Goal: Information Seeking & Learning: Check status

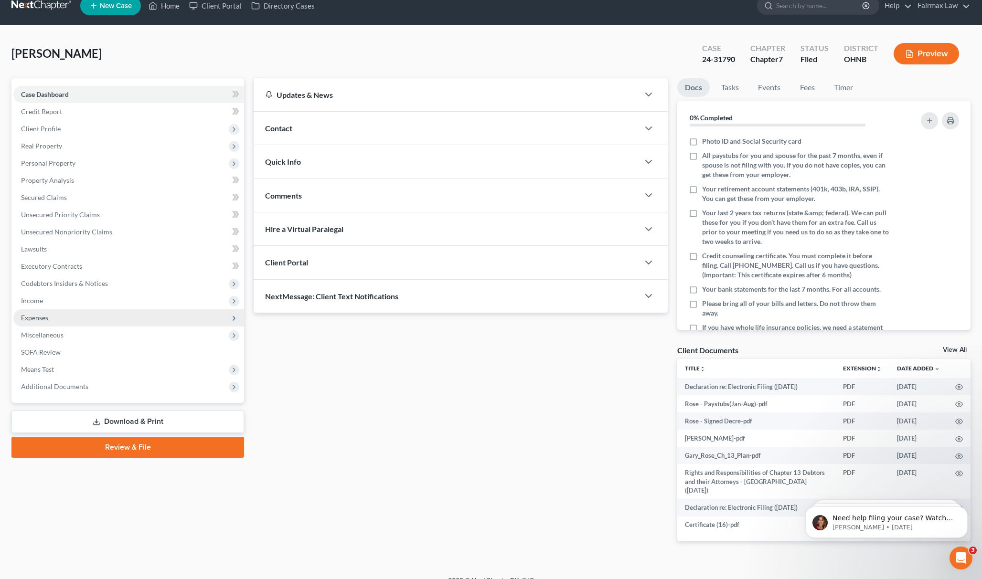
scroll to position [17, 0]
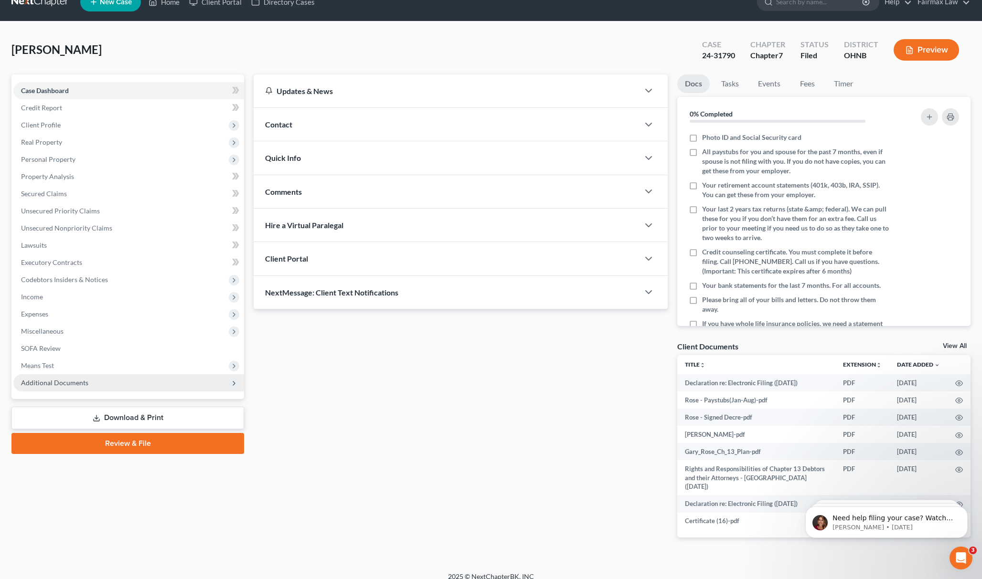
click at [120, 377] on span "Additional Documents" at bounding box center [128, 383] width 231 height 17
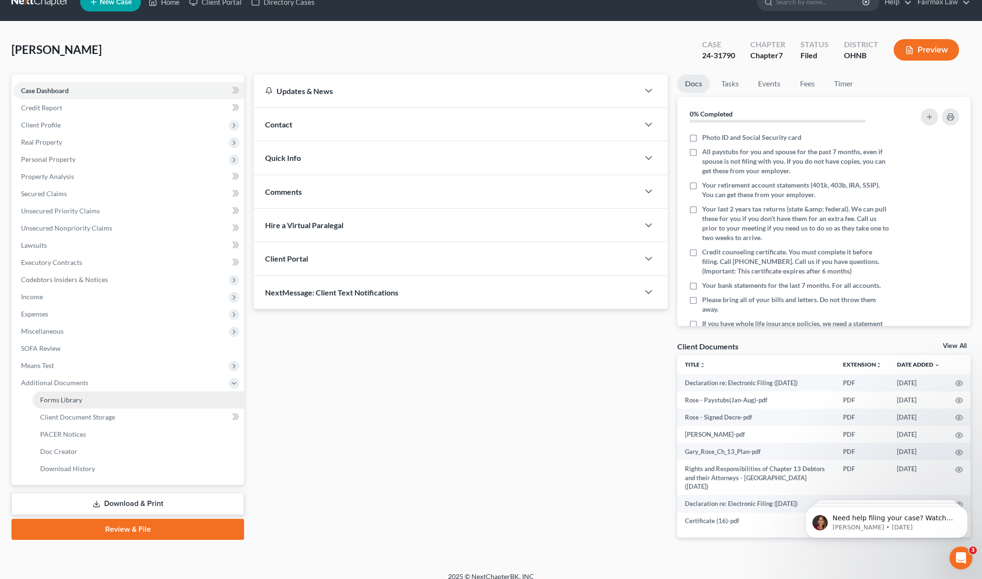
click at [88, 400] on link "Forms Library" at bounding box center [138, 400] width 212 height 17
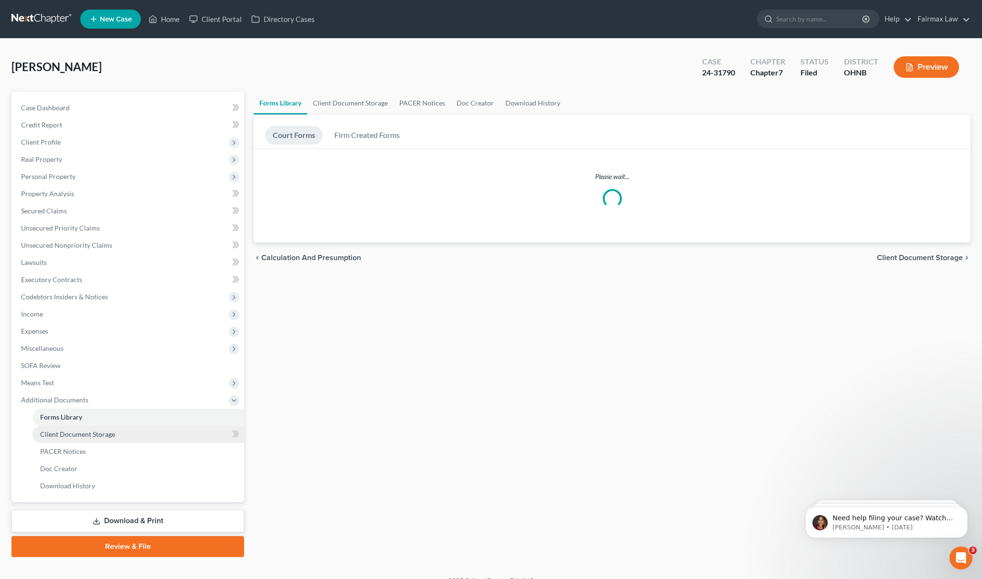
click at [98, 426] on link "Client Document Storage" at bounding box center [138, 434] width 212 height 17
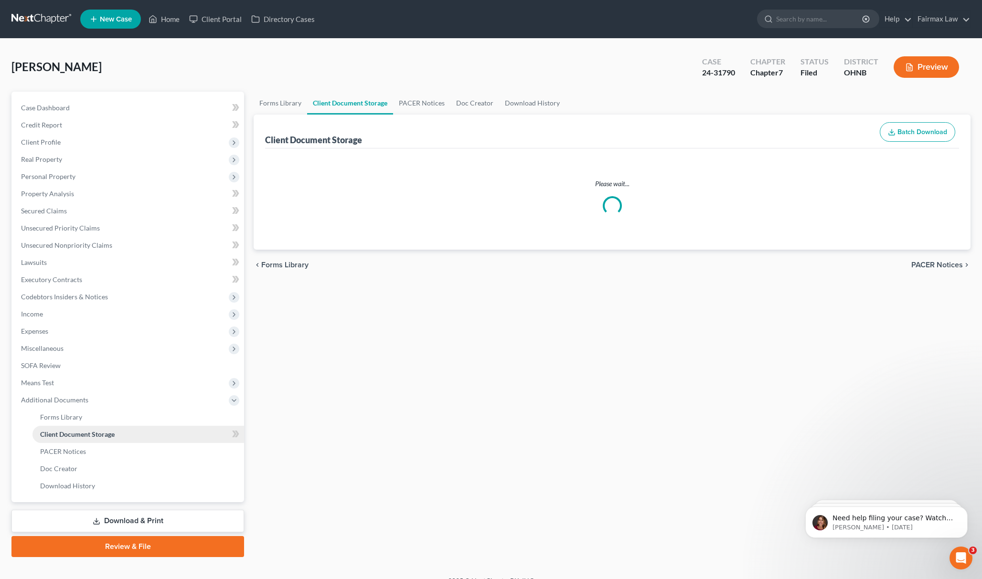
select select "5"
select select "11"
select select "26"
select select "16"
select select "20"
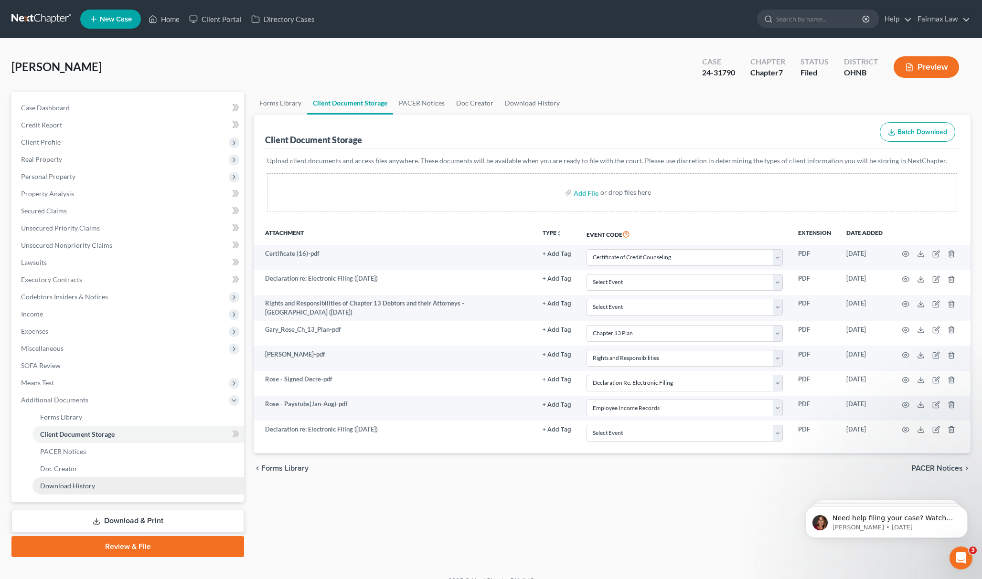
click at [123, 488] on link "Download History" at bounding box center [138, 486] width 212 height 17
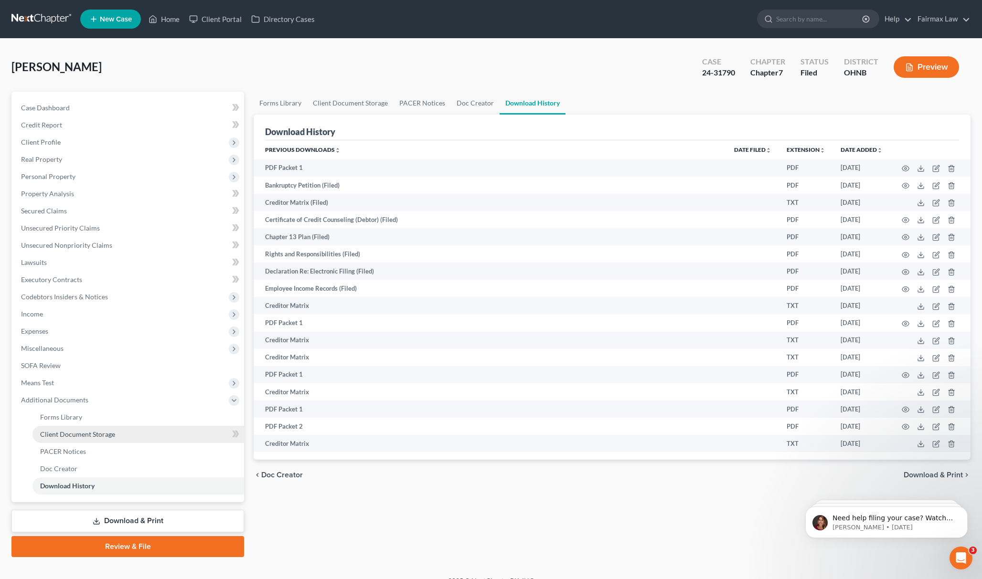
click at [110, 436] on span "Client Document Storage" at bounding box center [77, 434] width 75 height 8
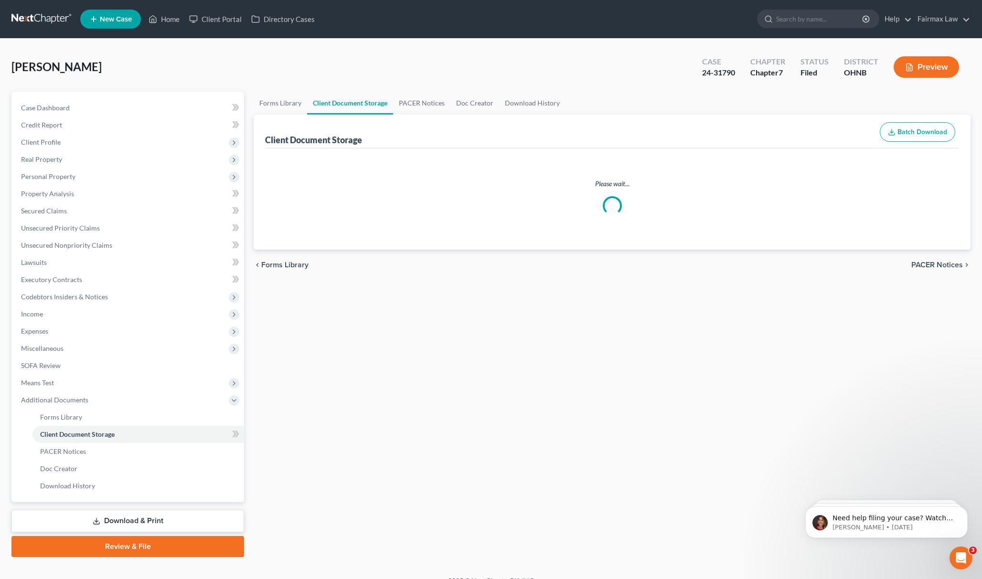
select select "5"
select select "11"
select select "26"
select select "16"
select select "20"
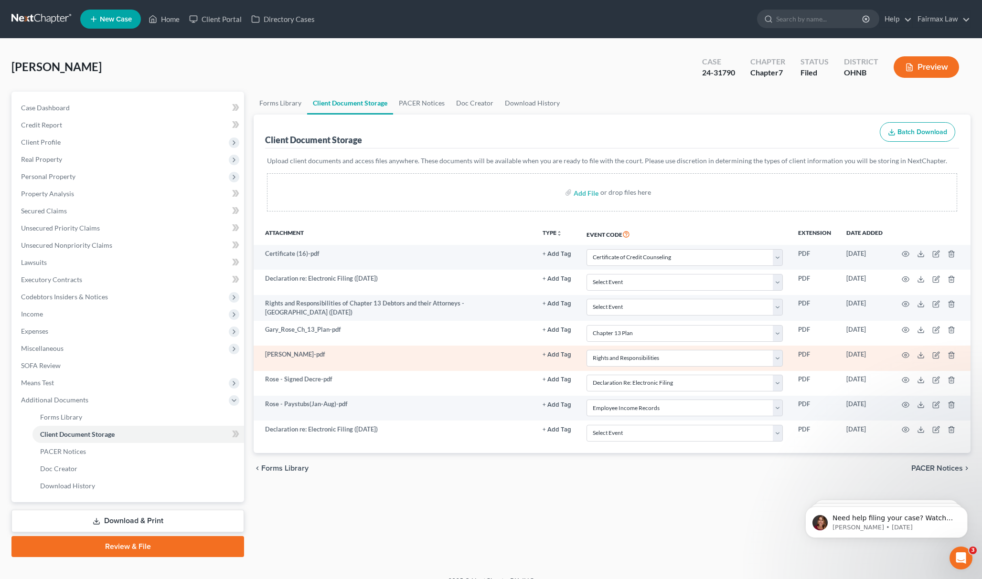
scroll to position [14, 0]
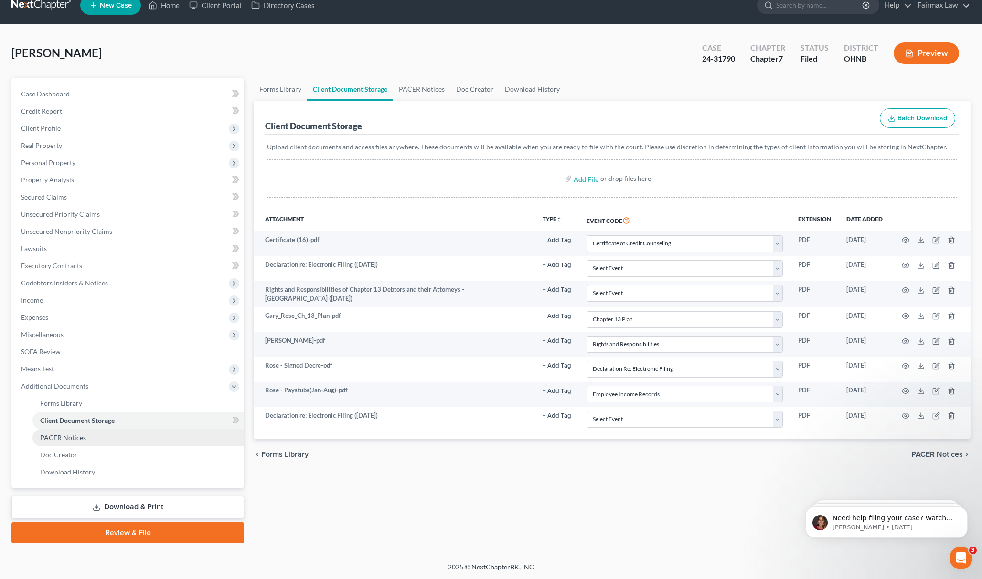
click at [89, 434] on link "PACER Notices" at bounding box center [138, 437] width 212 height 17
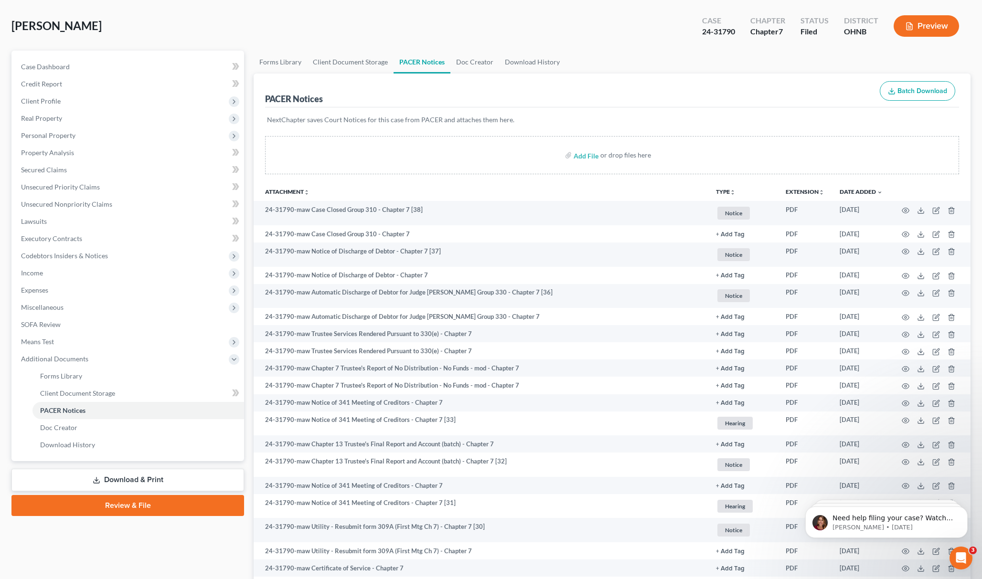
scroll to position [64, 0]
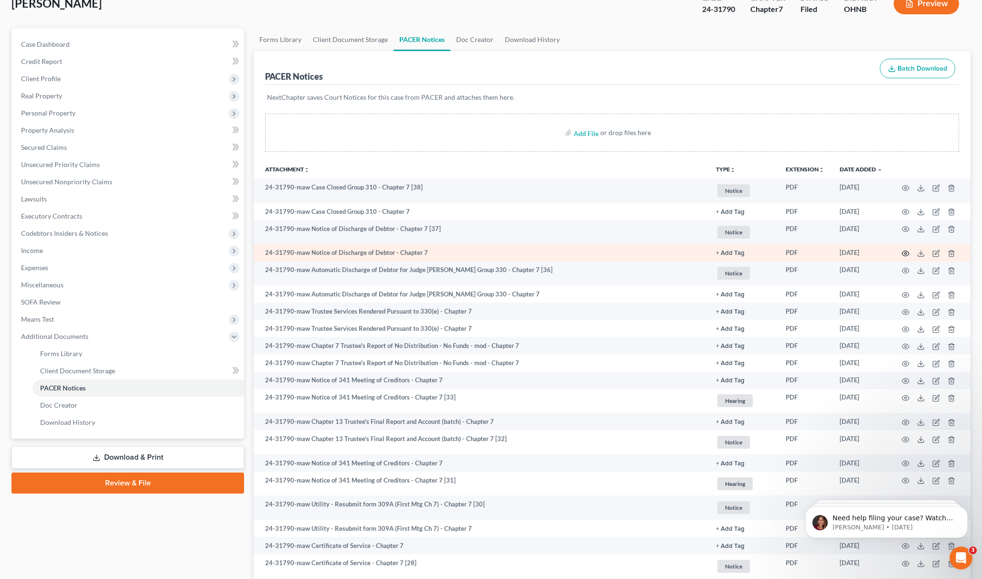
click at [904, 251] on icon "button" at bounding box center [905, 253] width 7 height 5
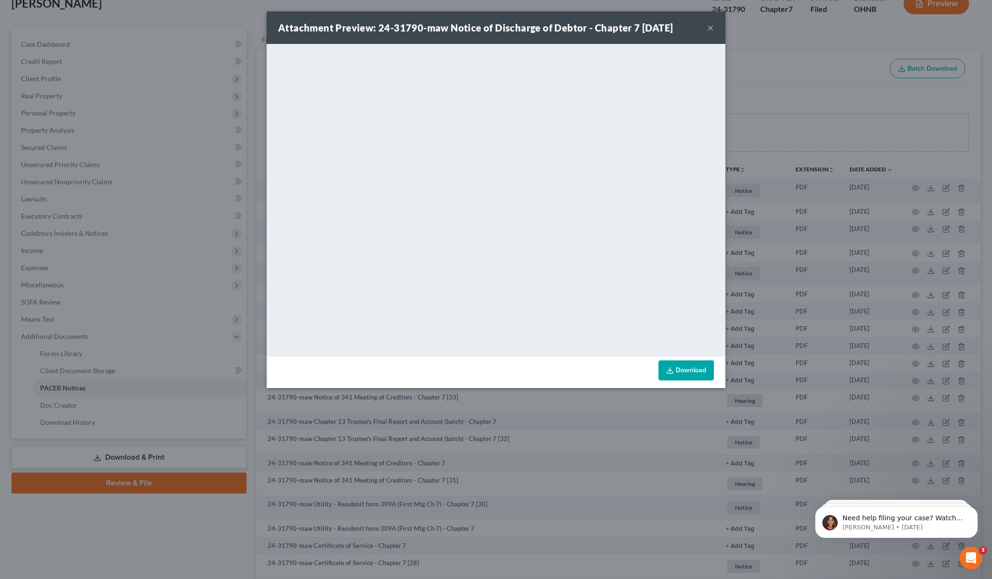
click at [736, 112] on div "Attachment Preview: 24-31790-maw Notice of Discharge of Debtor - Chapter 7 06/1…" at bounding box center [496, 289] width 992 height 579
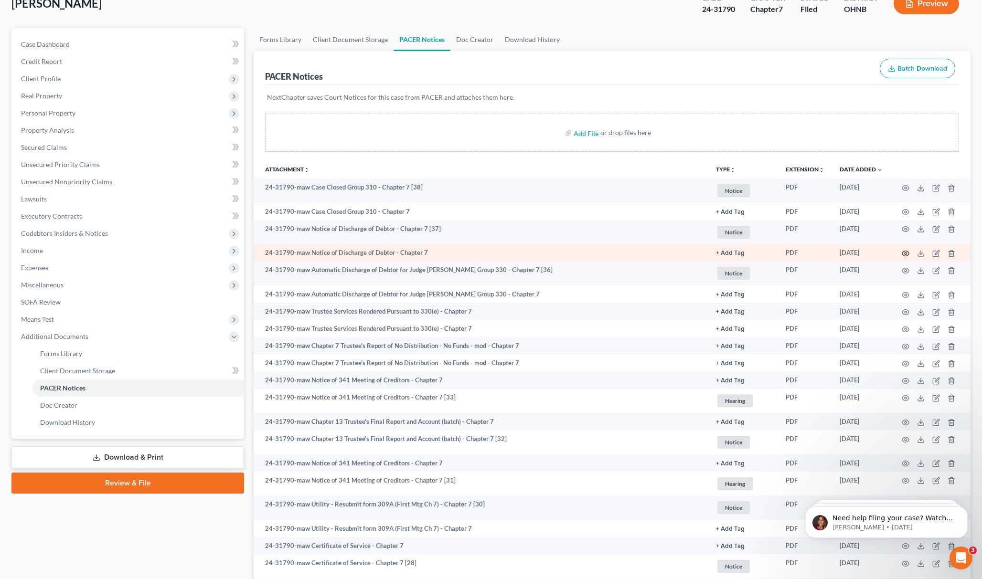
click at [902, 250] on icon "button" at bounding box center [906, 254] width 8 height 8
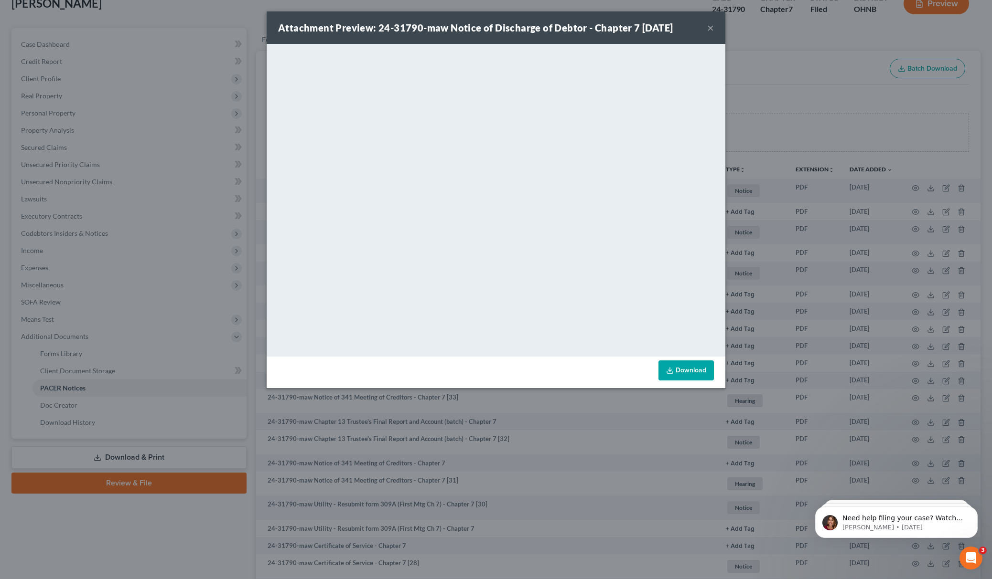
click at [826, 116] on div "Attachment Preview: 24-31790-maw Notice of Discharge of Debtor - Chapter 7 06/1…" at bounding box center [496, 289] width 992 height 579
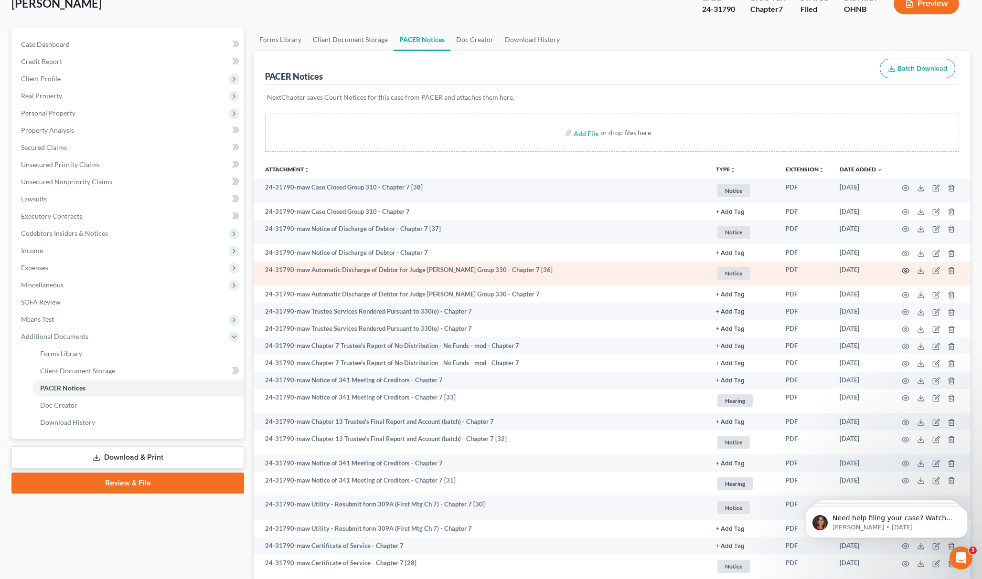
click at [907, 270] on icon "button" at bounding box center [906, 271] width 8 height 8
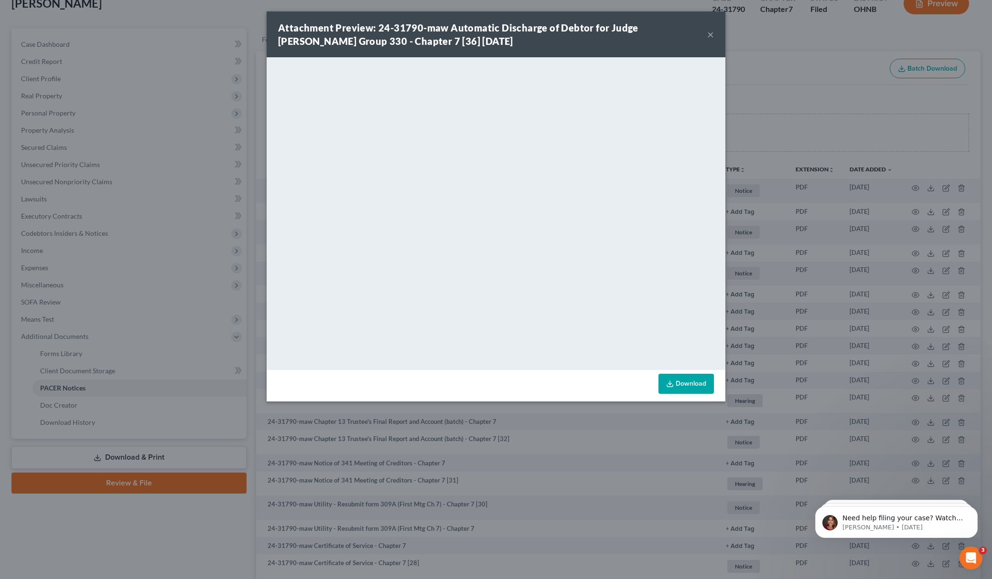
click at [782, 108] on div "Attachment Preview: 24-31790-maw Automatic Discharge of Debtor for Judge Whippl…" at bounding box center [496, 289] width 992 height 579
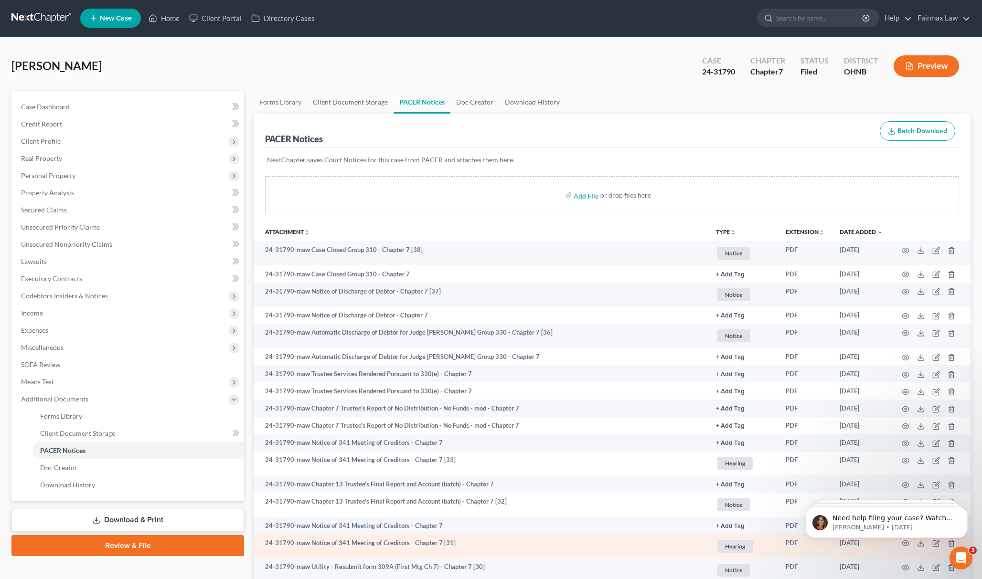
scroll to position [0, 0]
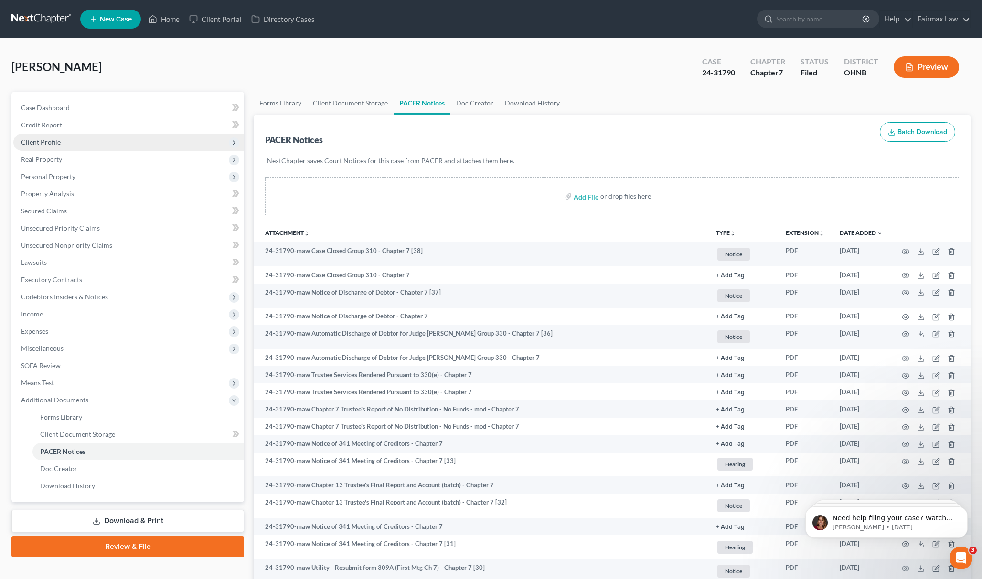
click at [79, 148] on span "Client Profile" at bounding box center [128, 142] width 231 height 17
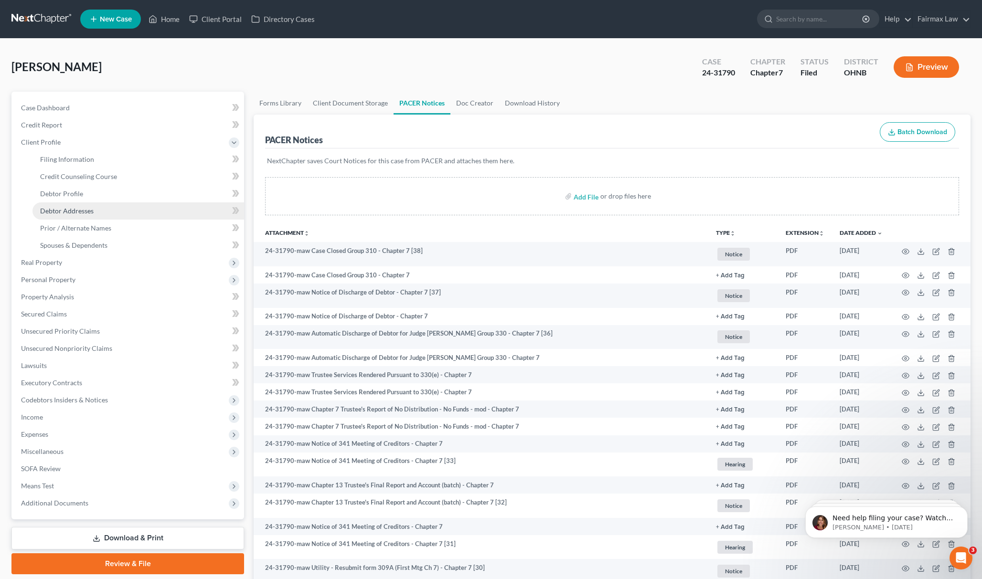
click at [85, 207] on span "Debtor Addresses" at bounding box center [67, 211] width 54 height 8
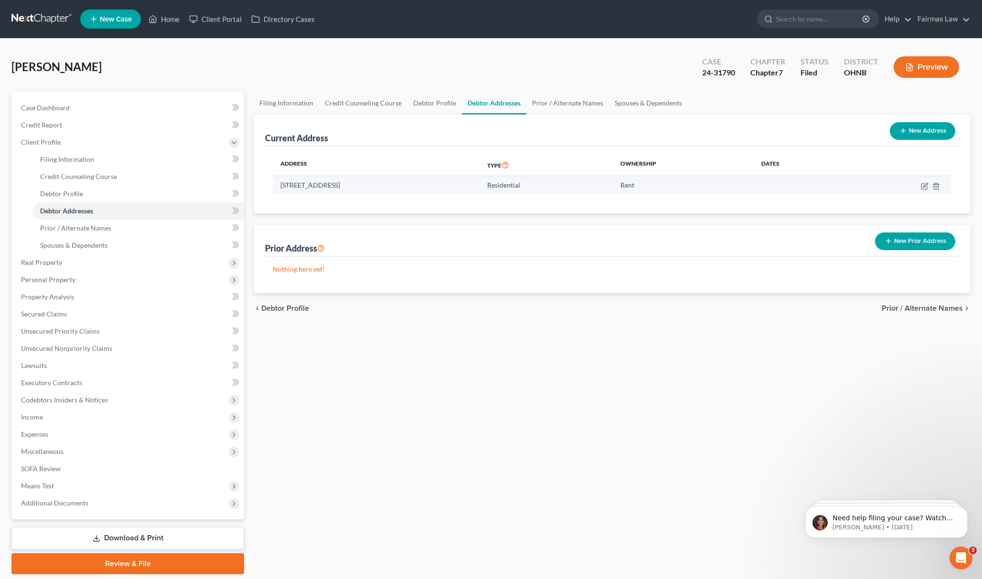
drag, startPoint x: 277, startPoint y: 176, endPoint x: 423, endPoint y: 180, distance: 145.8
click at [423, 180] on td "711 Buckeye St, Apt A, Genoa, OH 43430" at bounding box center [376, 185] width 207 height 18
click at [537, 252] on div "Prior Address New Prior Address" at bounding box center [612, 241] width 694 height 32
drag, startPoint x: 264, startPoint y: 184, endPoint x: 384, endPoint y: 195, distance: 120.8
click at [381, 195] on div "Current Address New Address Address Type Ownership Dates 711 Buckeye St, Apt A,…" at bounding box center [612, 164] width 717 height 99
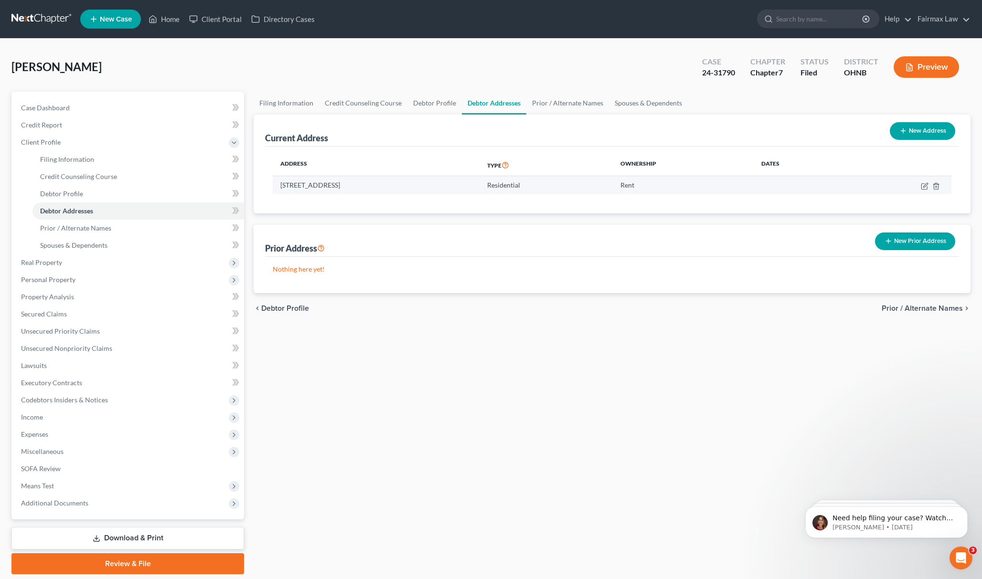
click at [400, 181] on td "711 Buckeye St, Apt A, Genoa, OH 43430" at bounding box center [376, 185] width 207 height 18
drag, startPoint x: 291, startPoint y: 188, endPoint x: 455, endPoint y: 185, distance: 163.9
click at [455, 185] on td "711 Buckeye St, Apt A, Genoa, OH 43430" at bounding box center [376, 185] width 207 height 18
click at [343, 205] on div "Address Type Ownership Dates 711 Buckeye St, Apt A, Genoa, OH 43430 Residential…" at bounding box center [612, 180] width 694 height 67
drag, startPoint x: 280, startPoint y: 187, endPoint x: 419, endPoint y: 185, distance: 139.0
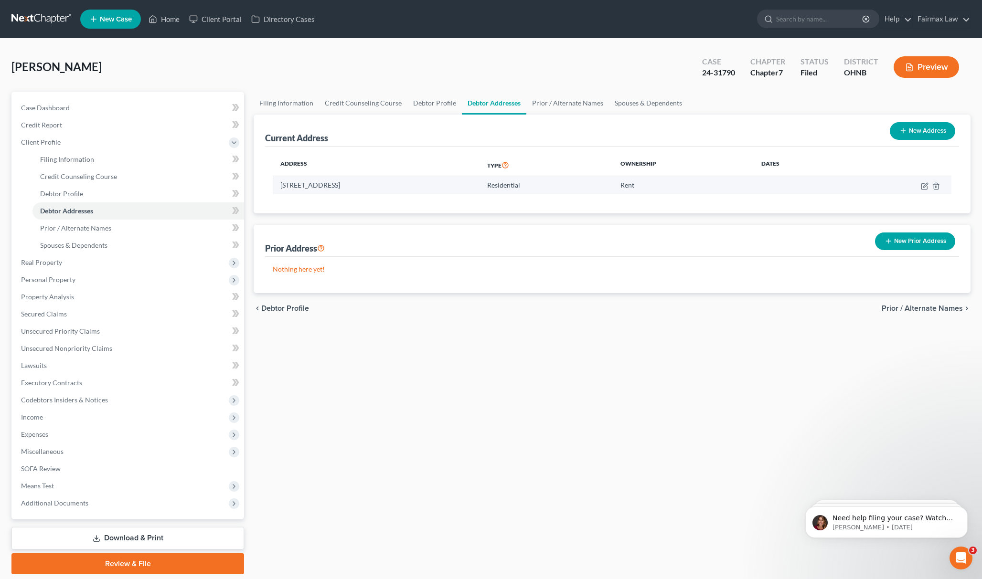
click at [419, 185] on td "711 Buckeye St, Apt A, Genoa, OH 43430" at bounding box center [376, 185] width 207 height 18
copy td "711 Buckeye St, Apt A, Genoa, OH 43430"
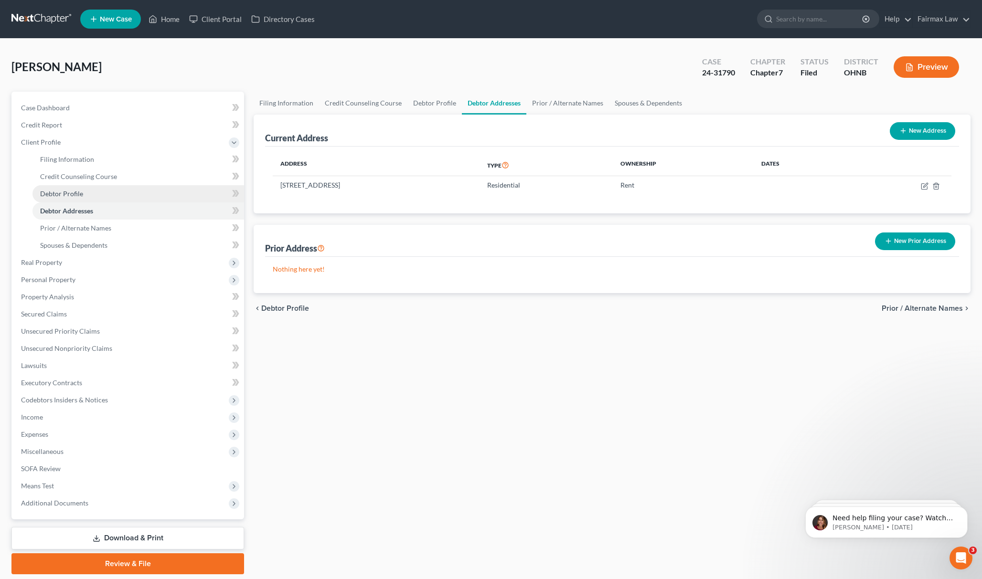
click at [112, 194] on link "Debtor Profile" at bounding box center [138, 193] width 212 height 17
select select "0"
select select "1"
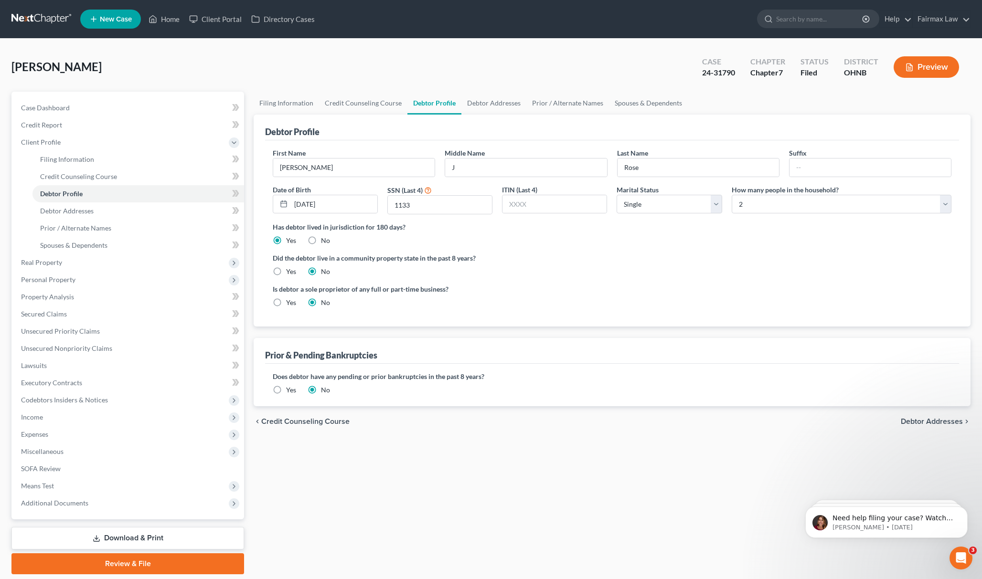
radio input "true"
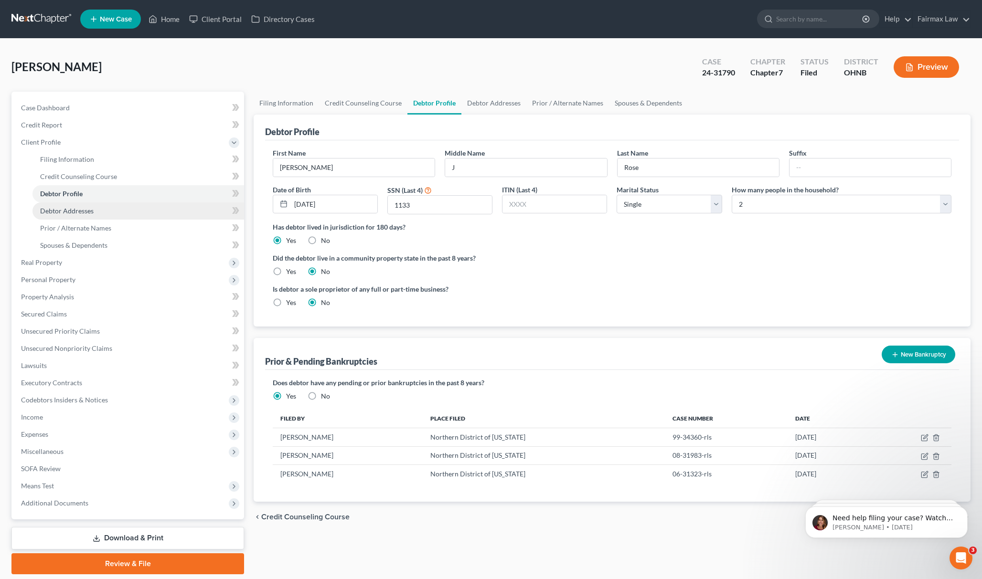
click at [117, 203] on link "Debtor Addresses" at bounding box center [138, 211] width 212 height 17
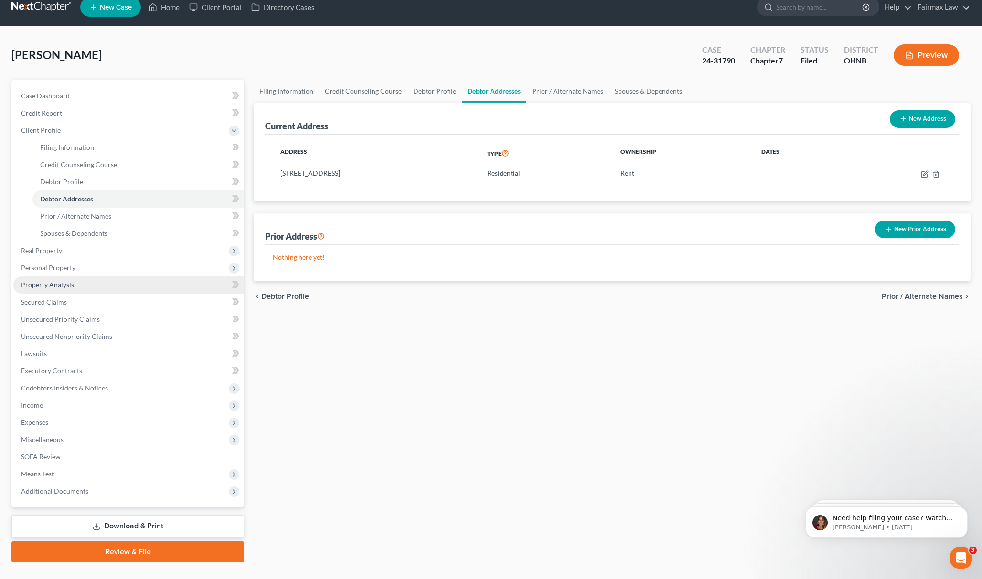
scroll to position [31, 0]
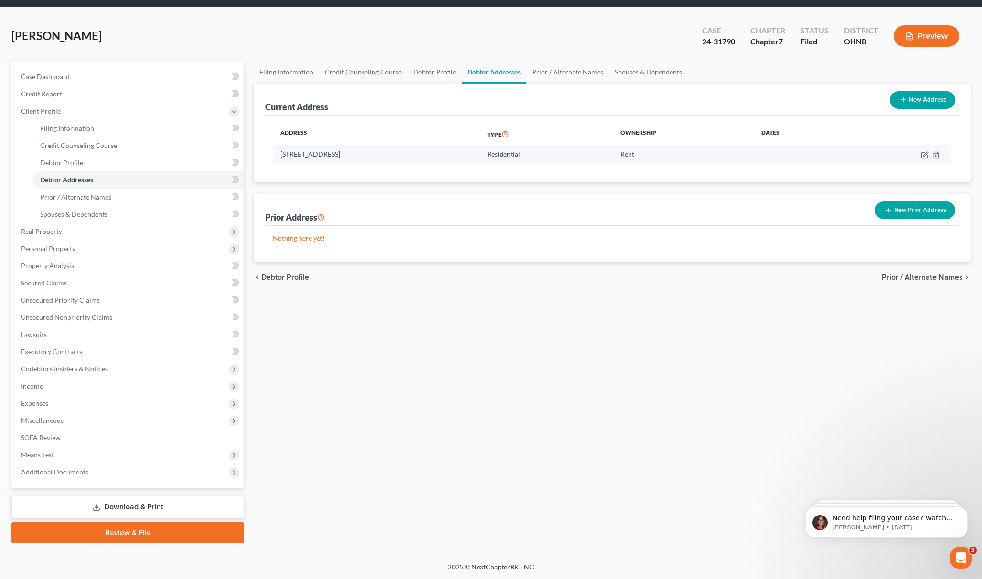
drag, startPoint x: 291, startPoint y: 156, endPoint x: 488, endPoint y: 156, distance: 196.3
click at [478, 156] on td "711 Buckeye St, Apt A, Genoa, OH 43430" at bounding box center [376, 154] width 207 height 18
click at [478, 319] on div "Filing Information Credit Counseling Course Debtor Profile Debtor Addresses Pri…" at bounding box center [612, 302] width 727 height 483
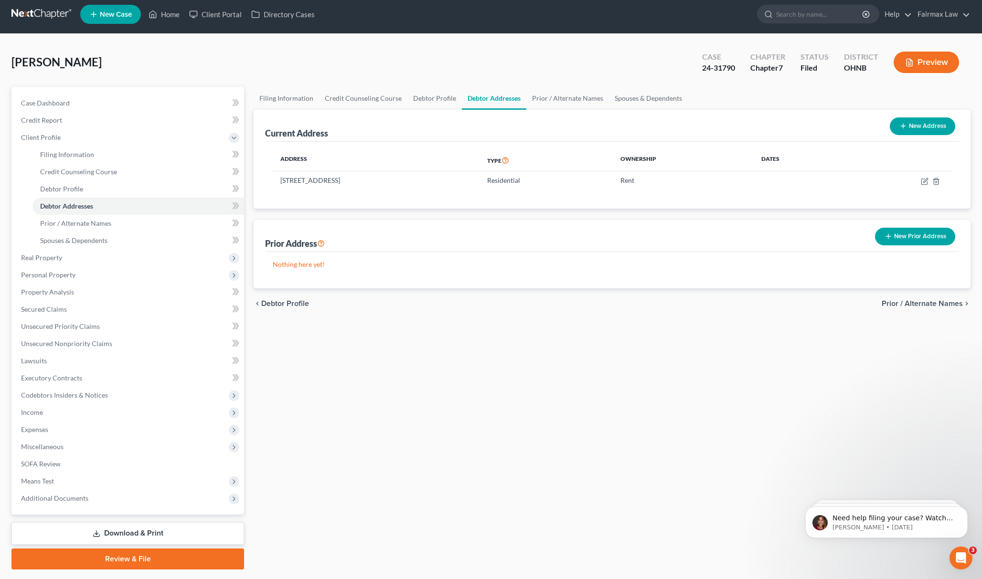
scroll to position [0, 0]
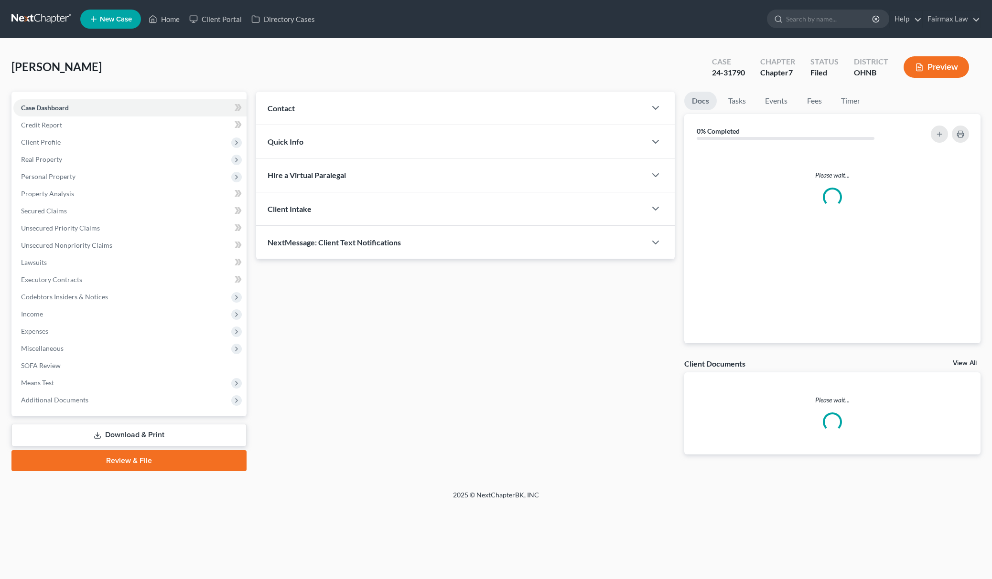
click at [183, 411] on div "Case Dashboard Payments Invoices Payments Payments Credit Report Client Profile…" at bounding box center [128, 254] width 235 height 325
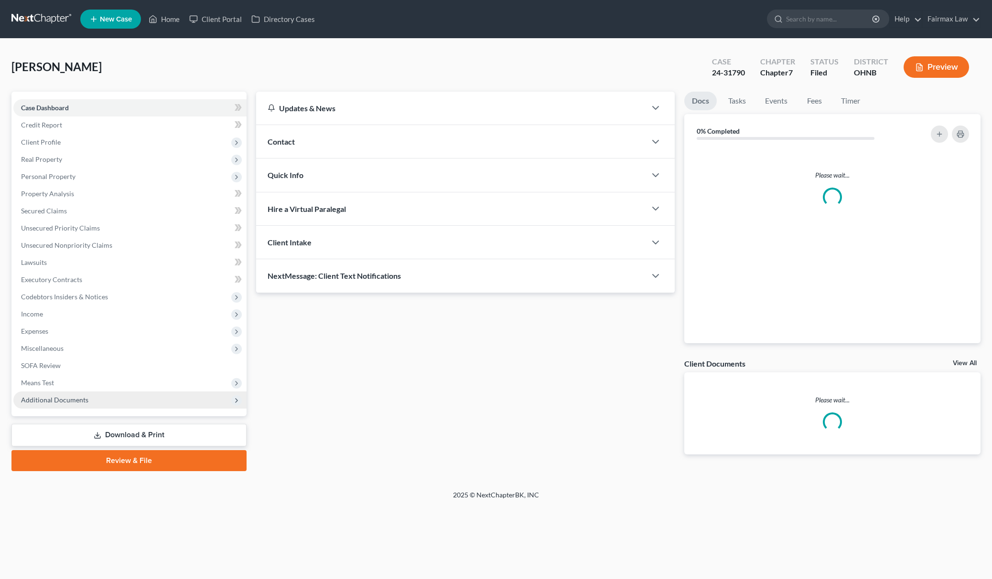
click at [141, 392] on span "Additional Documents" at bounding box center [129, 400] width 233 height 17
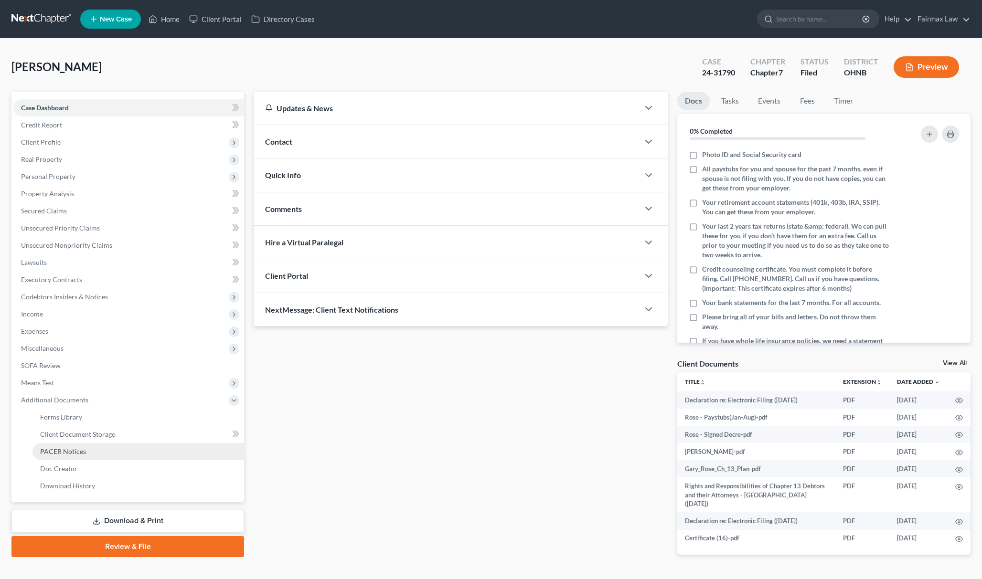
click at [161, 451] on link "PACER Notices" at bounding box center [138, 451] width 212 height 17
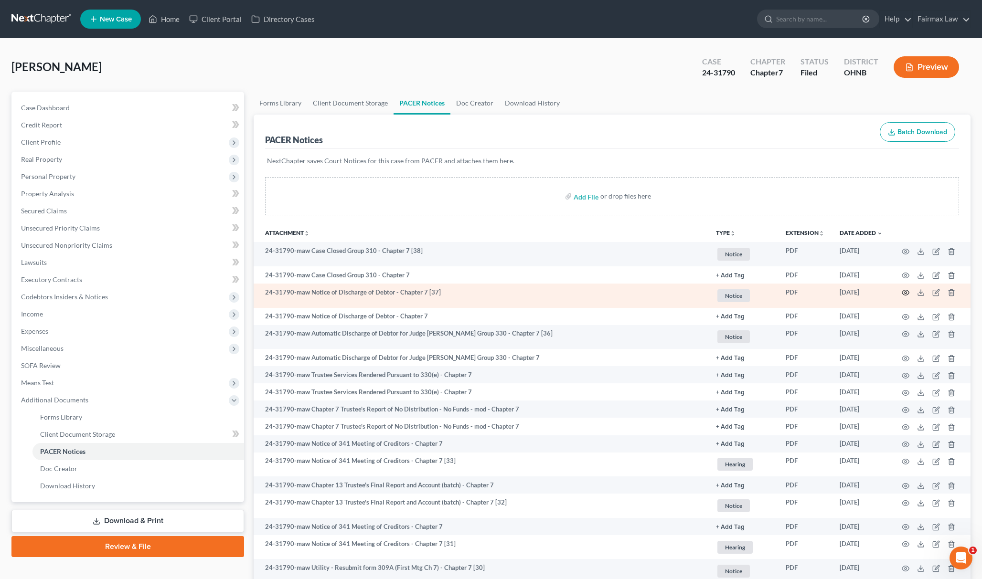
click at [904, 293] on icon "button" at bounding box center [906, 293] width 8 height 8
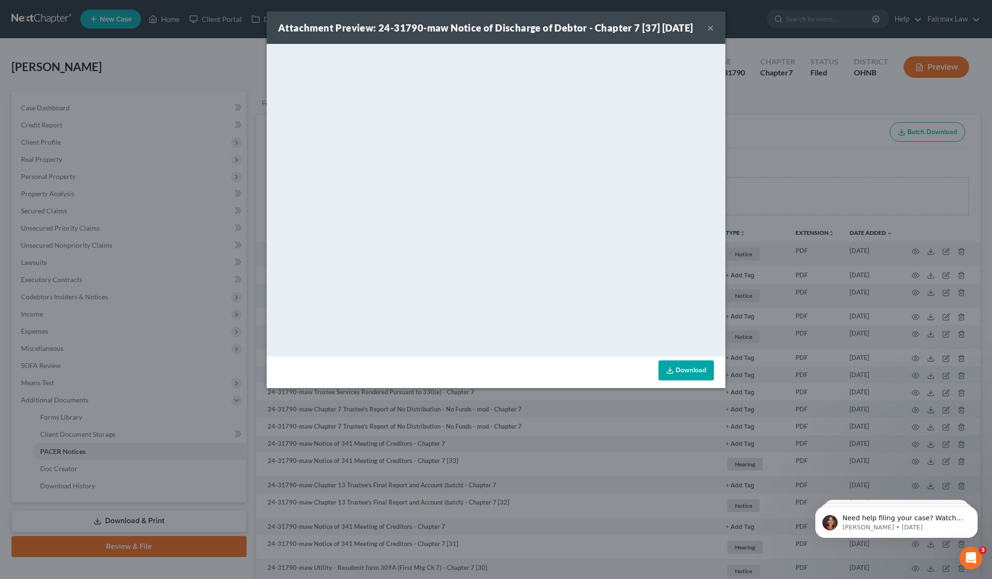
click at [768, 246] on div "Attachment Preview: 24-31790-maw Notice of Discharge of Debtor - Chapter 7 [37]…" at bounding box center [496, 289] width 992 height 579
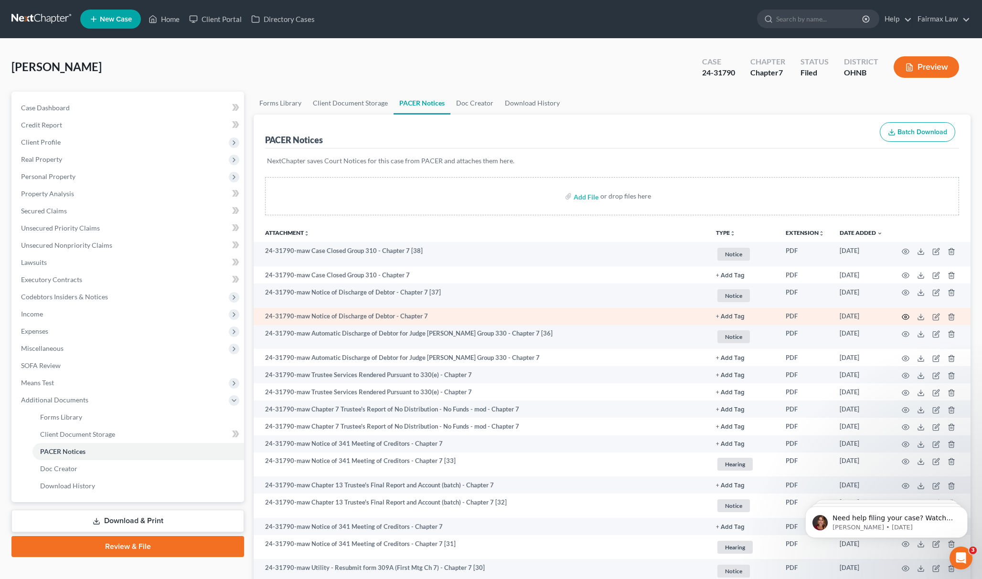
click at [908, 313] on icon "button" at bounding box center [906, 317] width 8 height 8
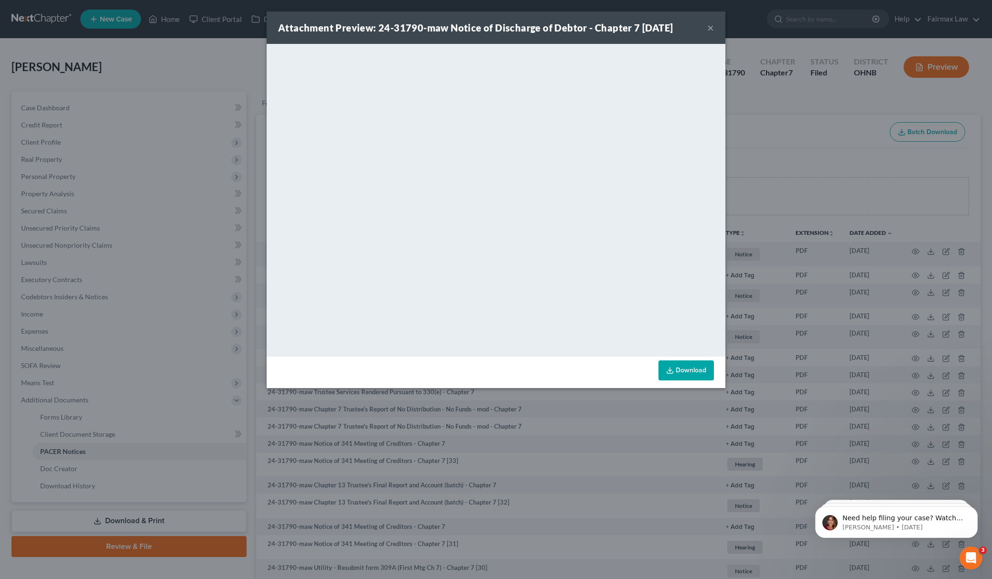
click at [921, 306] on div "Attachment Preview: 24-31790-maw Notice of Discharge of Debtor - Chapter 7 06/1…" at bounding box center [496, 289] width 992 height 579
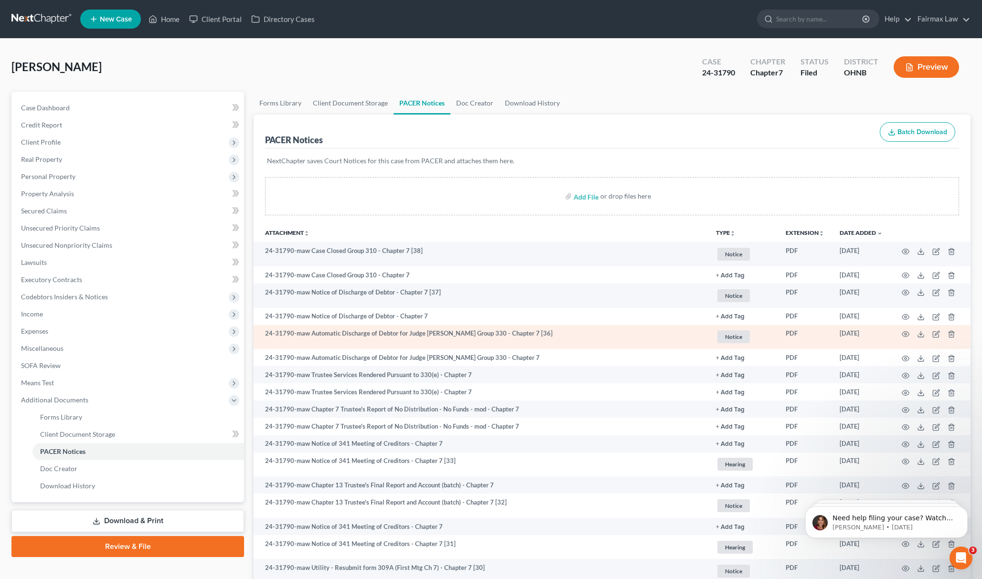
click at [908, 329] on td at bounding box center [930, 337] width 80 height 24
click at [906, 332] on icon "button" at bounding box center [906, 335] width 8 height 8
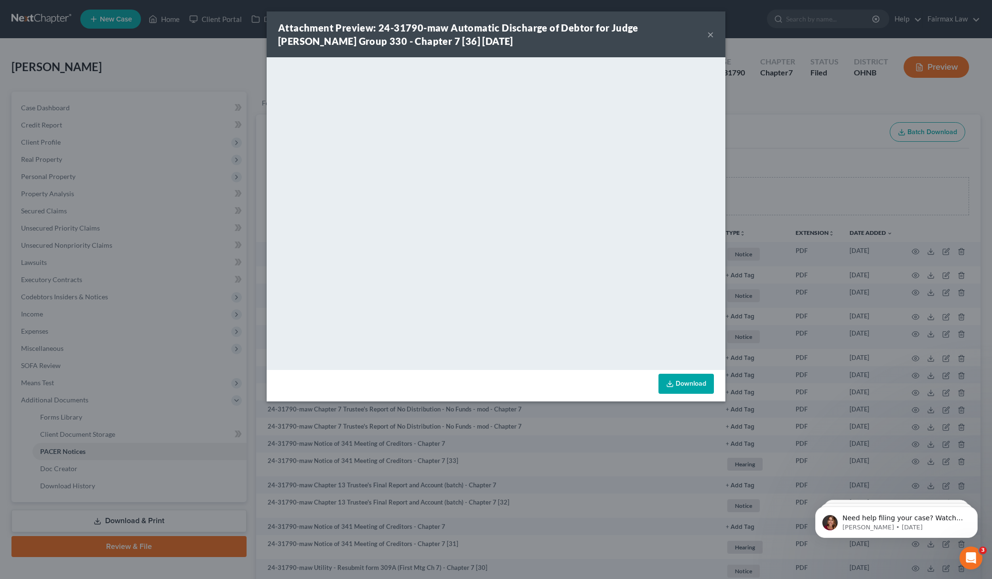
click at [771, 161] on div "Attachment Preview: 24-31790-maw Automatic Discharge of Debtor for Judge Whippl…" at bounding box center [496, 289] width 992 height 579
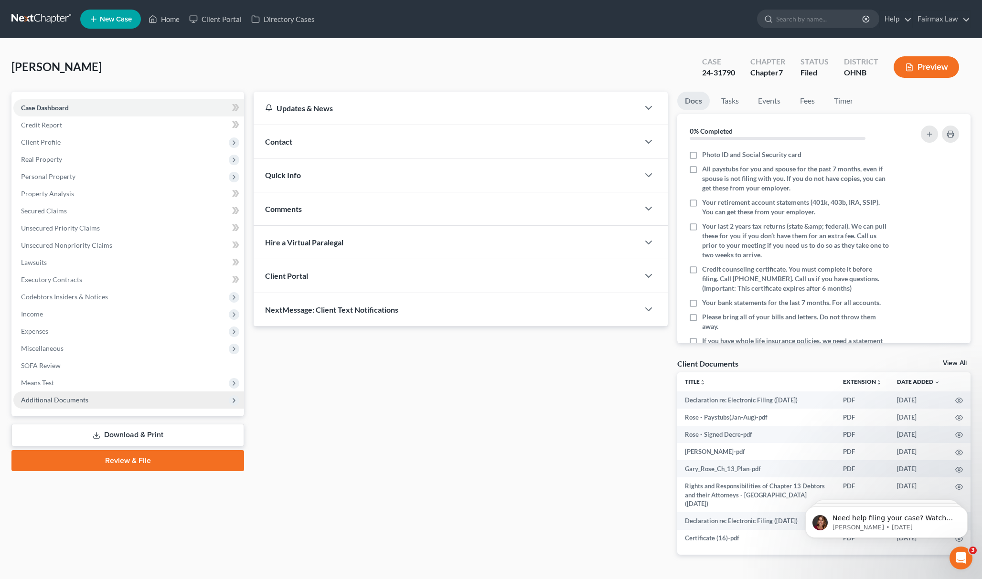
click at [56, 400] on span "Additional Documents" at bounding box center [54, 400] width 67 height 8
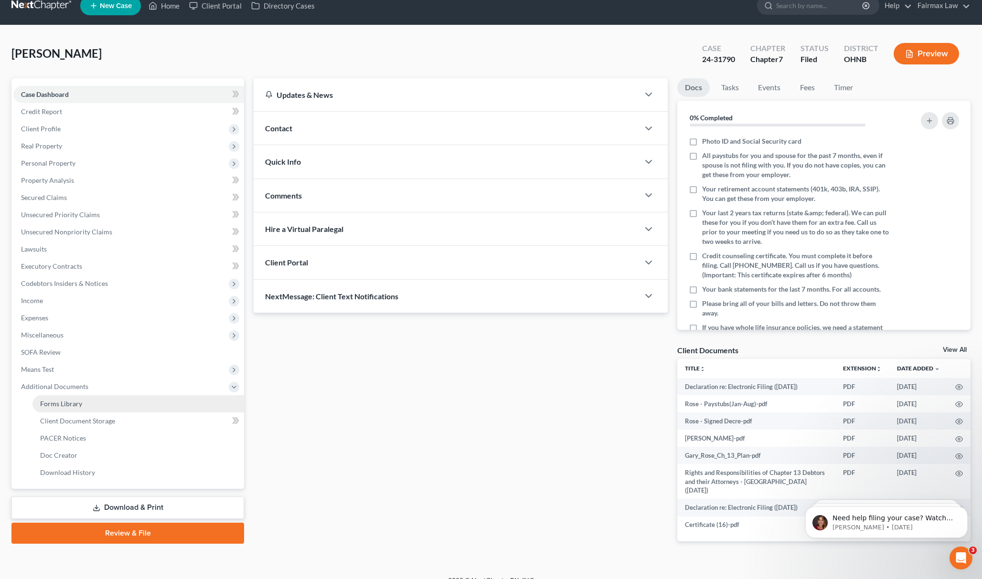
scroll to position [17, 0]
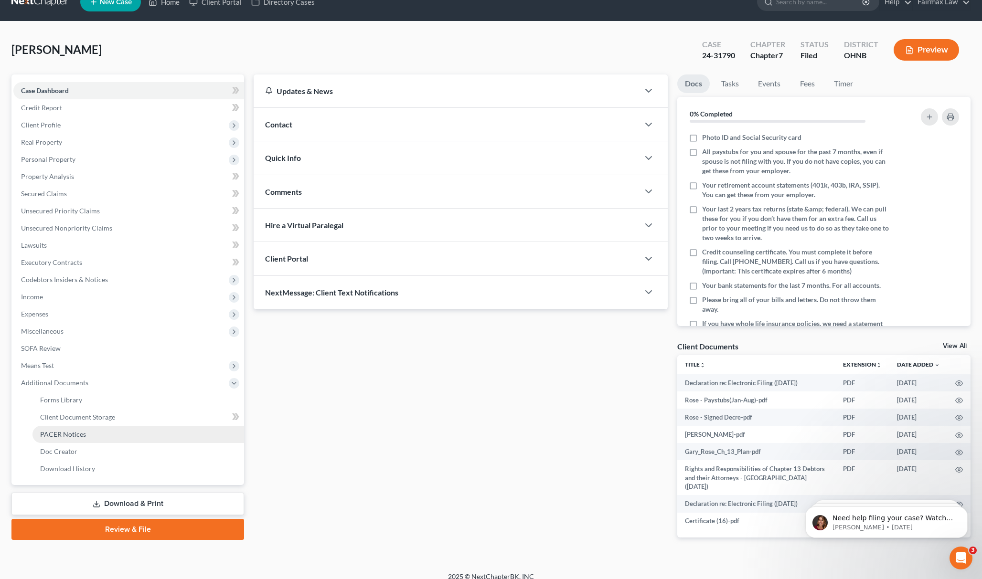
click at [73, 428] on link "PACER Notices" at bounding box center [138, 434] width 212 height 17
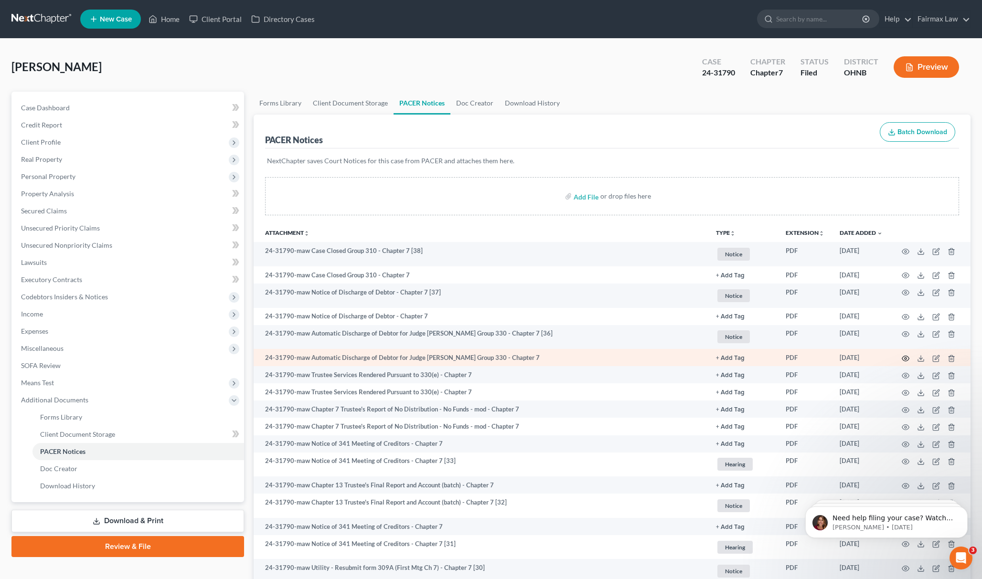
click at [905, 360] on icon "button" at bounding box center [905, 358] width 7 height 5
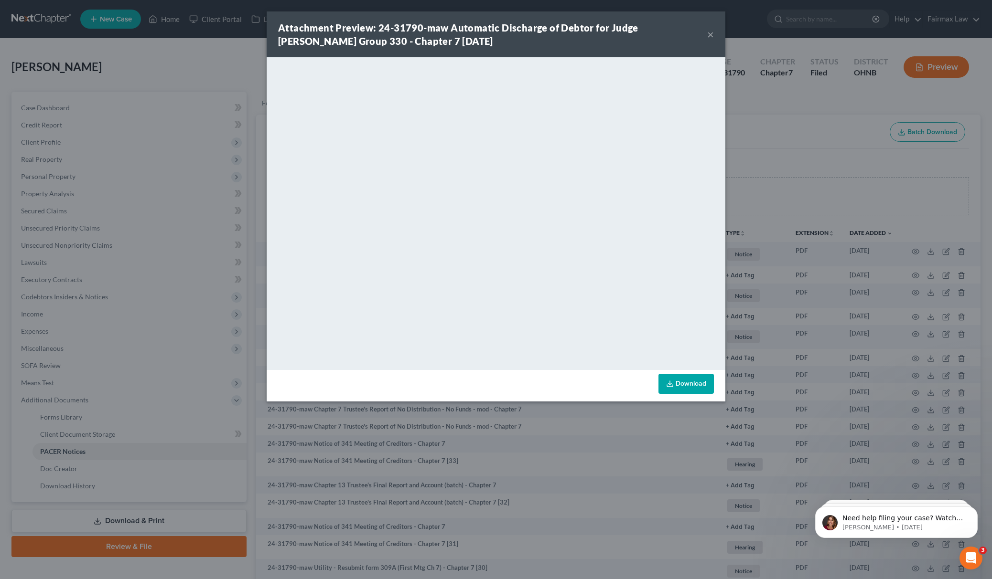
click at [818, 139] on div "Attachment Preview: 24-31790-maw Automatic Discharge of Debtor for Judge Whippl…" at bounding box center [496, 289] width 992 height 579
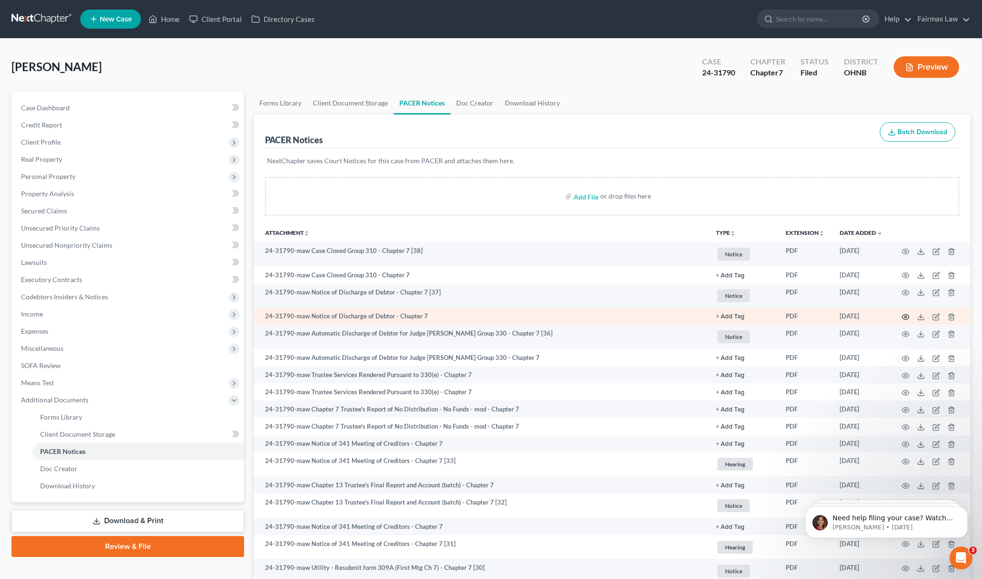
click at [904, 313] on icon "button" at bounding box center [906, 317] width 8 height 8
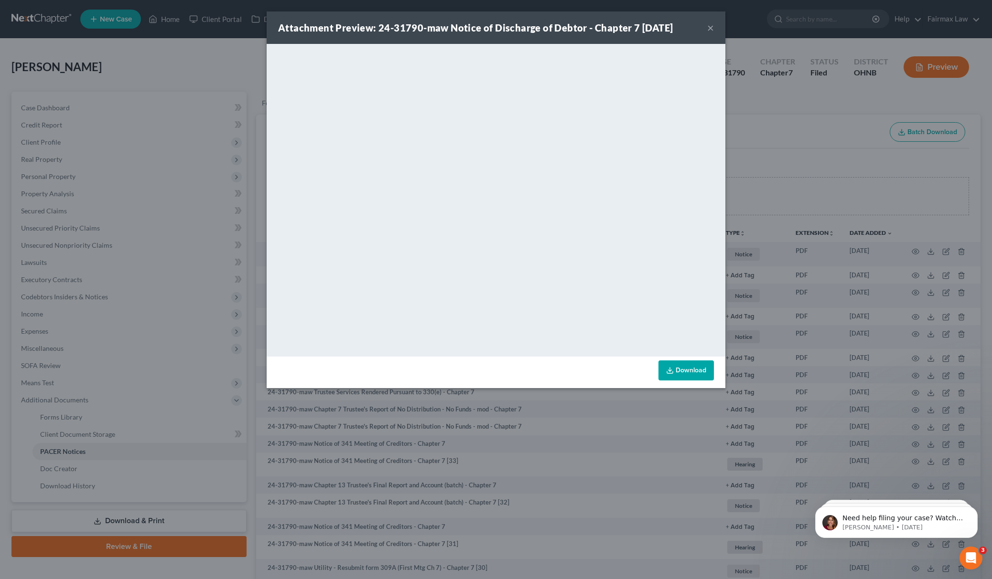
click at [780, 176] on div "Attachment Preview: 24-31790-maw Notice of Discharge of Debtor - Chapter 7 06/1…" at bounding box center [496, 289] width 992 height 579
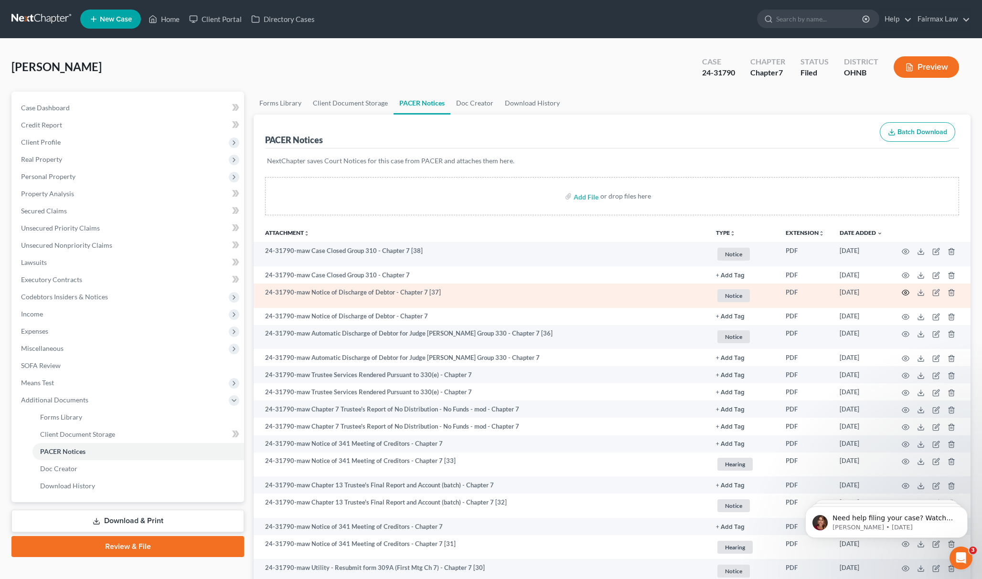
click at [908, 289] on icon "button" at bounding box center [906, 293] width 8 height 8
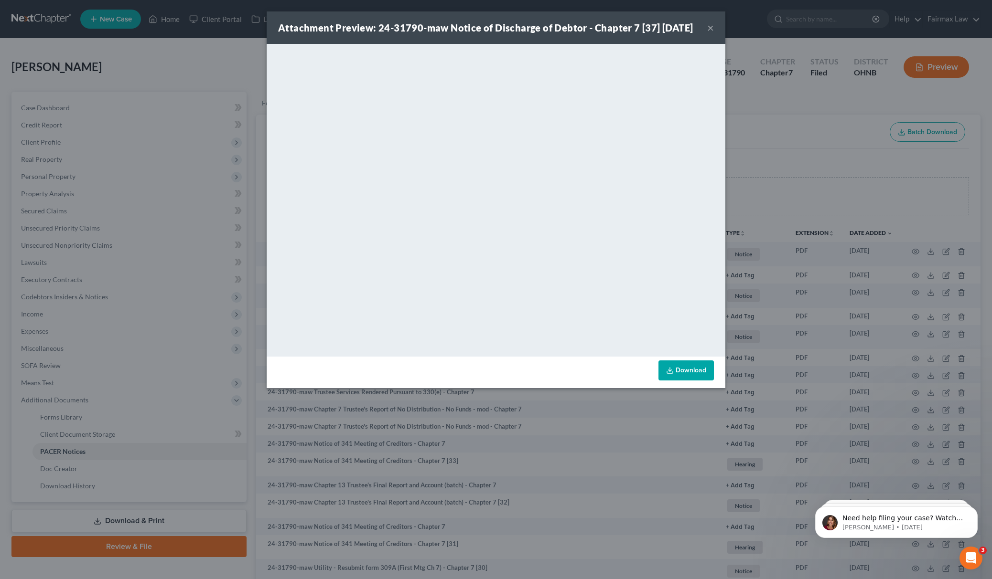
click at [748, 124] on div "Attachment Preview: 24-31790-maw Notice of Discharge of Debtor - Chapter 7 [37]…" at bounding box center [496, 289] width 992 height 579
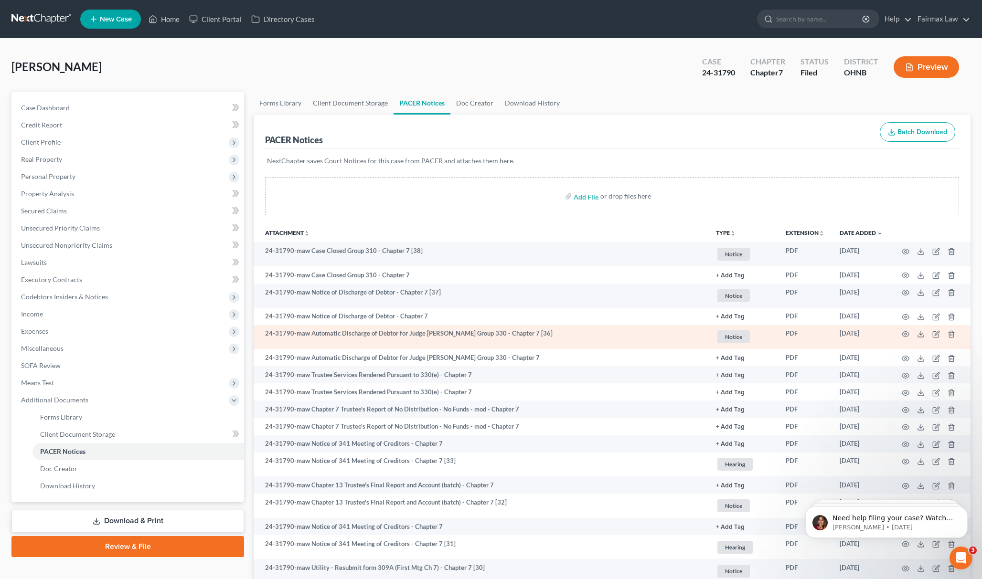
click at [905, 328] on td at bounding box center [930, 337] width 80 height 24
click at [906, 329] on td at bounding box center [930, 337] width 80 height 24
click at [906, 333] on icon "button" at bounding box center [906, 335] width 8 height 8
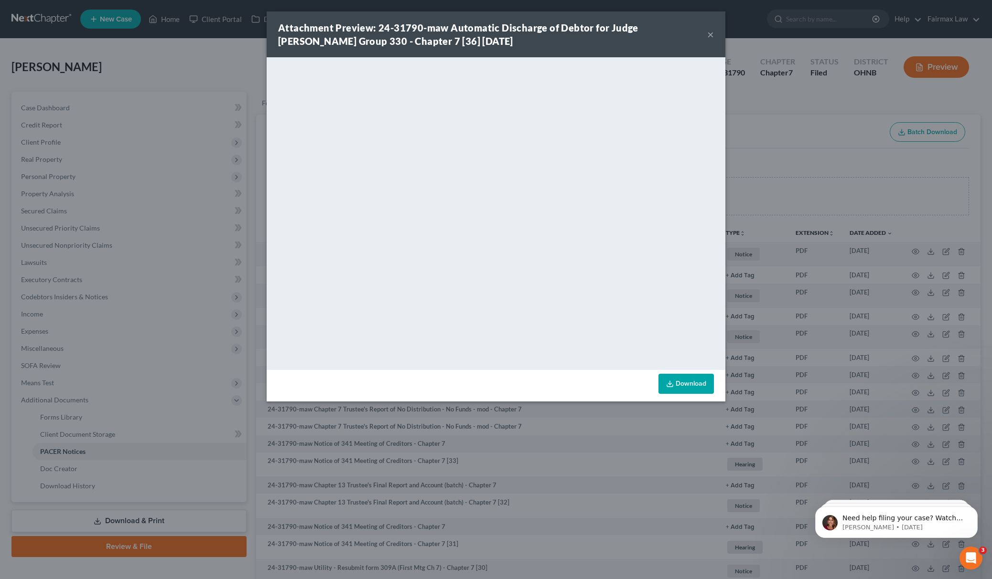
click at [841, 95] on div "Attachment Preview: 24-31790-maw Automatic Discharge of Debtor for Judge Whippl…" at bounding box center [496, 289] width 992 height 579
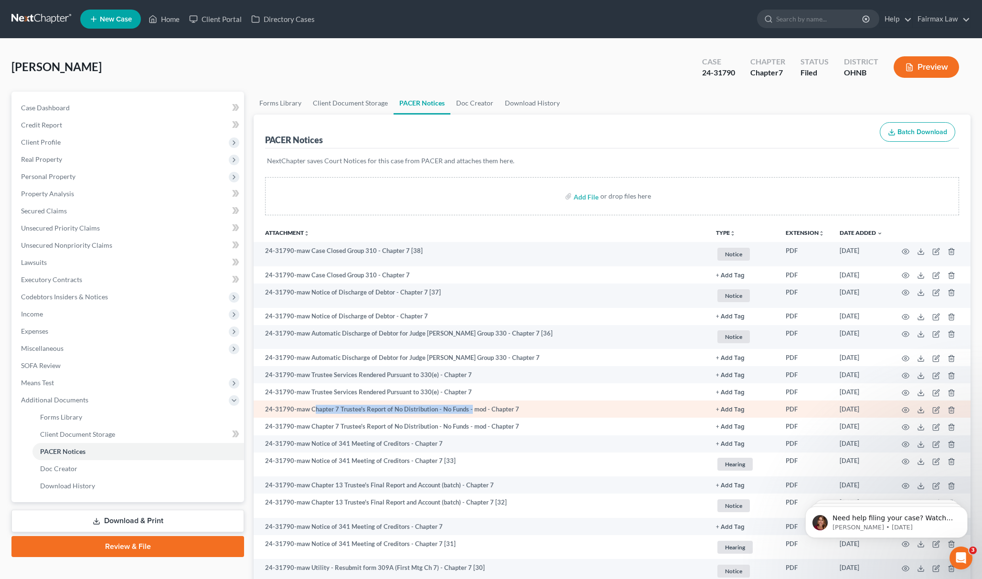
drag, startPoint x: 311, startPoint y: 408, endPoint x: 471, endPoint y: 398, distance: 159.8
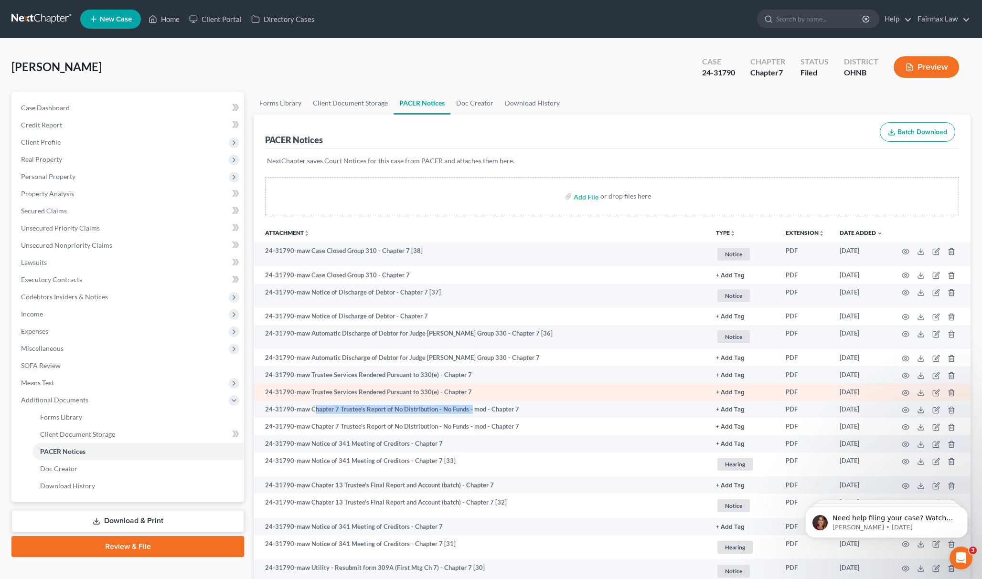
click at [469, 401] on td "24-31790-maw Chapter 7 Trustee's Report of No Distribution - No Funds - mod - C…" at bounding box center [481, 409] width 455 height 17
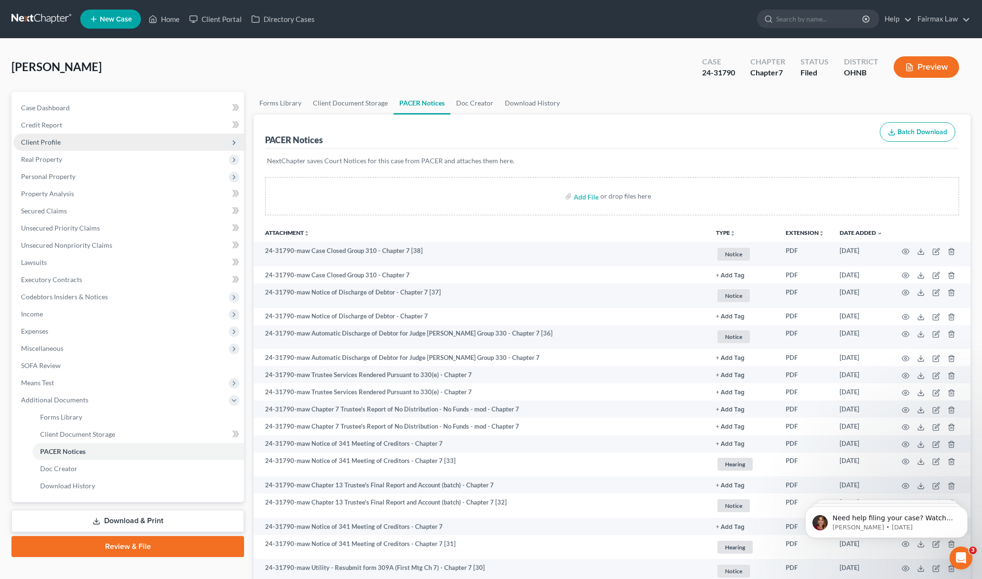
click at [90, 139] on span "Client Profile" at bounding box center [128, 142] width 231 height 17
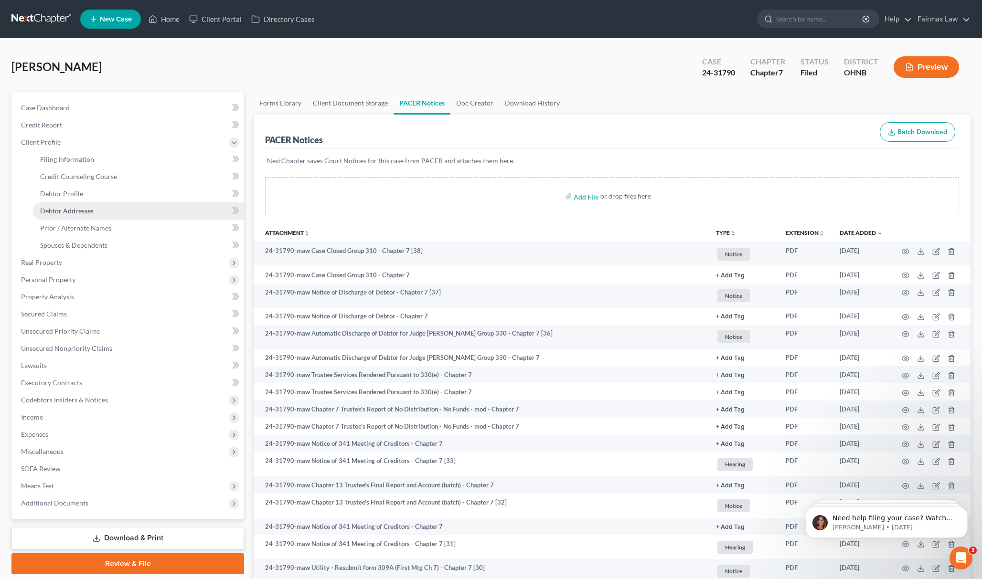
click at [91, 216] on link "Debtor Addresses" at bounding box center [138, 211] width 212 height 17
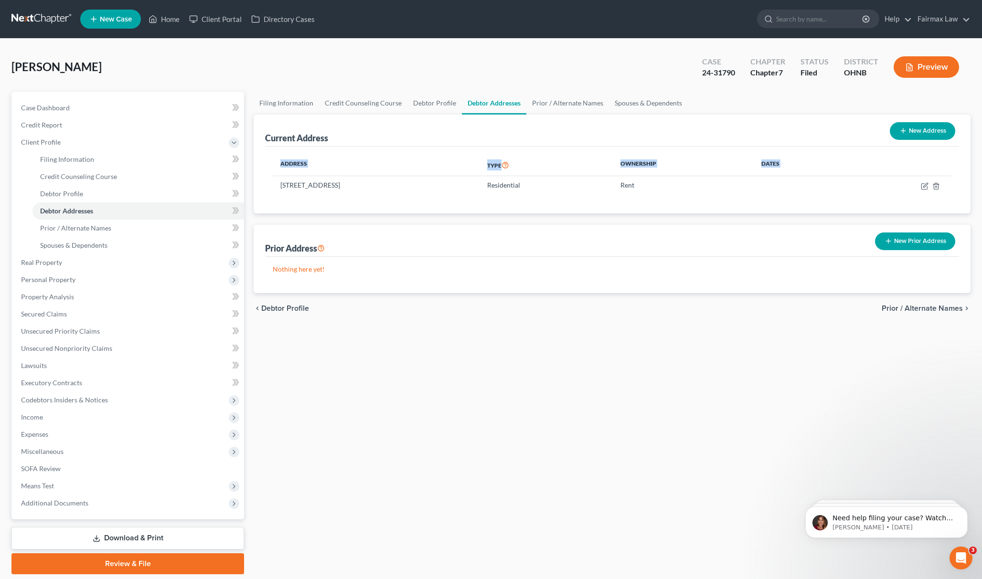
drag, startPoint x: 282, startPoint y: 189, endPoint x: 417, endPoint y: 195, distance: 134.8
click at [415, 195] on div "Address Type Ownership Dates 711 Buckeye St, Apt A, Genoa, OH 43430 Residential…" at bounding box center [612, 180] width 694 height 67
click at [320, 192] on td "711 Buckeye St, Apt A, Genoa, OH 43430" at bounding box center [376, 185] width 207 height 18
drag, startPoint x: 276, startPoint y: 180, endPoint x: 289, endPoint y: 182, distance: 13.2
click at [289, 182] on td "711 Buckeye St, Apt A, Genoa, OH 43430" at bounding box center [376, 185] width 207 height 18
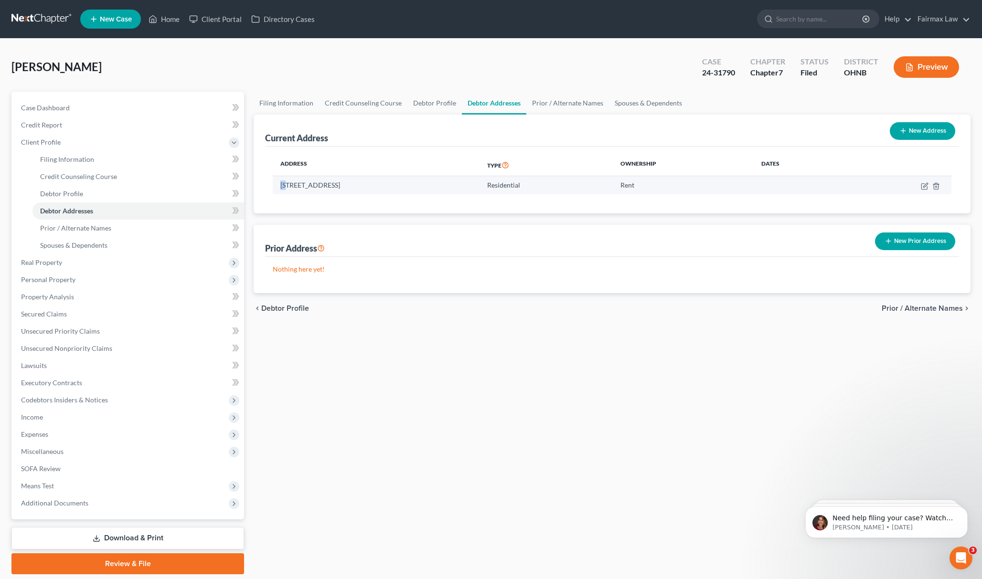
click at [280, 185] on td "711 Buckeye St, Apt A, Genoa, OH 43430" at bounding box center [376, 185] width 207 height 18
drag, startPoint x: 280, startPoint y: 185, endPoint x: 402, endPoint y: 192, distance: 122.0
click at [402, 192] on td "711 Buckeye St, Apt A, Genoa, OH 43430" at bounding box center [376, 185] width 207 height 18
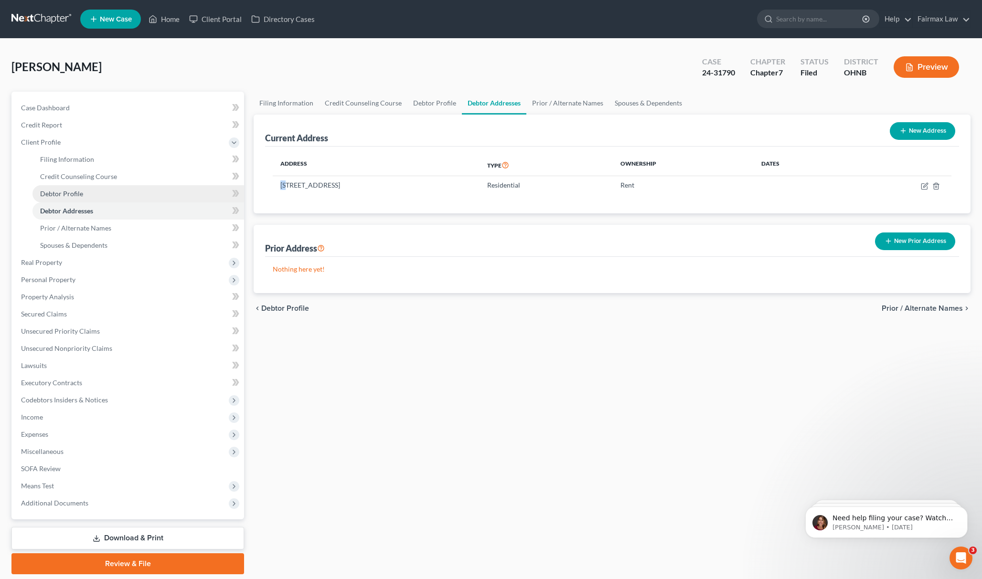
click at [73, 195] on span "Debtor Profile" at bounding box center [61, 194] width 43 height 8
select select "0"
select select "1"
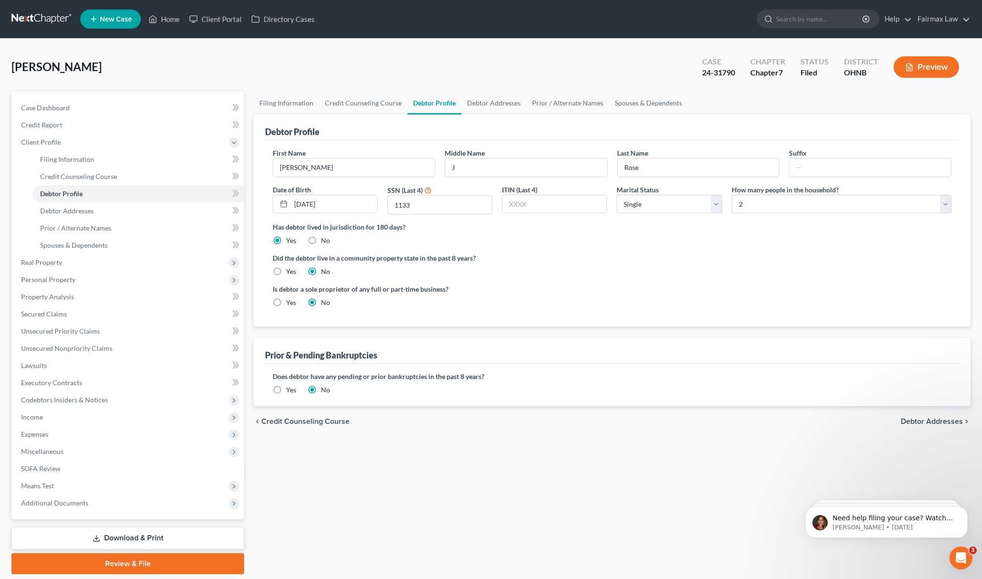
radio input "true"
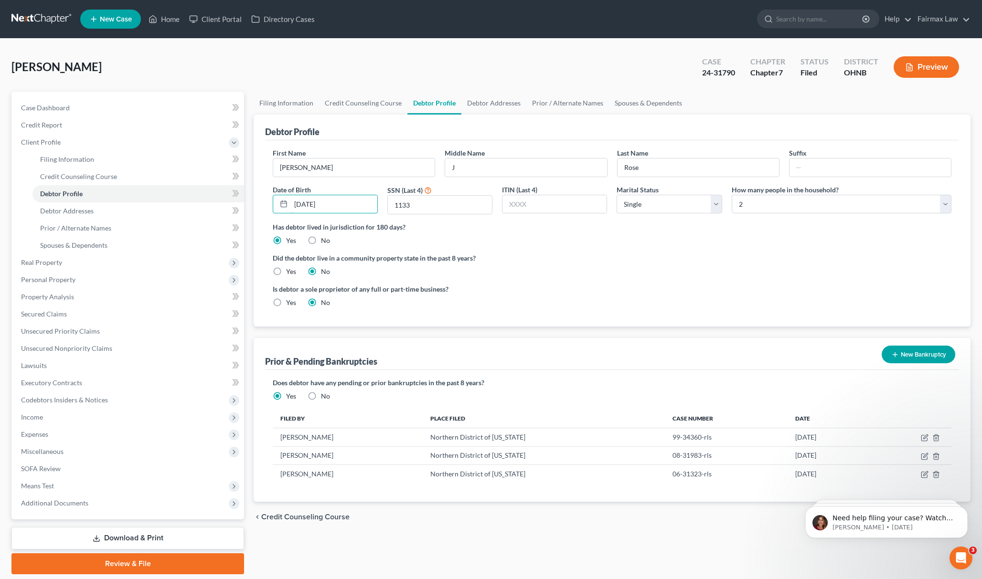
drag, startPoint x: 348, startPoint y: 208, endPoint x: 255, endPoint y: 224, distance: 95.0
click at [258, 223] on div "Debtor Profile First Name Gary Middle Name J Last Name Rose Suffix Date of Birt…" at bounding box center [612, 221] width 717 height 212
drag, startPoint x: 404, startPoint y: 210, endPoint x: 464, endPoint y: 210, distance: 60.2
click at [346, 214] on div "First Name Gary Middle Name J Last Name Rose Suffix Date of Birth 03/23/1961 SS…" at bounding box center [612, 185] width 688 height 74
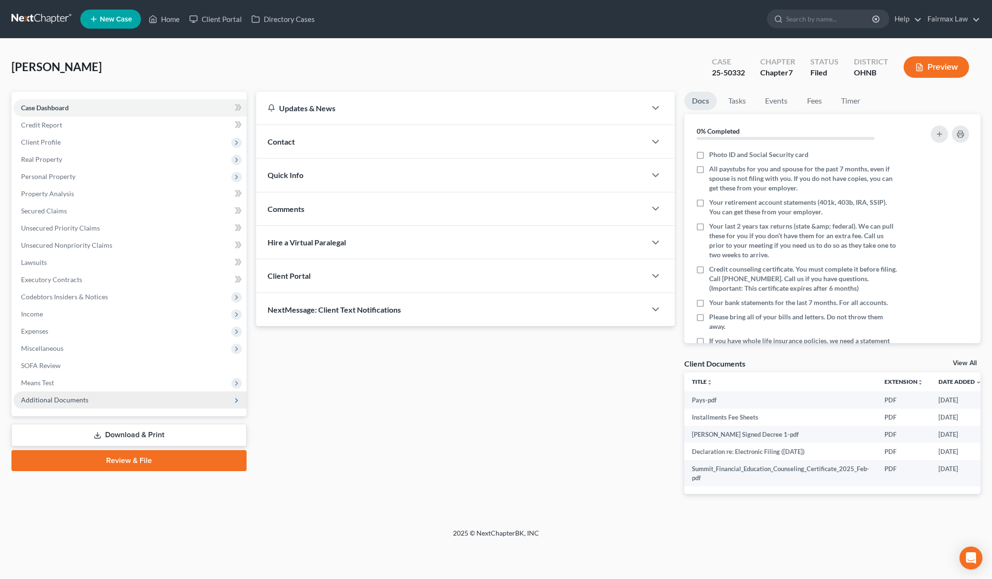
click at [89, 402] on span "Additional Documents" at bounding box center [129, 400] width 233 height 17
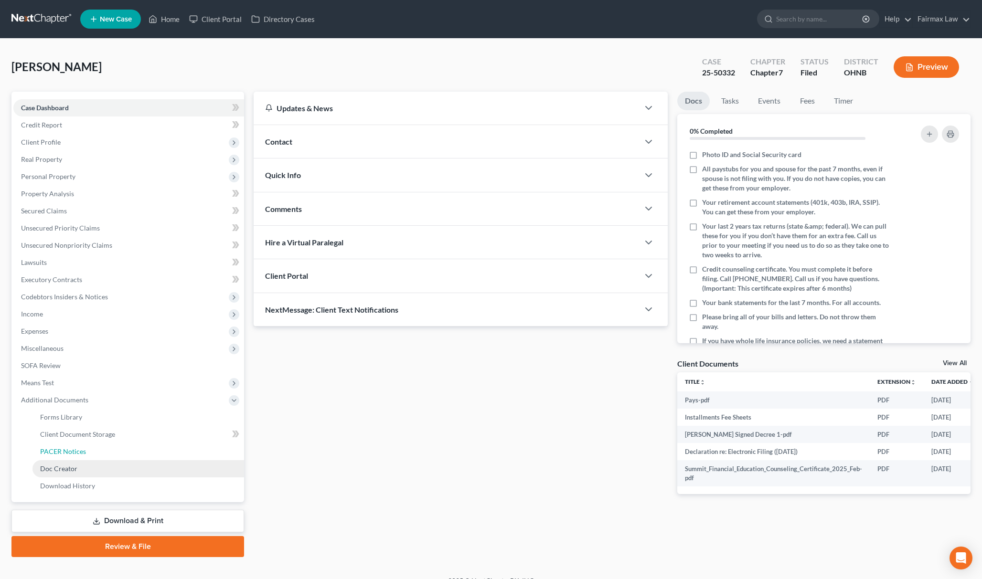
click at [69, 450] on span "PACER Notices" at bounding box center [63, 452] width 46 height 8
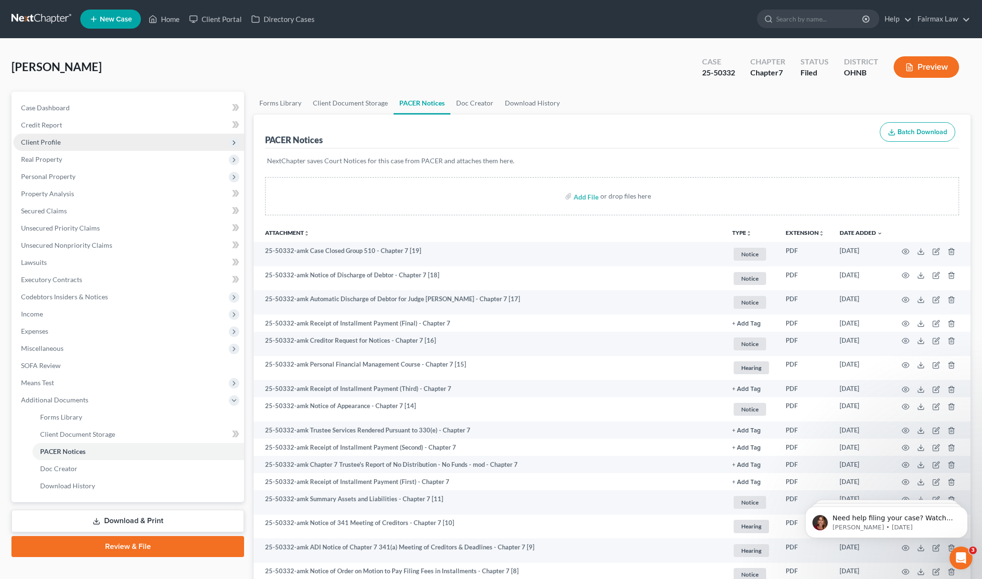
click at [62, 142] on span "Client Profile" at bounding box center [128, 142] width 231 height 17
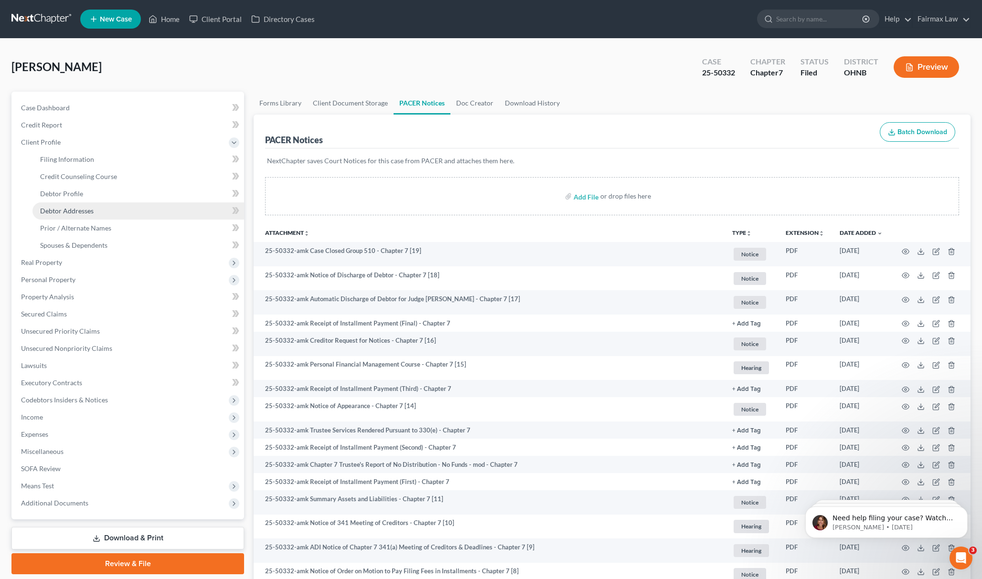
click at [104, 204] on link "Debtor Addresses" at bounding box center [138, 211] width 212 height 17
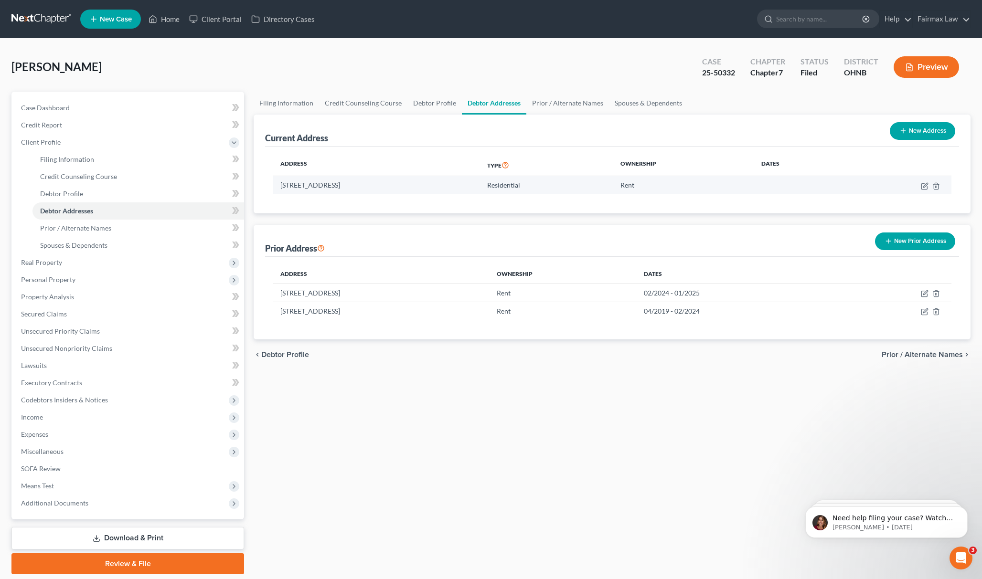
drag, startPoint x: 279, startPoint y: 186, endPoint x: 416, endPoint y: 186, distance: 136.1
click at [416, 186] on td "[STREET_ADDRESS]" at bounding box center [376, 185] width 207 height 18
copy td "[STREET_ADDRESS]"
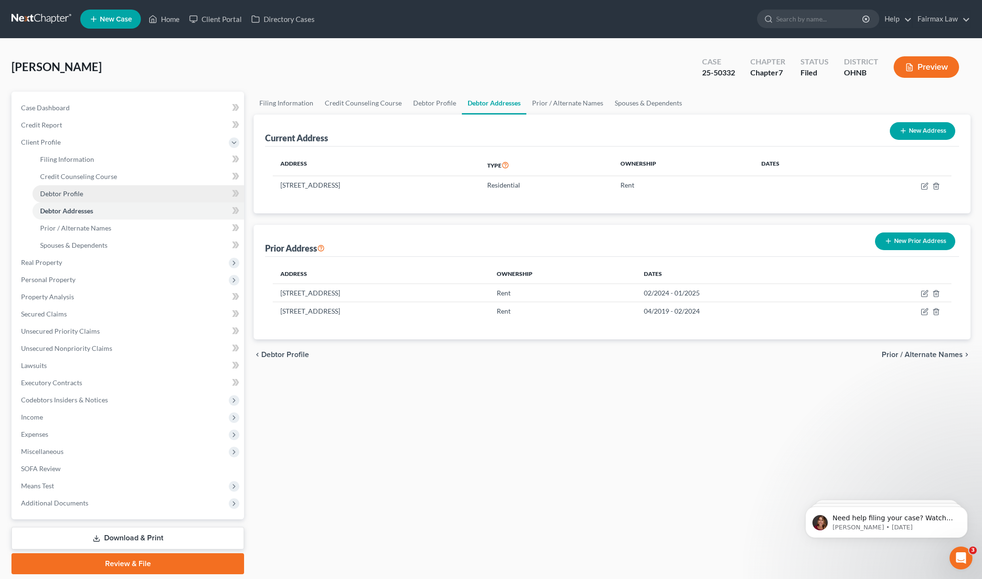
drag, startPoint x: 81, startPoint y: 199, endPoint x: 109, endPoint y: 199, distance: 27.7
click at [81, 199] on link "Debtor Profile" at bounding box center [138, 193] width 212 height 17
select select "0"
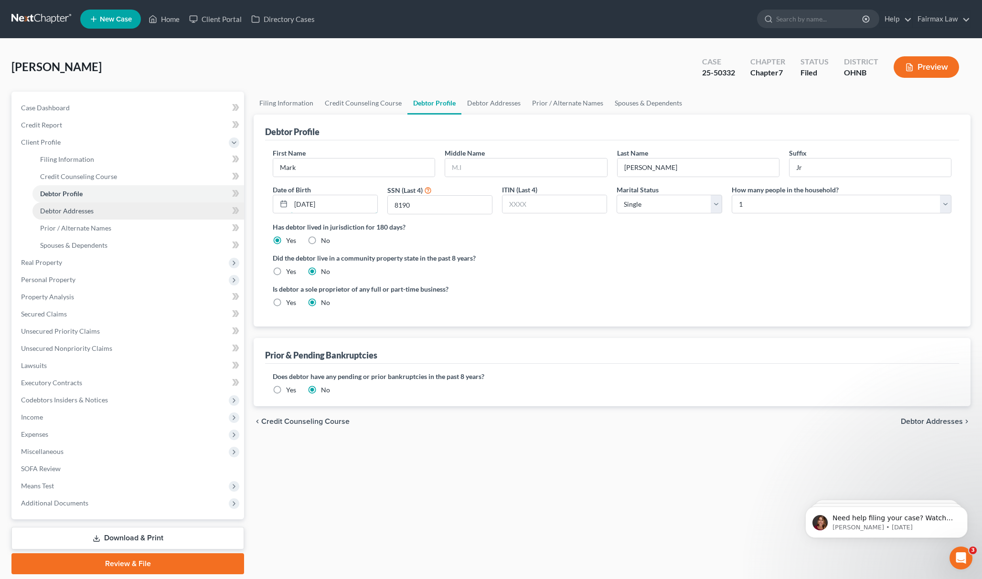
drag, startPoint x: 343, startPoint y: 197, endPoint x: 165, endPoint y: 204, distance: 177.8
click at [166, 204] on div "Petition Navigation Case Dashboard Payments Invoices Payments Payments Credit R…" at bounding box center [491, 333] width 969 height 483
drag, startPoint x: 459, startPoint y: 205, endPoint x: 269, endPoint y: 209, distance: 189.2
click at [269, 209] on div "First Name Mark Middle Name Last Name Alford Suffix Jr Date of Birth 04/24/1997…" at bounding box center [612, 185] width 688 height 74
click at [58, 496] on span "Additional Documents" at bounding box center [128, 503] width 231 height 17
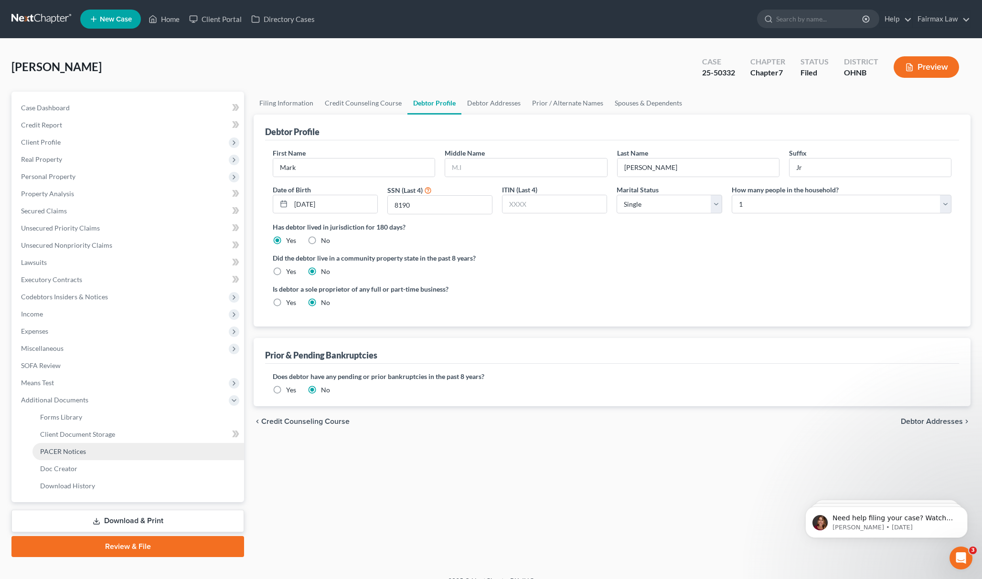
click at [92, 445] on link "PACER Notices" at bounding box center [138, 451] width 212 height 17
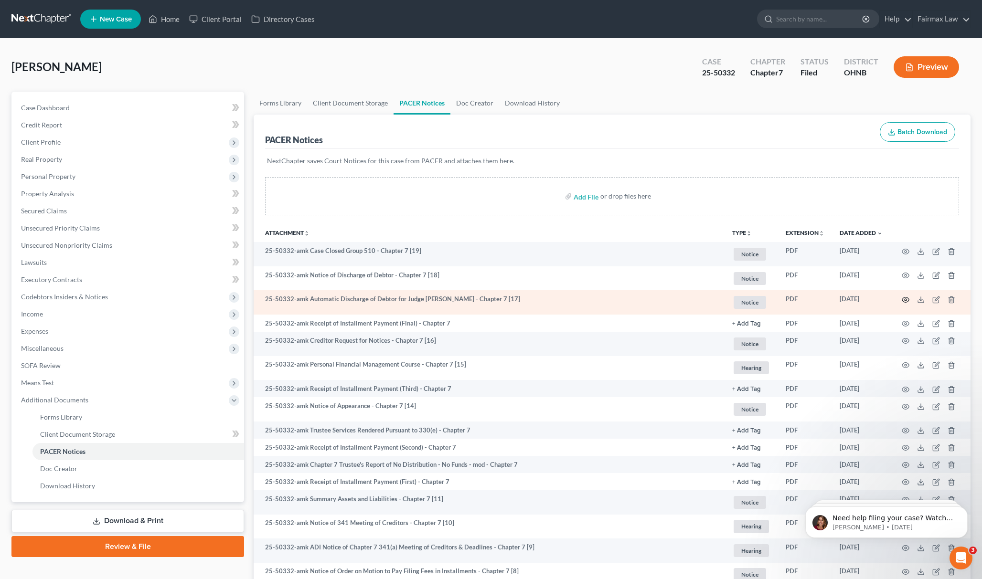
click at [908, 302] on icon "button" at bounding box center [906, 300] width 8 height 8
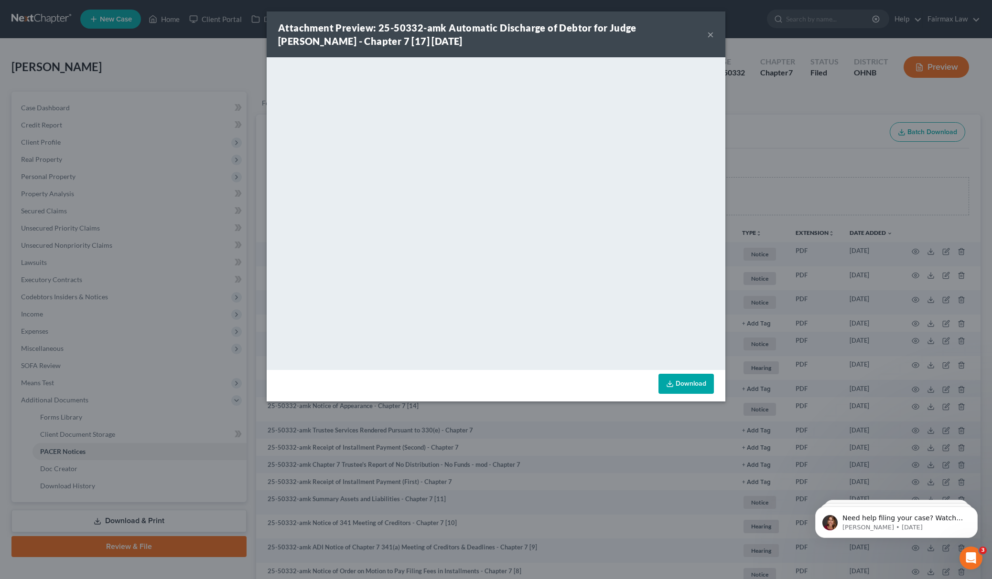
click at [831, 163] on div "Attachment Preview: 25-50332-amk Automatic Discharge of Debtor for Judge Koschi…" at bounding box center [496, 289] width 992 height 579
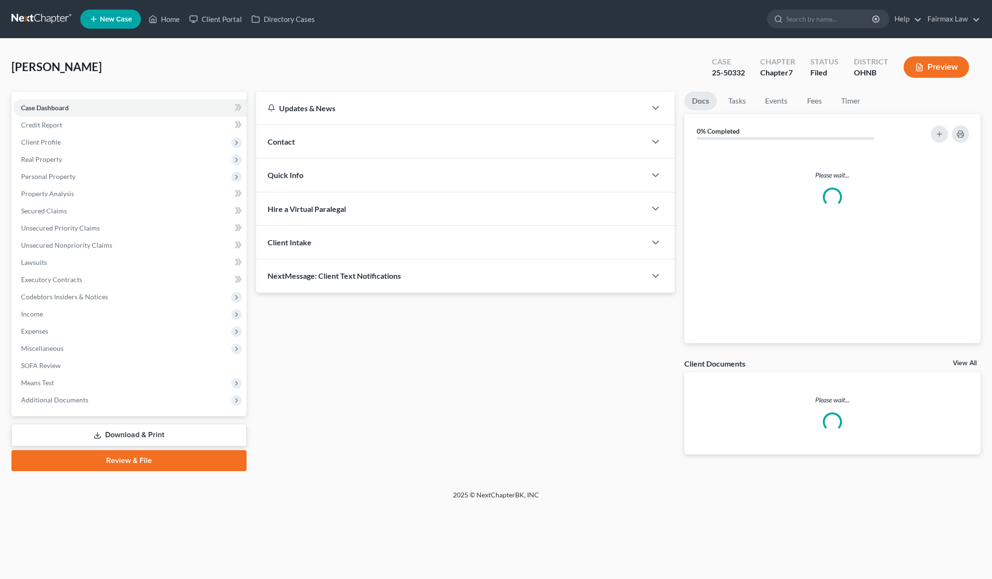
drag, startPoint x: 76, startPoint y: 395, endPoint x: 148, endPoint y: 427, distance: 78.5
click at [76, 396] on span "Additional Documents" at bounding box center [54, 400] width 67 height 8
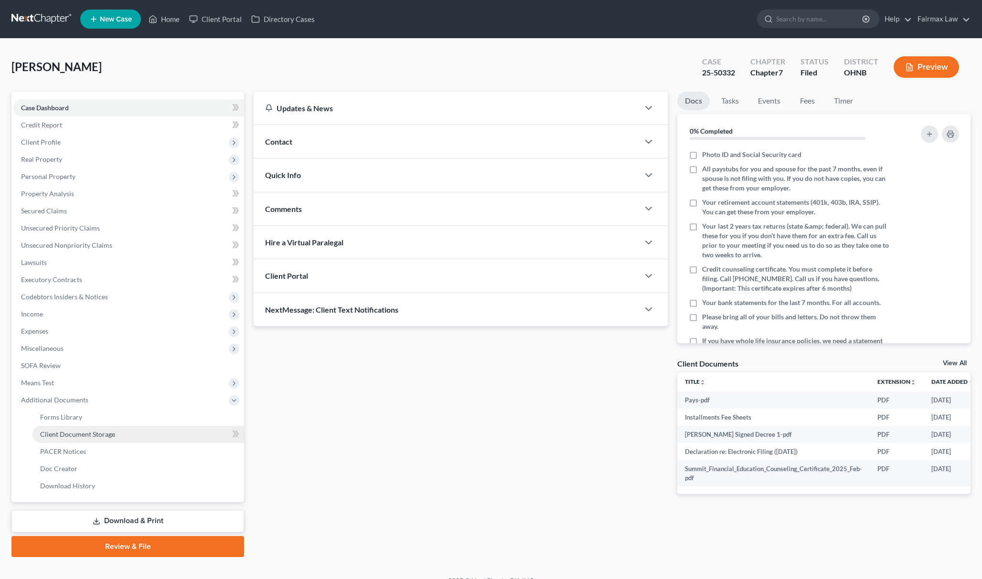
click at [118, 434] on link "Client Document Storage" at bounding box center [138, 434] width 212 height 17
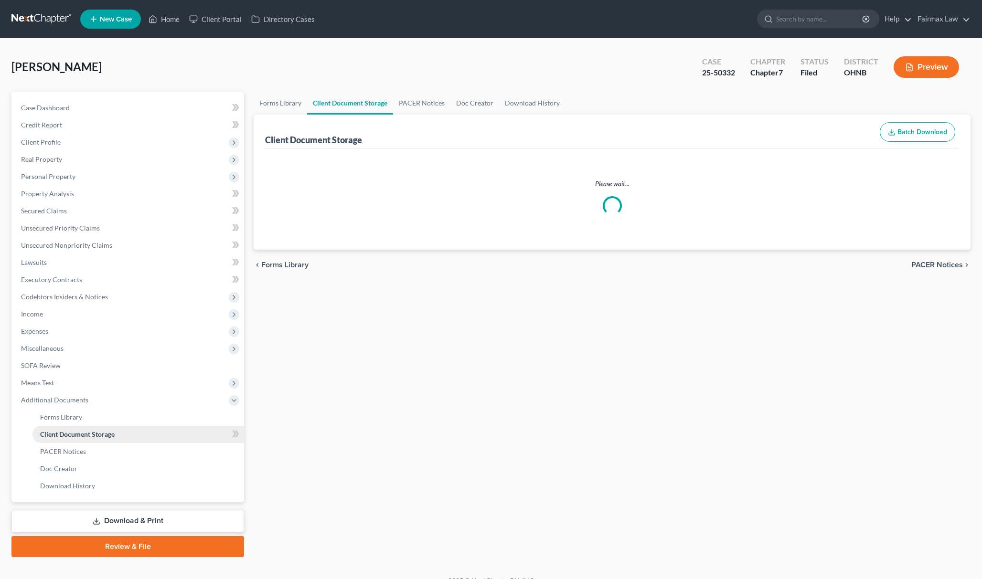
select select "5"
select select "16"
select select "24"
select select "20"
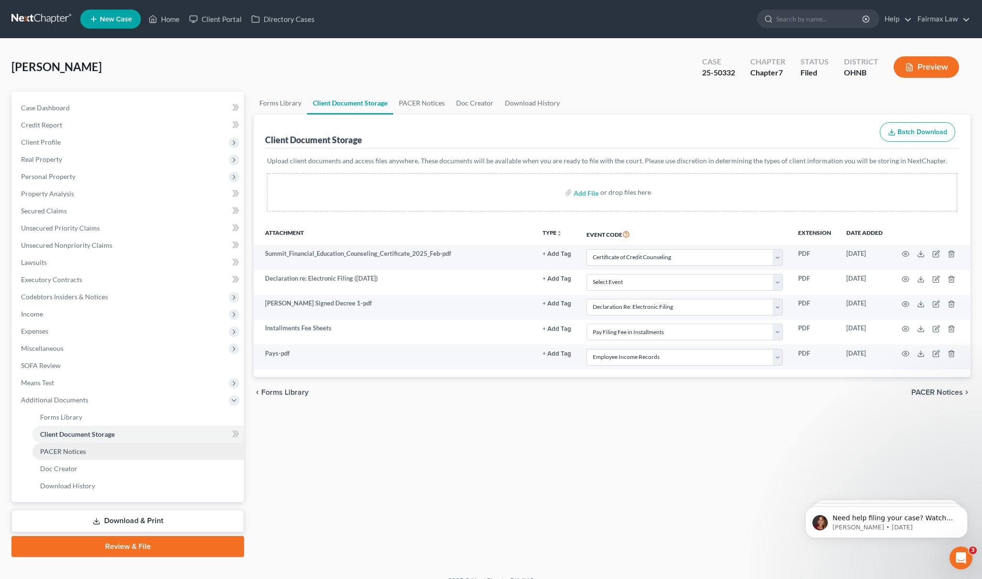
click at [130, 448] on link "PACER Notices" at bounding box center [138, 451] width 212 height 17
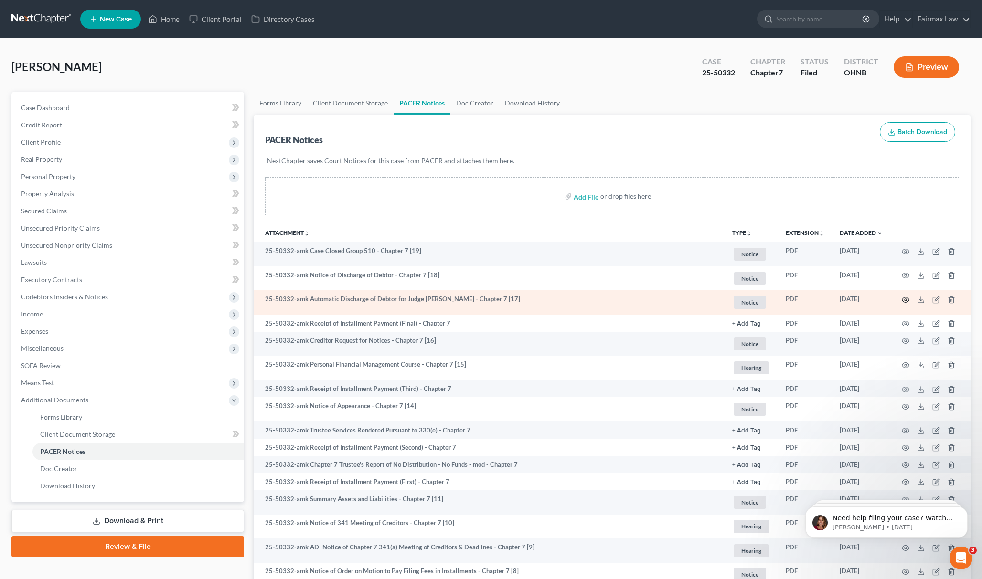
click at [903, 299] on icon "button" at bounding box center [906, 300] width 8 height 8
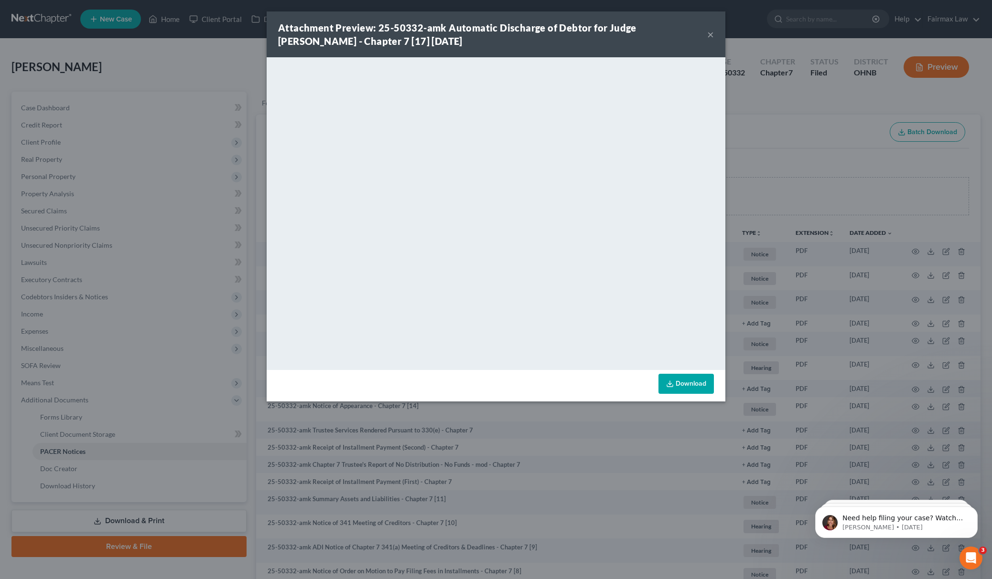
click at [770, 104] on div "Attachment Preview: 25-50332-amk Automatic Discharge of Debtor for Judge [PERSO…" at bounding box center [496, 289] width 992 height 579
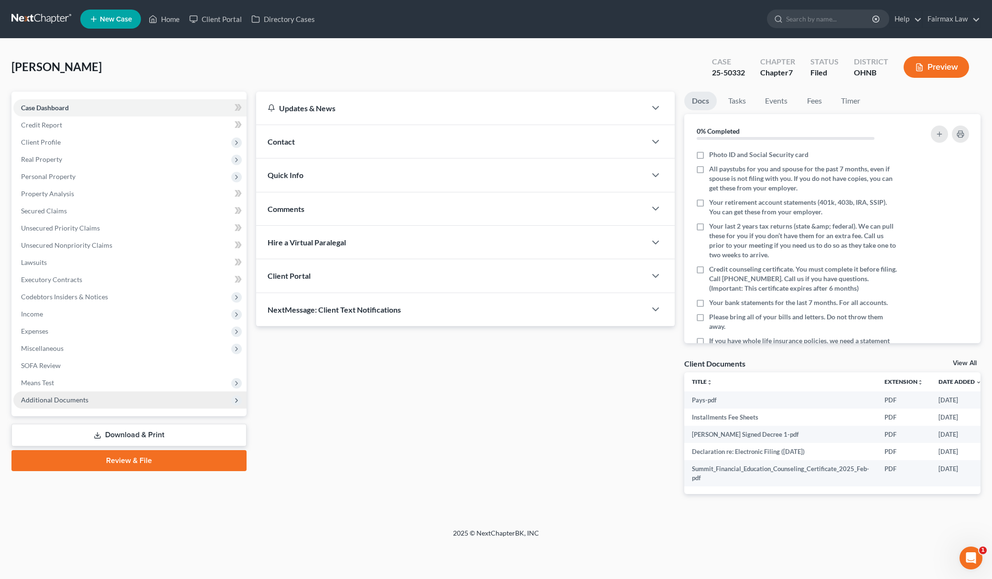
click at [65, 394] on span "Additional Documents" at bounding box center [129, 400] width 233 height 17
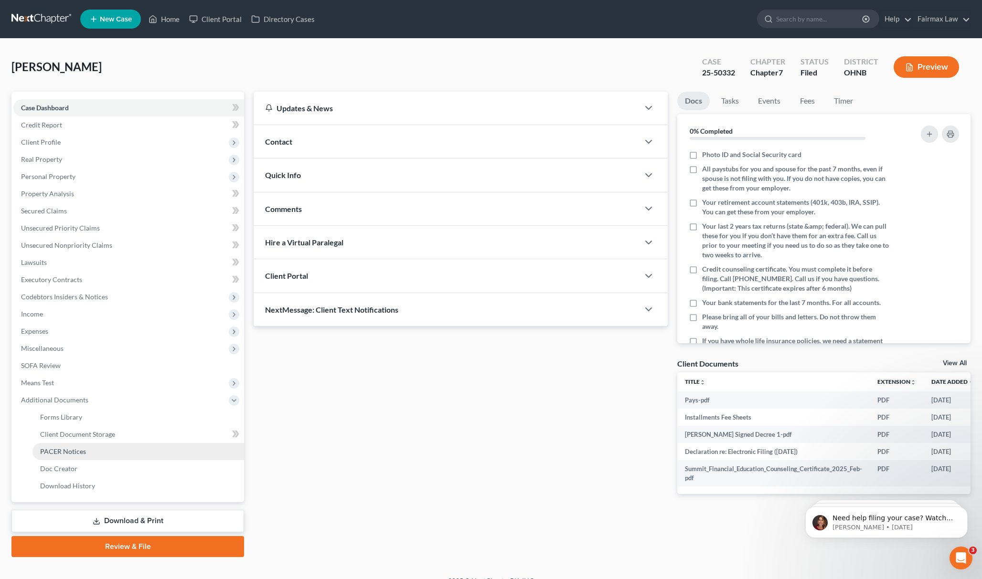
click at [75, 448] on span "PACER Notices" at bounding box center [63, 452] width 46 height 8
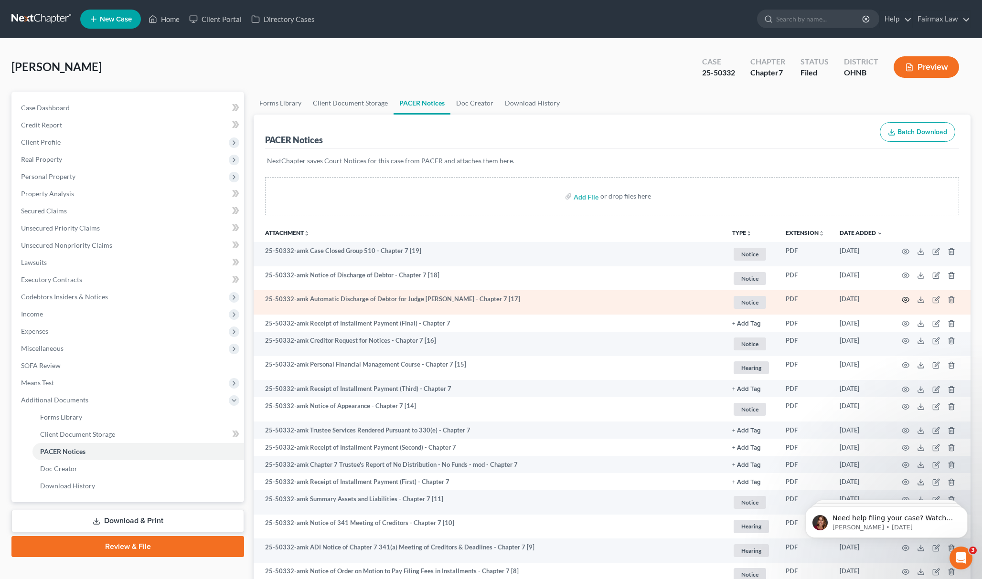
click at [908, 300] on icon "button" at bounding box center [906, 300] width 8 height 8
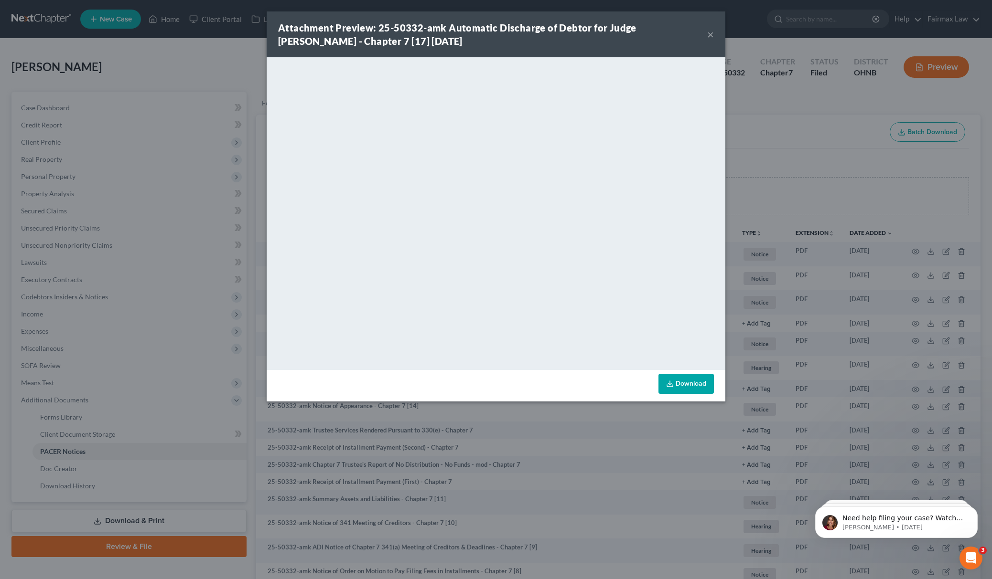
click at [769, 148] on div "Attachment Preview: 25-50332-amk Automatic Discharge of Debtor for Judge Koschi…" at bounding box center [496, 289] width 992 height 579
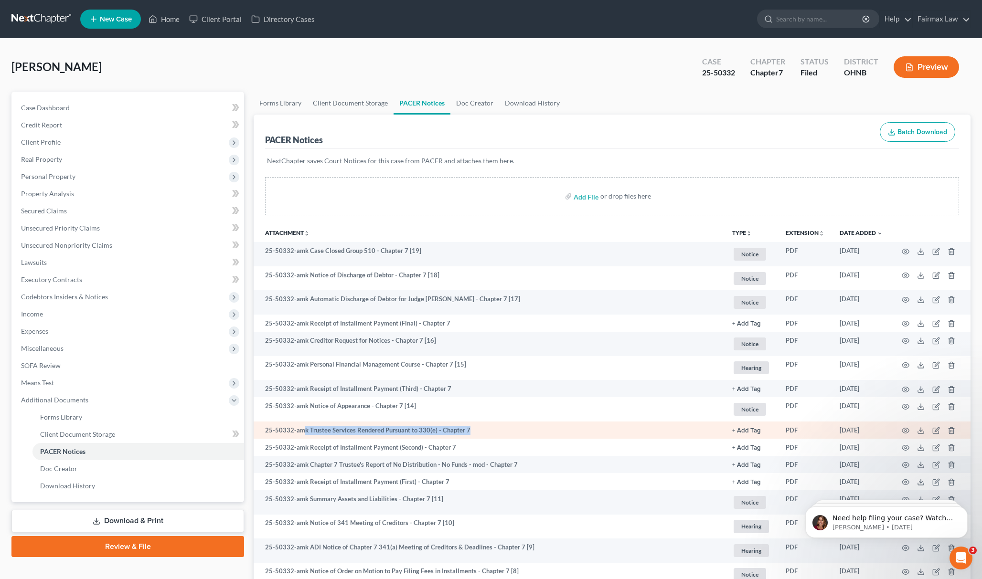
drag, startPoint x: 304, startPoint y: 430, endPoint x: 491, endPoint y: 423, distance: 186.9
click at [491, 423] on td "25-50332-amk Trustee Services Rendered Pursuant to 330(e) - Chapter 7" at bounding box center [489, 430] width 471 height 17
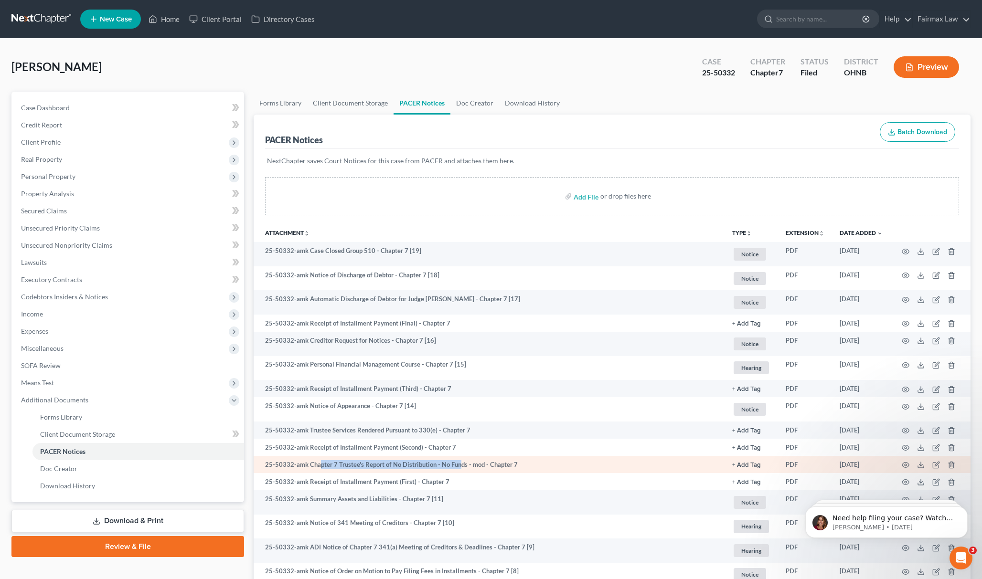
drag, startPoint x: 319, startPoint y: 461, endPoint x: 457, endPoint y: 457, distance: 138.1
click at [457, 457] on td "25-50332-amk Chapter 7 Trustee's Report of No Distribution - No Funds - mod - C…" at bounding box center [489, 464] width 471 height 17
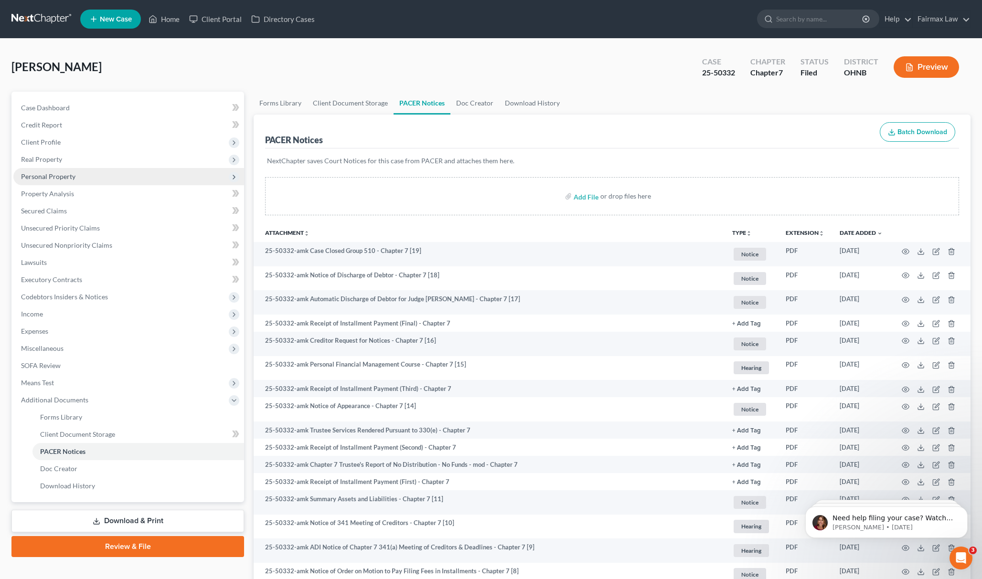
click at [96, 174] on span "Personal Property" at bounding box center [128, 176] width 231 height 17
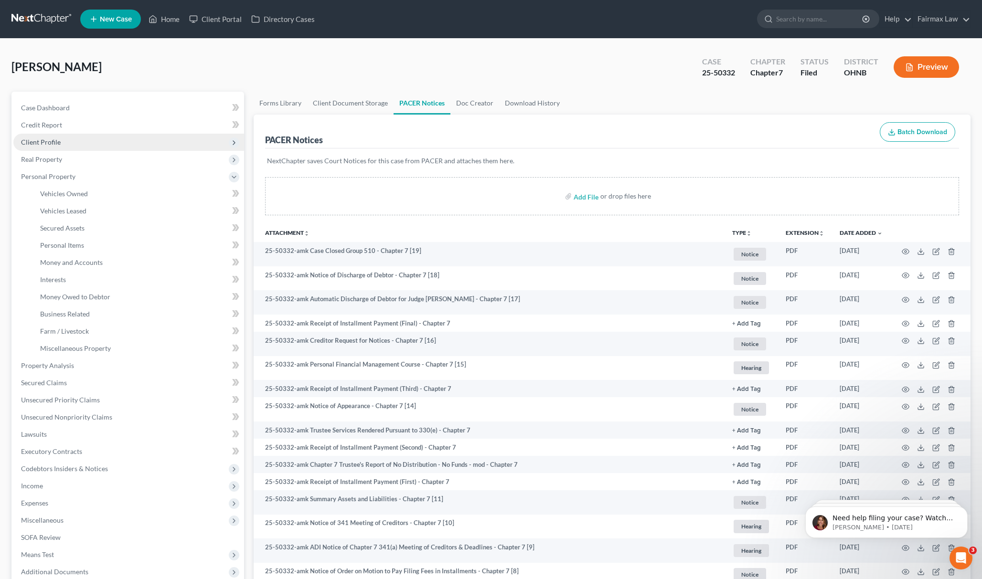
click at [112, 140] on span "Client Profile" at bounding box center [128, 142] width 231 height 17
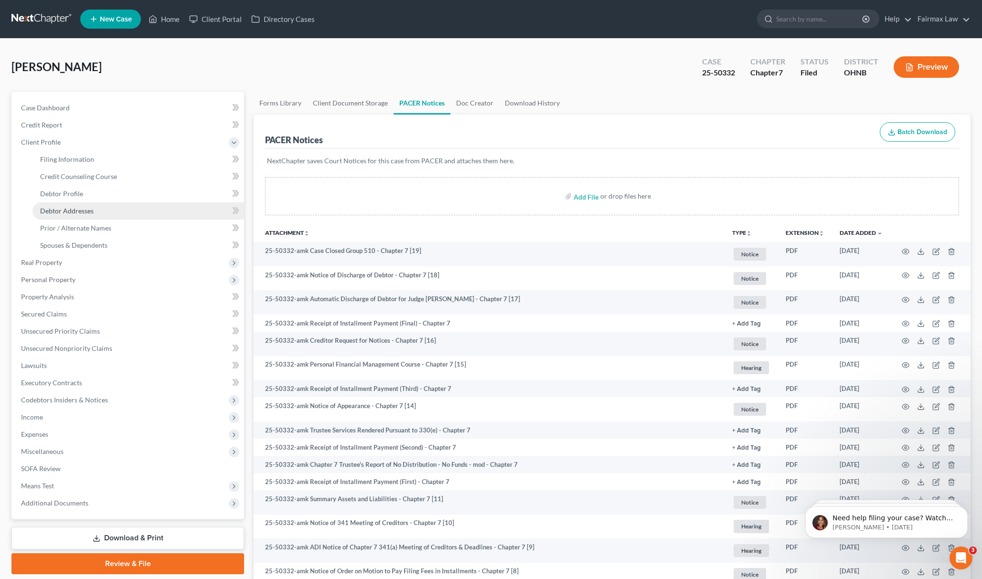
click at [98, 216] on link "Debtor Addresses" at bounding box center [138, 211] width 212 height 17
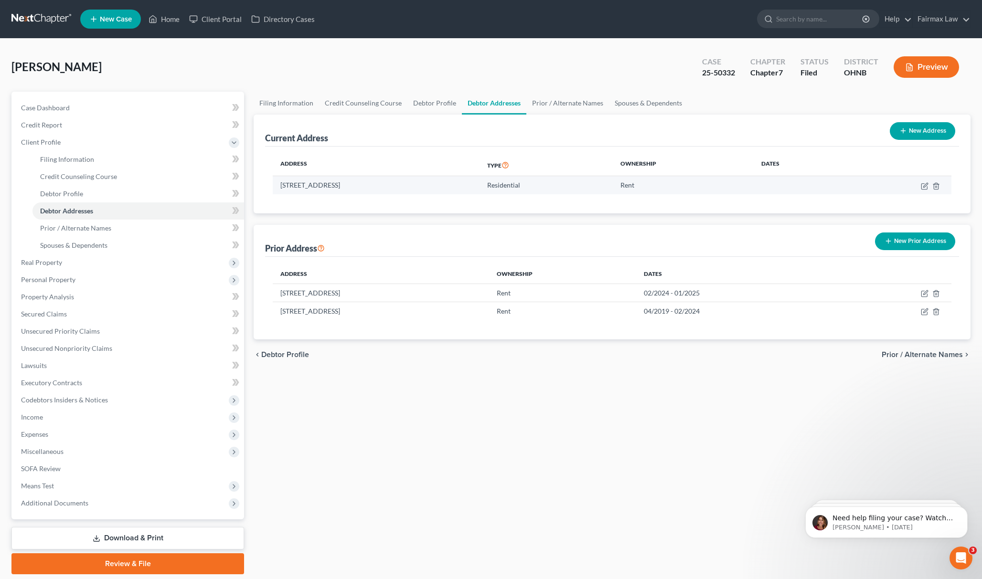
drag, startPoint x: 272, startPoint y: 187, endPoint x: 397, endPoint y: 192, distance: 124.8
click at [397, 192] on div "Address Type Ownership Dates 192 S College St, Akron, OH 44325 Residential Rent" at bounding box center [612, 180] width 694 height 67
drag, startPoint x: 348, startPoint y: 188, endPoint x: 310, endPoint y: 182, distance: 38.3
click at [347, 188] on td "192 S College St, Akron, OH 44325" at bounding box center [376, 185] width 207 height 18
click at [285, 184] on td "192 S College St, Akron, OH 44325" at bounding box center [376, 185] width 207 height 18
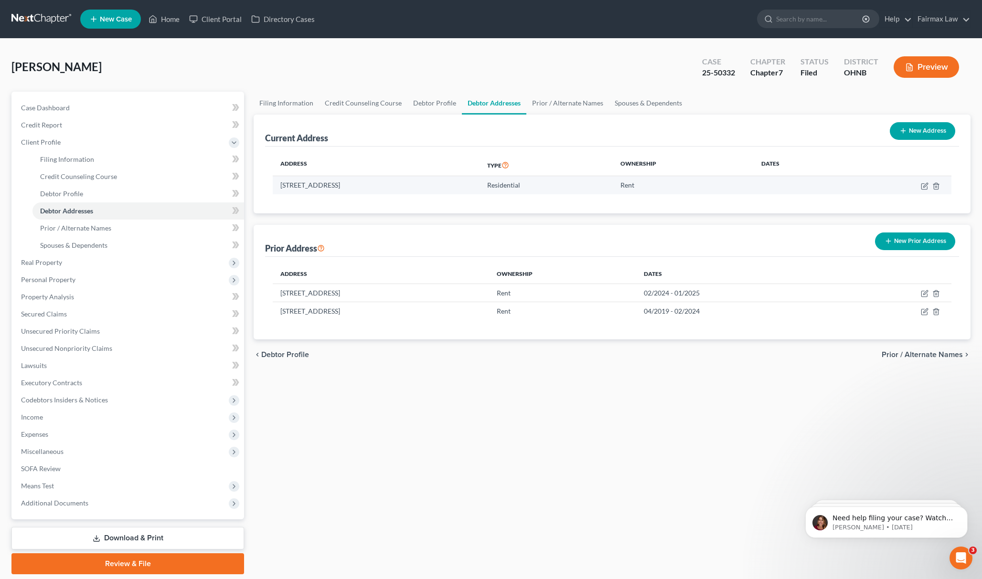
click at [284, 184] on td "192 S College St, Akron, OH 44325" at bounding box center [376, 185] width 207 height 18
drag, startPoint x: 280, startPoint y: 185, endPoint x: 417, endPoint y: 183, distance: 137.1
click at [411, 183] on td "192 S College St, Akron, OH 44325" at bounding box center [376, 185] width 207 height 18
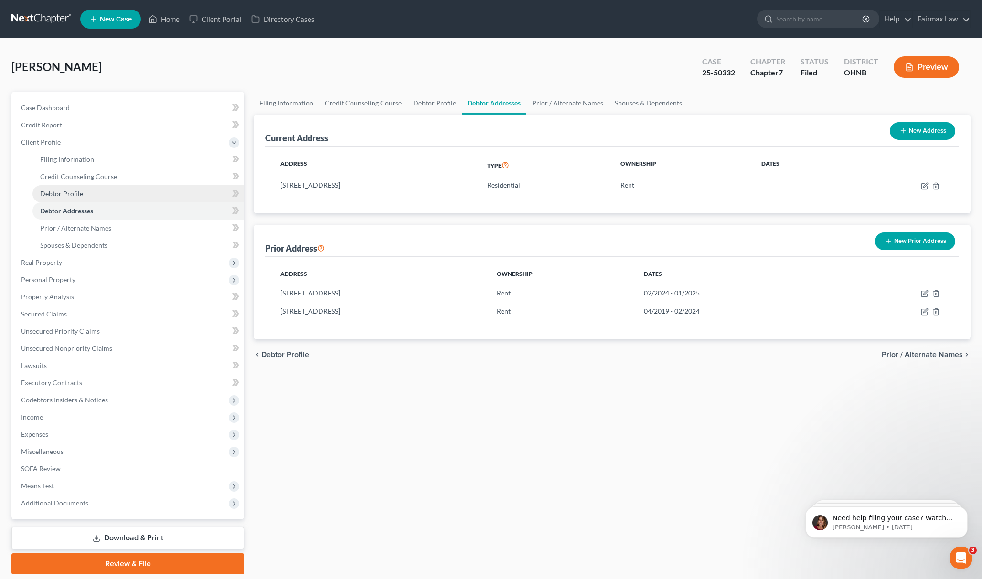
click at [85, 199] on link "Debtor Profile" at bounding box center [138, 193] width 212 height 17
select select "0"
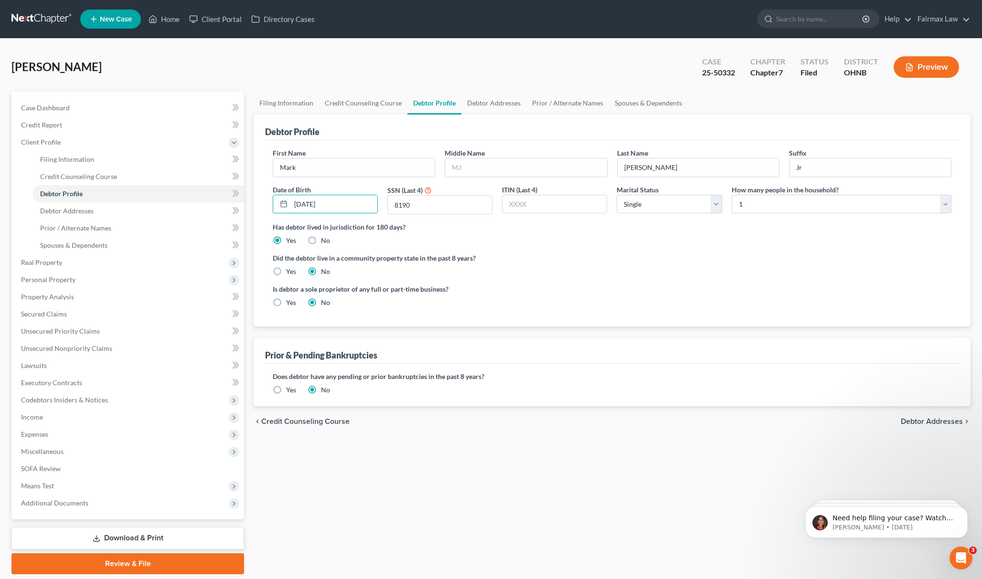
drag, startPoint x: 343, startPoint y: 201, endPoint x: 268, endPoint y: 215, distance: 76.4
click at [268, 215] on div "First Name Mark Middle Name Last Name Alford Suffix Jr Date of Birth 04/24/1997…" at bounding box center [612, 185] width 688 height 74
click at [302, 203] on input "04/24/1997" at bounding box center [334, 204] width 86 height 18
drag, startPoint x: 293, startPoint y: 207, endPoint x: 327, endPoint y: 205, distance: 34.4
click at [327, 205] on input "04/24/1997" at bounding box center [334, 204] width 86 height 18
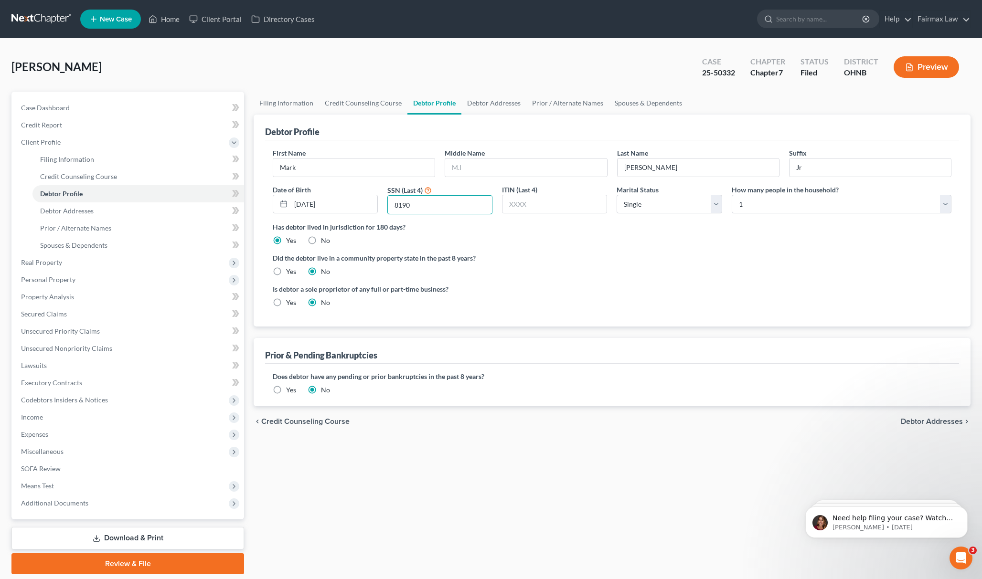
drag, startPoint x: 427, startPoint y: 211, endPoint x: 392, endPoint y: 217, distance: 35.0
click at [392, 217] on div "First Name Mark Middle Name Last Name Alford Suffix Jr Date of Birth 04/24/1997…" at bounding box center [612, 185] width 688 height 74
click at [423, 212] on input "8190" at bounding box center [440, 205] width 104 height 18
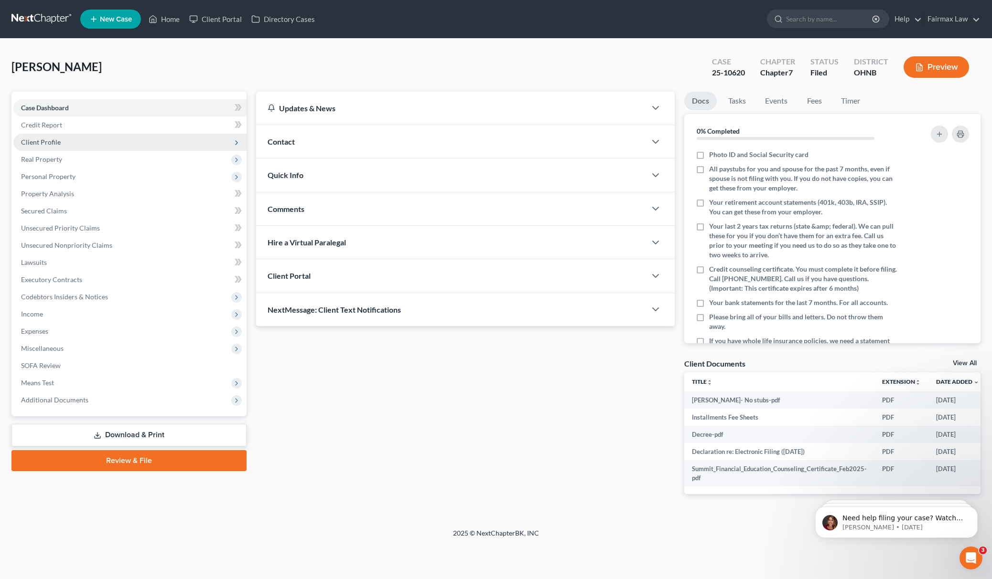
click at [92, 146] on span "Client Profile" at bounding box center [129, 142] width 233 height 17
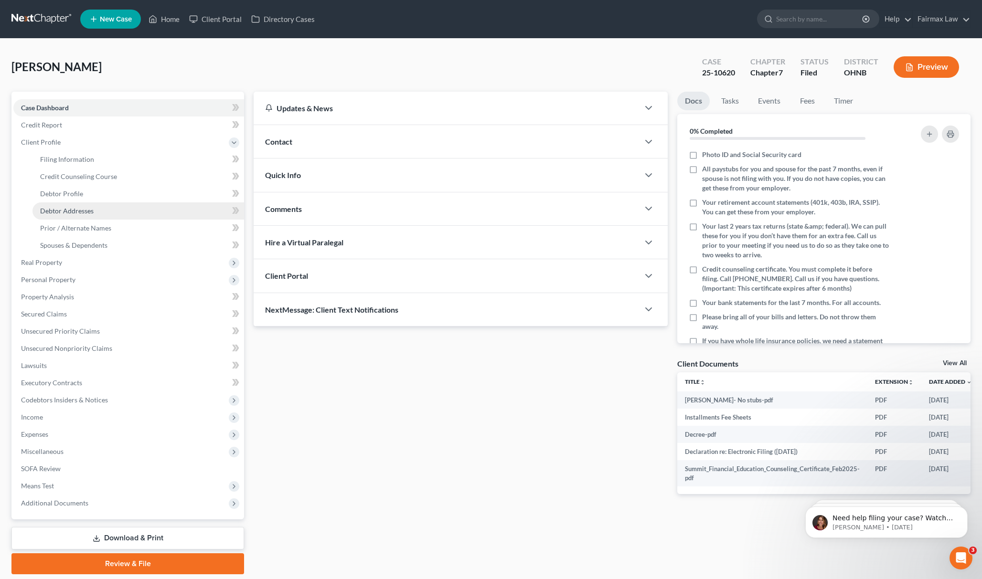
click at [82, 211] on span "Debtor Addresses" at bounding box center [67, 211] width 54 height 8
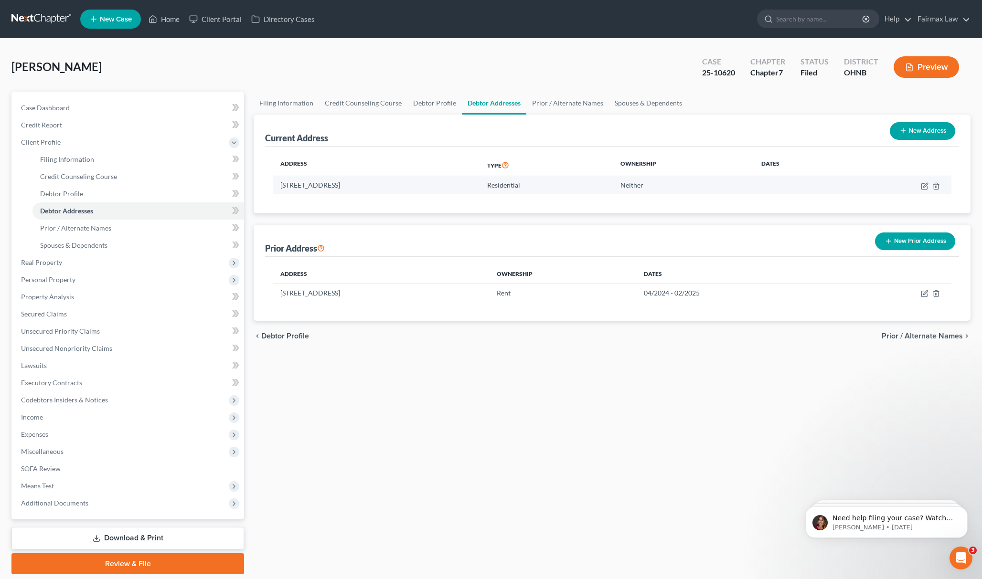
drag, startPoint x: 278, startPoint y: 181, endPoint x: 404, endPoint y: 188, distance: 125.8
click at [396, 186] on td "1951 E 29th St, Lorain, OH 44055" at bounding box center [376, 185] width 207 height 18
copy td "1951 E 29th St, Lorain, OH 44055"
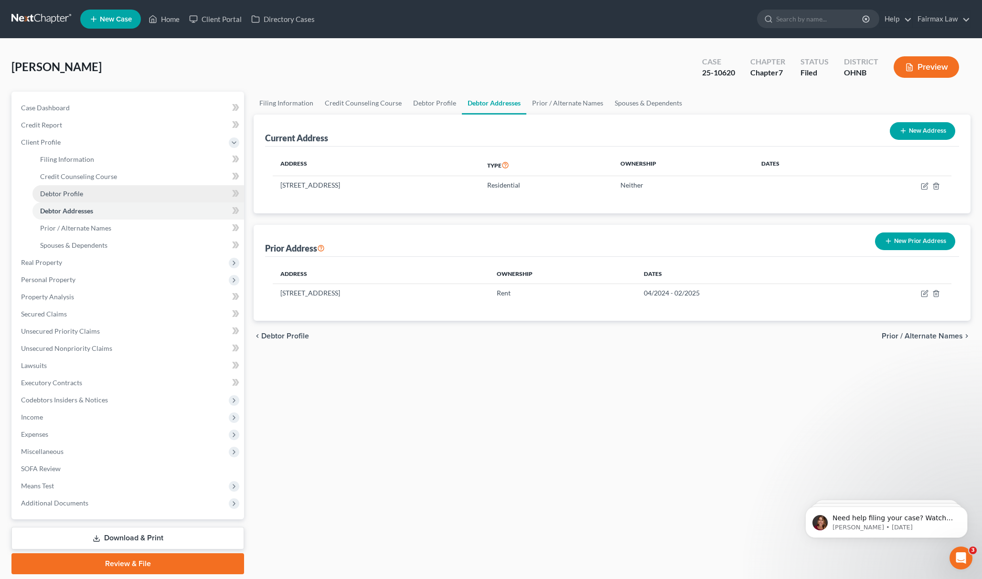
click at [54, 197] on link "Debtor Profile" at bounding box center [138, 193] width 212 height 17
select select "0"
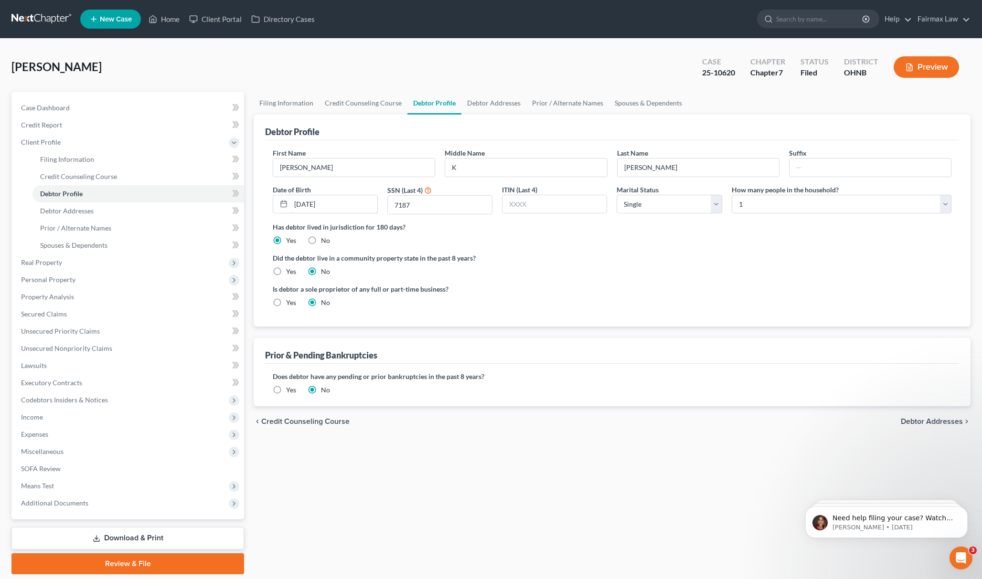
drag, startPoint x: 329, startPoint y: 201, endPoint x: 228, endPoint y: 214, distance: 101.2
click at [228, 214] on div "Petition Navigation Case Dashboard Payments Invoices Payments Payments Credit R…" at bounding box center [491, 333] width 969 height 483
drag, startPoint x: 377, startPoint y: 209, endPoint x: 268, endPoint y: 209, distance: 109.9
click at [268, 209] on div "First Name Alexander Middle Name K Last Name Johnson Suffix Date of Birth 06/13…" at bounding box center [612, 185] width 688 height 74
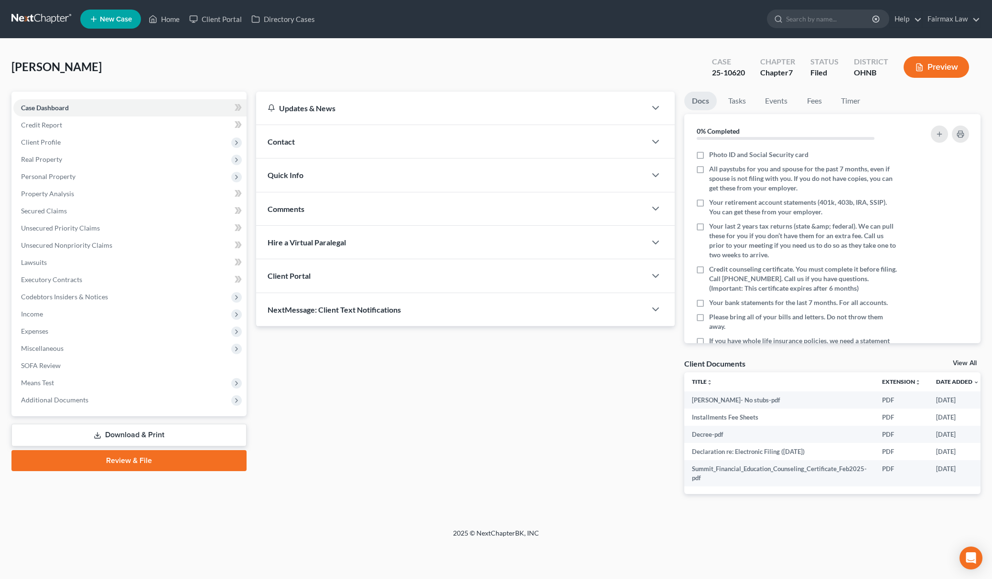
drag, startPoint x: 329, startPoint y: 53, endPoint x: 635, endPoint y: 276, distance: 378.8
click at [780, 342] on div "[PERSON_NAME] Upgraded Case 25-10620 Chapter Chapter 7 Status [GEOGRAPHIC_DATA]…" at bounding box center [495, 283] width 969 height 467
click at [394, 60] on div "[PERSON_NAME] Upgraded Case 25-10620 Chapter Chapter 7 Status [GEOGRAPHIC_DATA]…" at bounding box center [495, 71] width 969 height 42
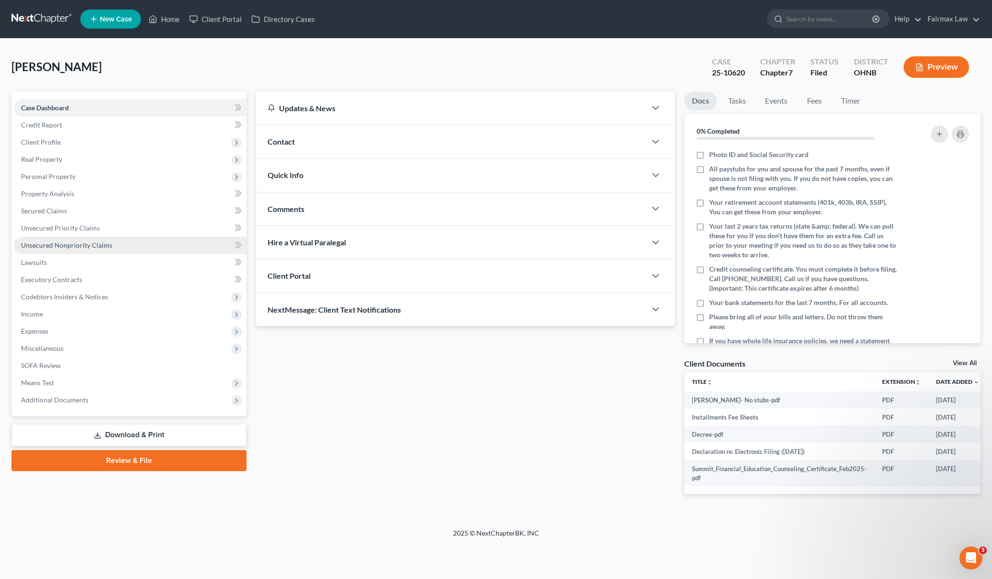
drag, startPoint x: 332, startPoint y: 55, endPoint x: 46, endPoint y: 237, distance: 338.9
click at [46, 237] on div "[PERSON_NAME] Upgraded Case 25-10620 Chapter Chapter 7 Status [GEOGRAPHIC_DATA]…" at bounding box center [495, 283] width 969 height 467
click at [333, 79] on div "Johnson, Alexander Upgraded Case 25-10620 Chapter Chapter 7 Status Filed Distri…" at bounding box center [495, 71] width 969 height 42
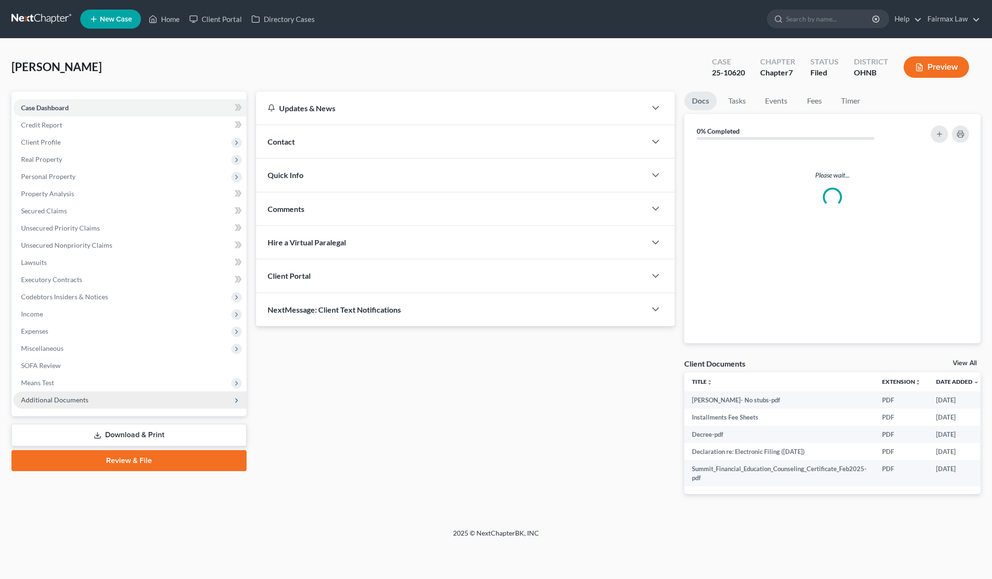
click at [118, 402] on span "Additional Documents" at bounding box center [129, 400] width 233 height 17
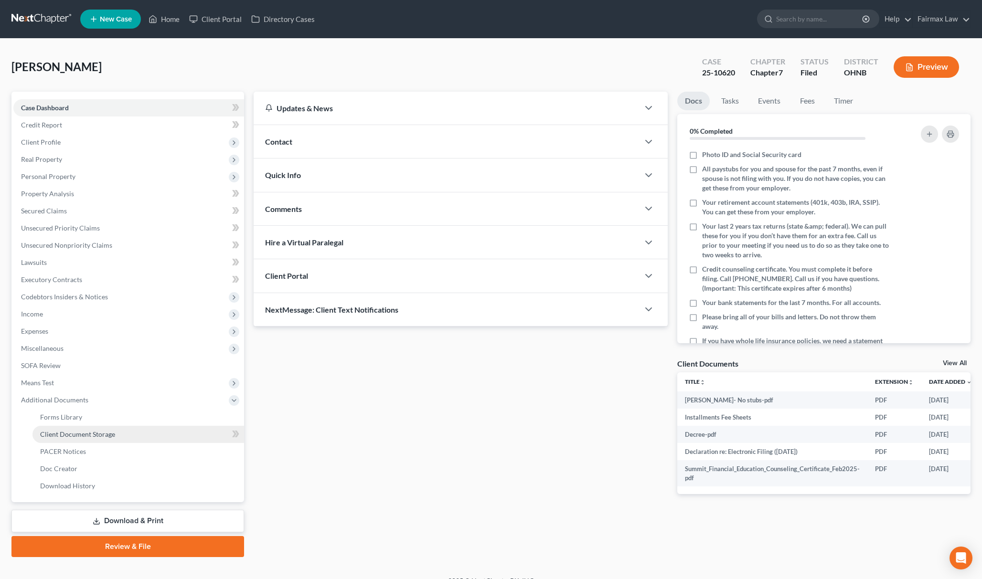
click at [113, 434] on span "Client Document Storage" at bounding box center [77, 434] width 75 height 8
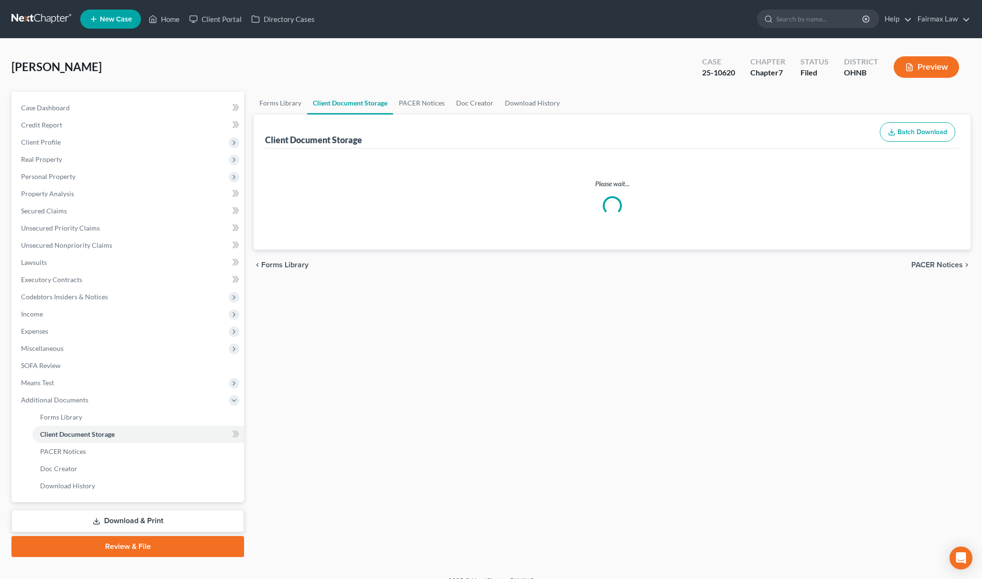
select select "5"
select select "16"
select select "24"
select select "20"
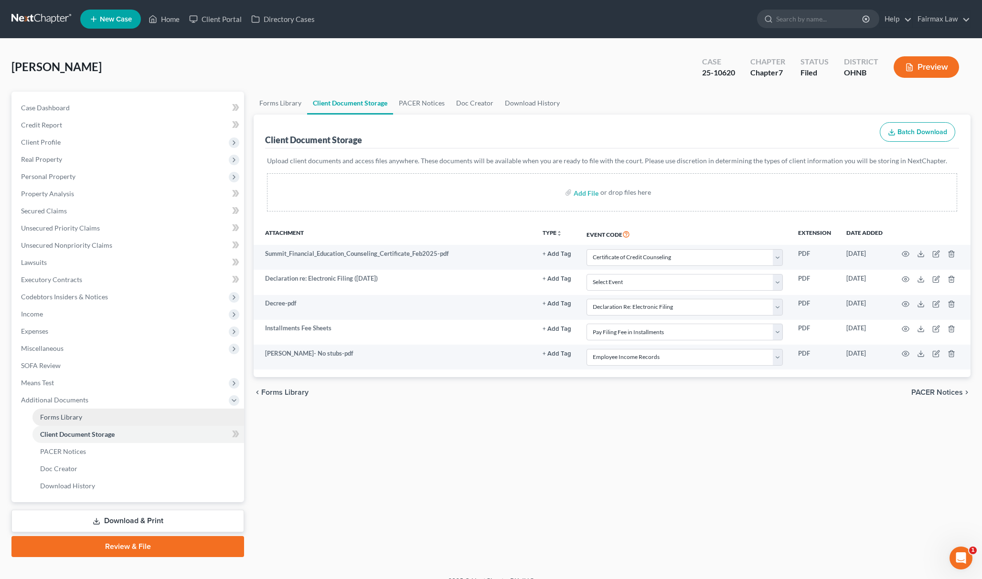
click at [65, 409] on link "Forms Library" at bounding box center [138, 417] width 212 height 17
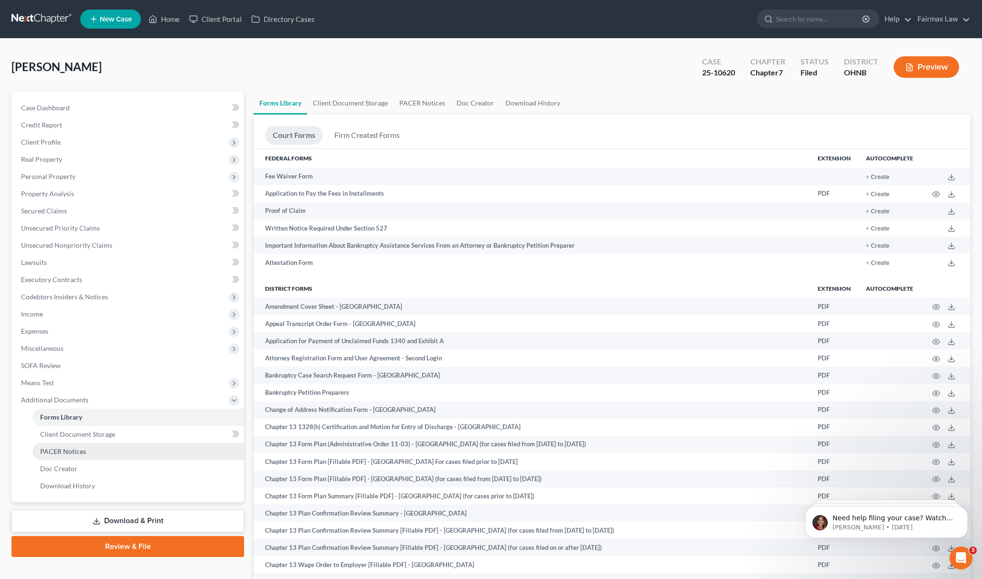
click at [85, 454] on span "PACER Notices" at bounding box center [63, 452] width 46 height 8
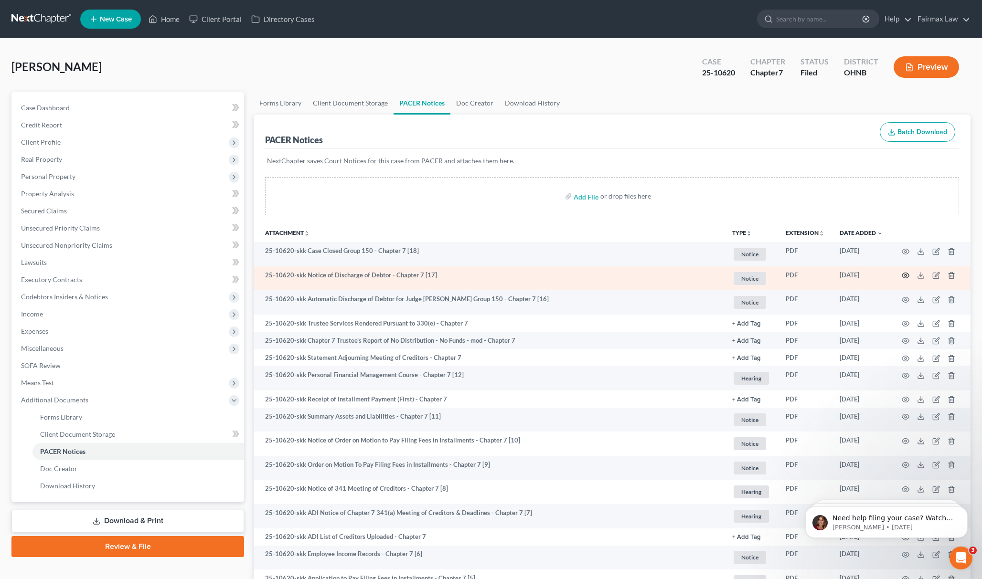
click at [902, 276] on icon "button" at bounding box center [906, 276] width 8 height 8
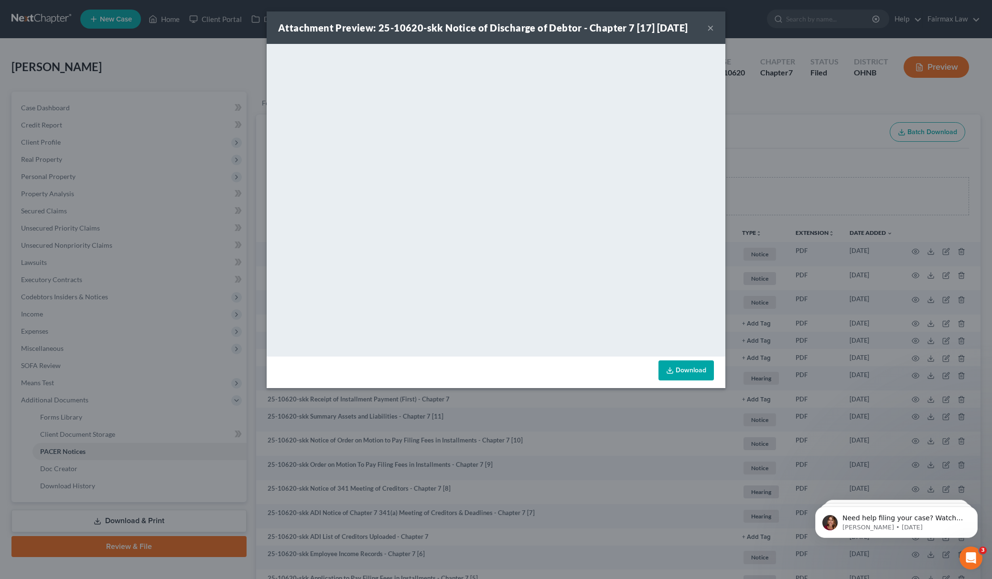
click at [812, 170] on div "Attachment Preview: 25-10620-skk Notice of Discharge of Debtor - Chapter 7 [17]…" at bounding box center [496, 289] width 992 height 579
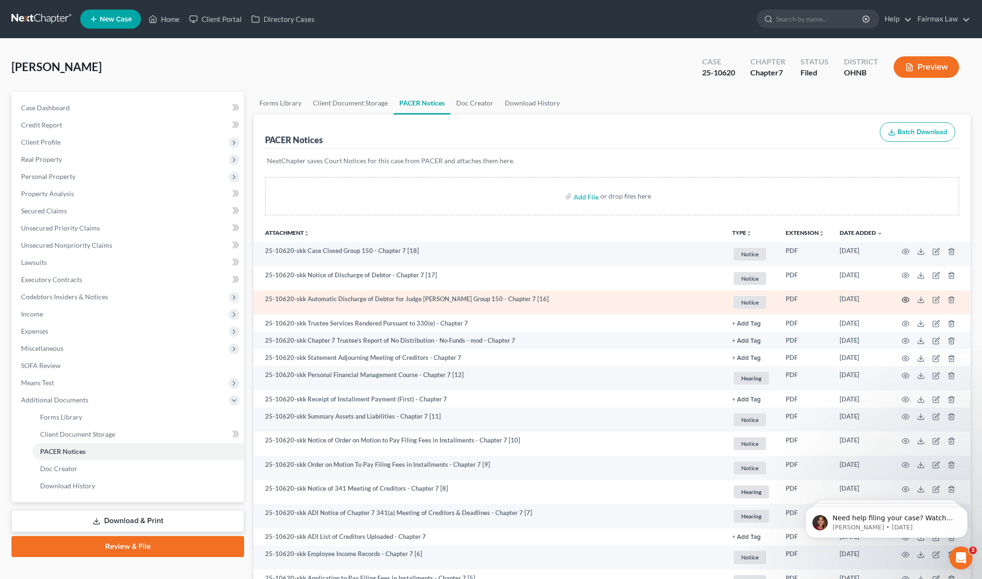
click at [908, 300] on icon "button" at bounding box center [906, 300] width 8 height 8
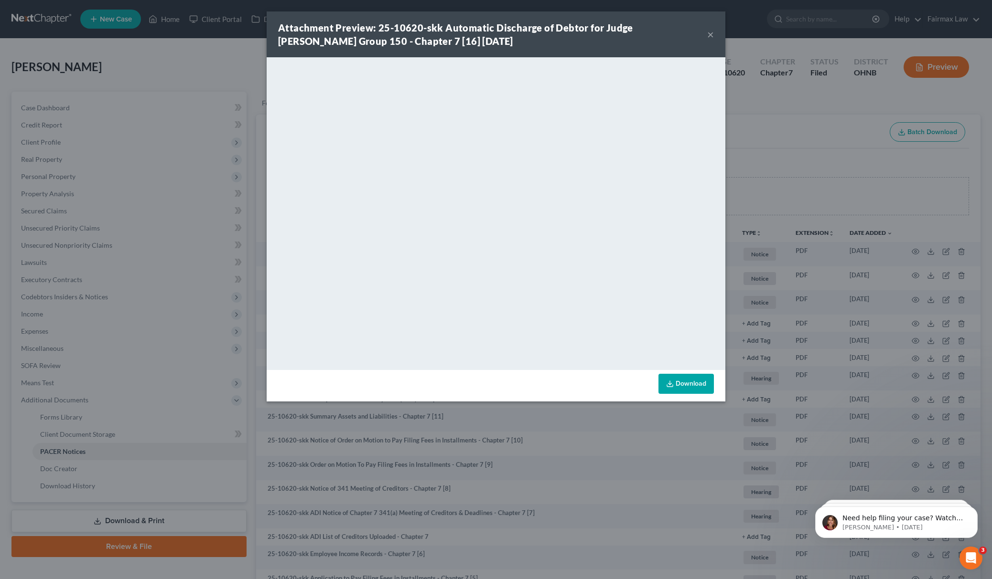
click at [780, 184] on div "Attachment Preview: 25-10620-skk Automatic Discharge of Debtor for Judge Koch G…" at bounding box center [496, 289] width 992 height 579
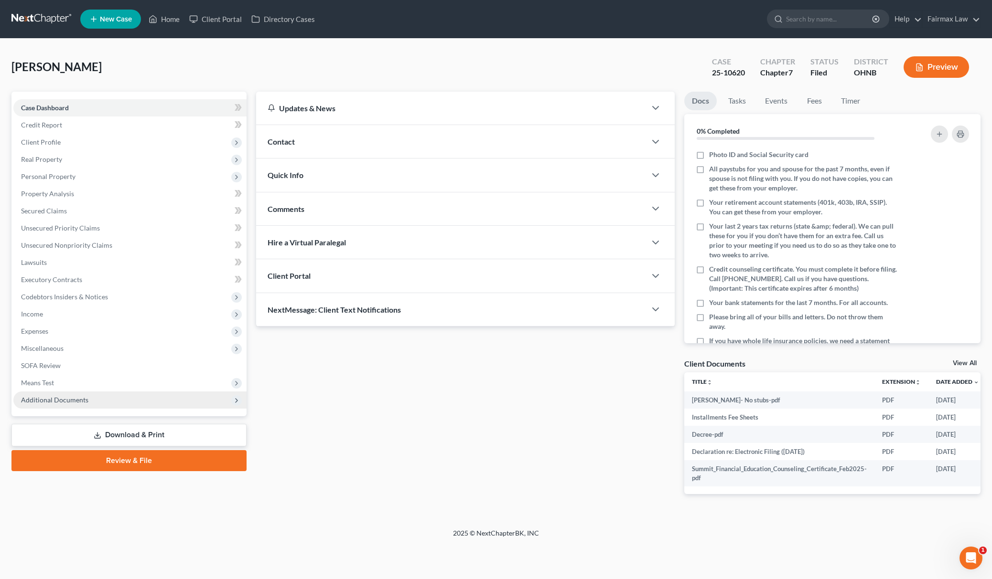
click at [113, 396] on span "Additional Documents" at bounding box center [129, 400] width 233 height 17
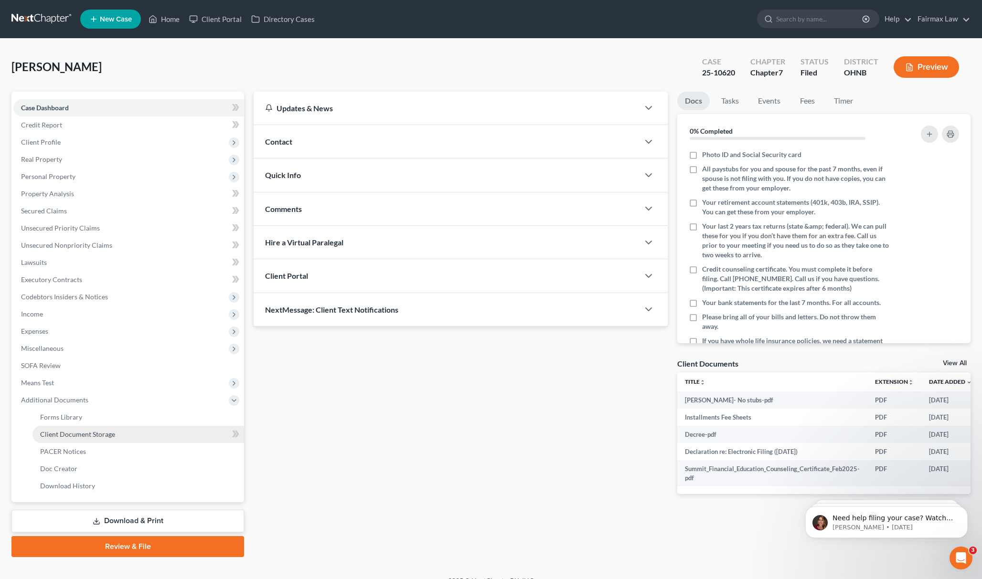
click at [138, 439] on link "Client Document Storage" at bounding box center [138, 434] width 212 height 17
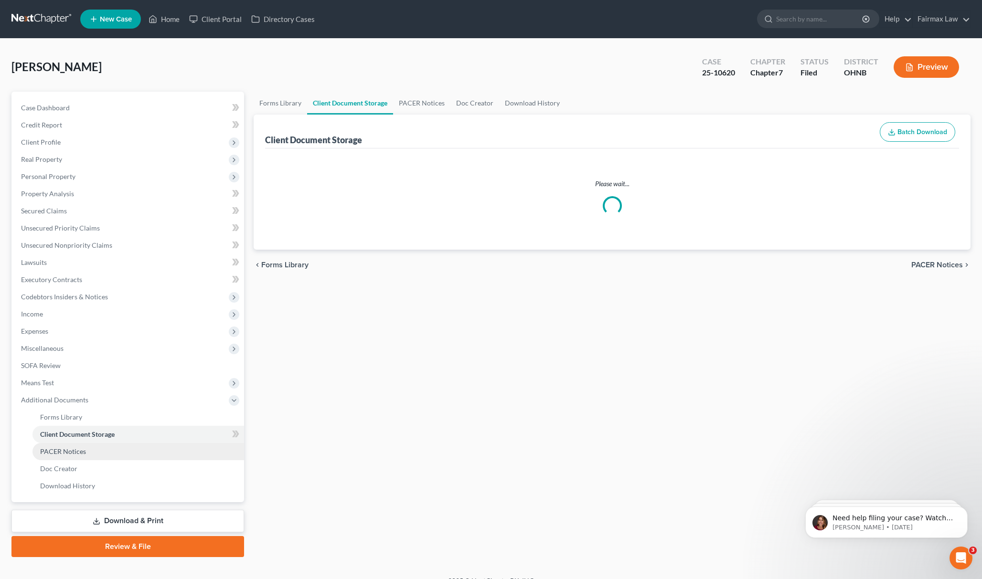
select select "5"
select select "16"
select select "24"
select select "20"
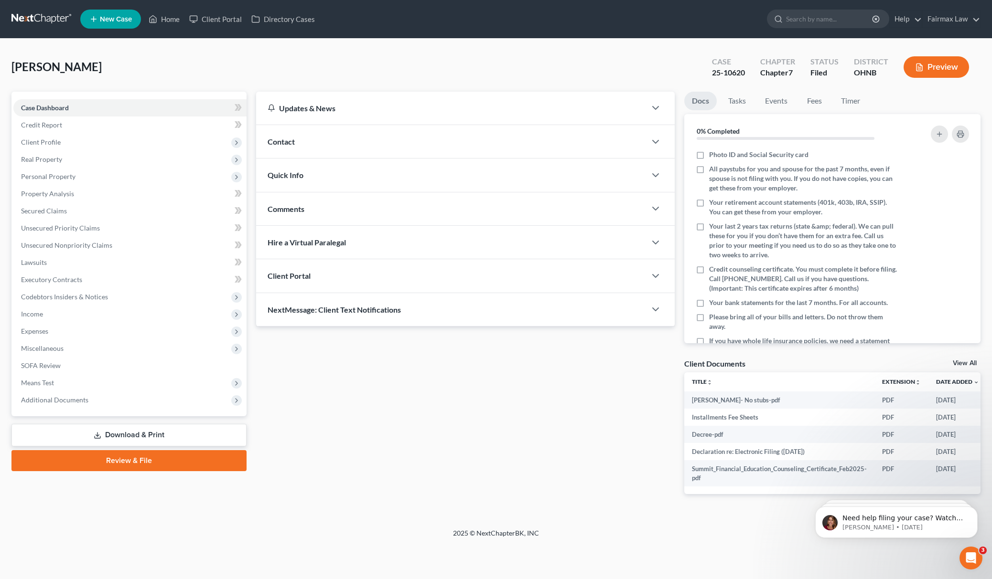
drag, startPoint x: 133, startPoint y: 399, endPoint x: 137, endPoint y: 412, distance: 13.0
click at [132, 400] on span "Additional Documents" at bounding box center [129, 400] width 233 height 17
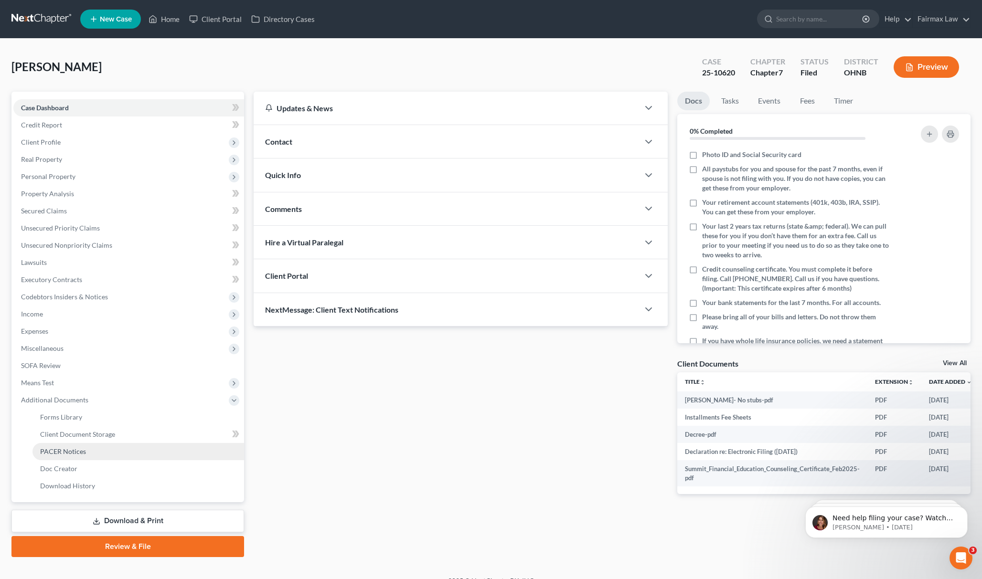
click at [99, 448] on link "PACER Notices" at bounding box center [138, 451] width 212 height 17
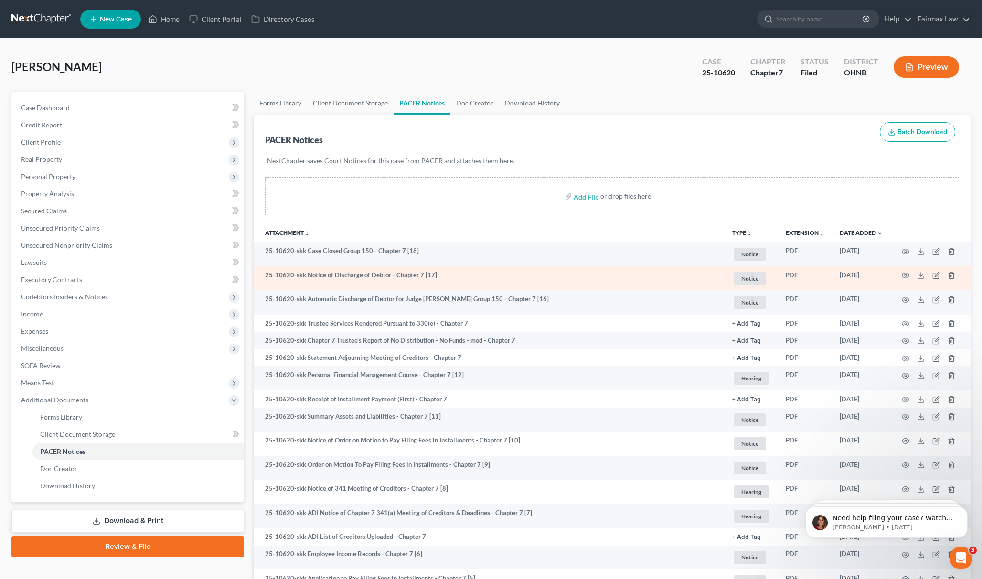
click at [912, 276] on td at bounding box center [930, 279] width 80 height 24
click at [908, 276] on icon "button" at bounding box center [906, 276] width 8 height 8
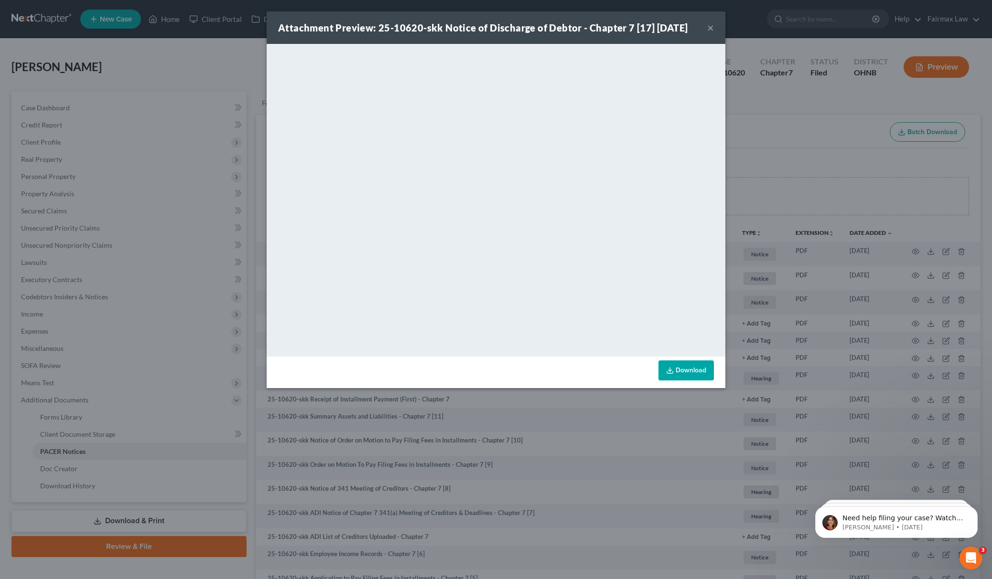
click at [762, 150] on div "Attachment Preview: 25-10620-skk Notice of Discharge of Debtor - Chapter 7 [17]…" at bounding box center [496, 289] width 992 height 579
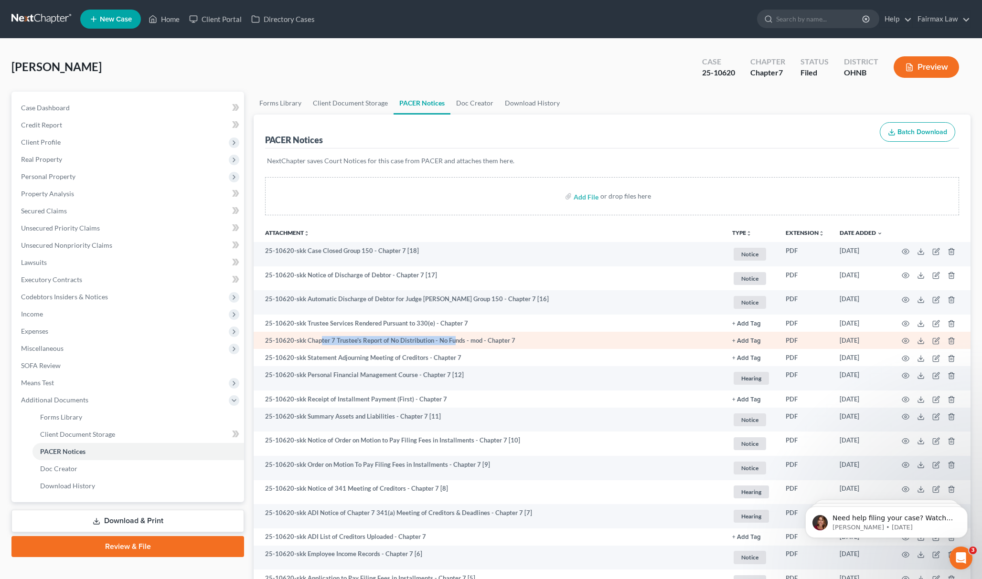
drag, startPoint x: 321, startPoint y: 341, endPoint x: 452, endPoint y: 334, distance: 131.0
click at [452, 334] on td "25-10620-skk Chapter 7 Trustee's Report of No Distribution - No Funds - mod - C…" at bounding box center [489, 340] width 471 height 17
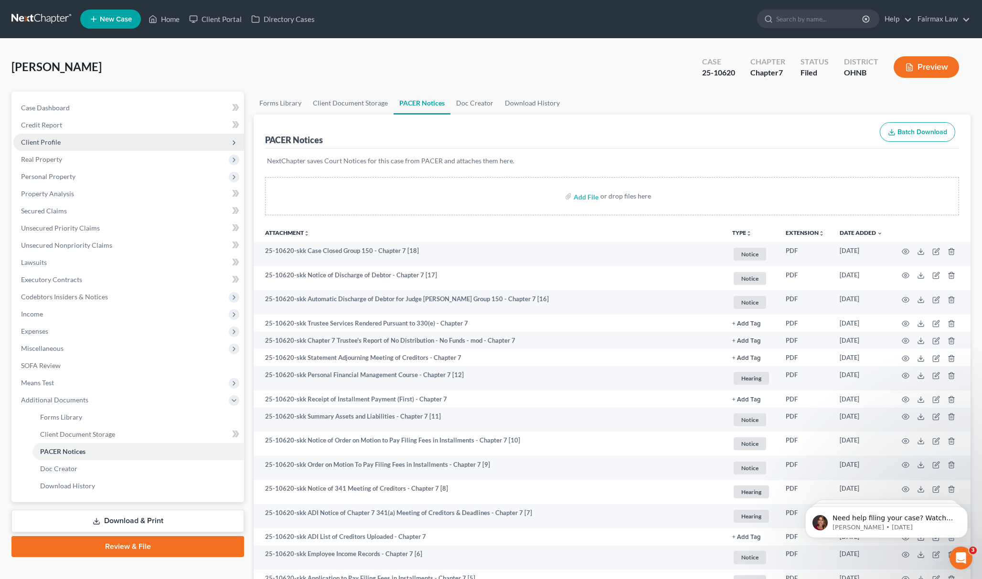
click at [52, 142] on span "Client Profile" at bounding box center [41, 142] width 40 height 8
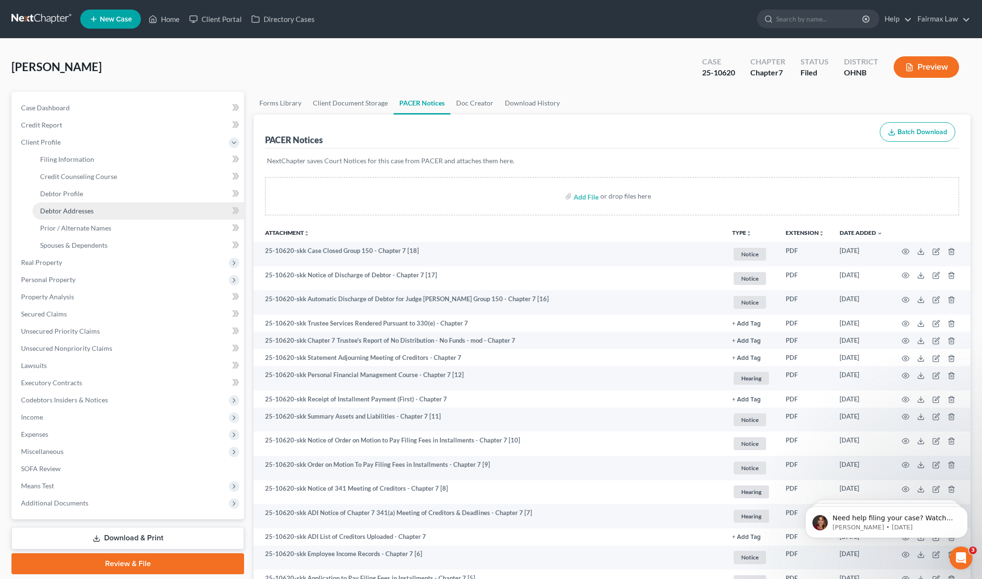
click at [56, 207] on span "Debtor Addresses" at bounding box center [67, 211] width 54 height 8
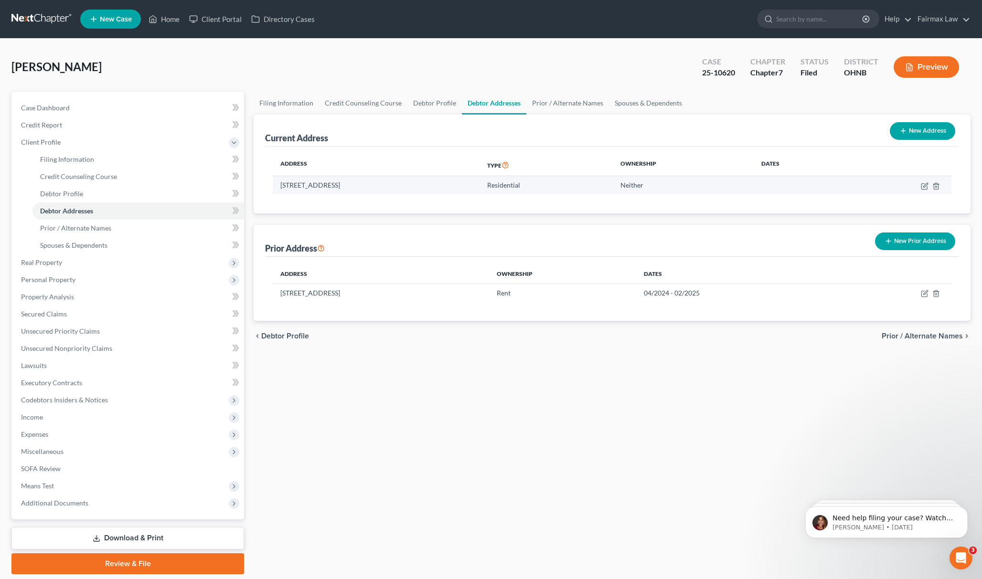
drag, startPoint x: 278, startPoint y: 186, endPoint x: 379, endPoint y: 183, distance: 101.8
click at [379, 183] on td "1951 E 29th St, Lorain, OH 44055" at bounding box center [376, 185] width 207 height 18
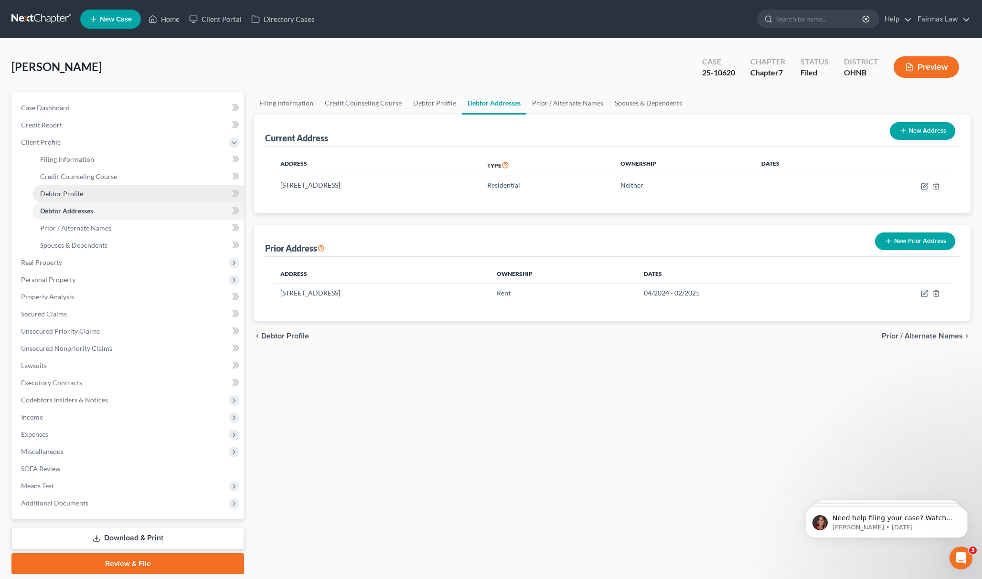
click at [79, 193] on span "Debtor Profile" at bounding box center [61, 194] width 43 height 8
select select "0"
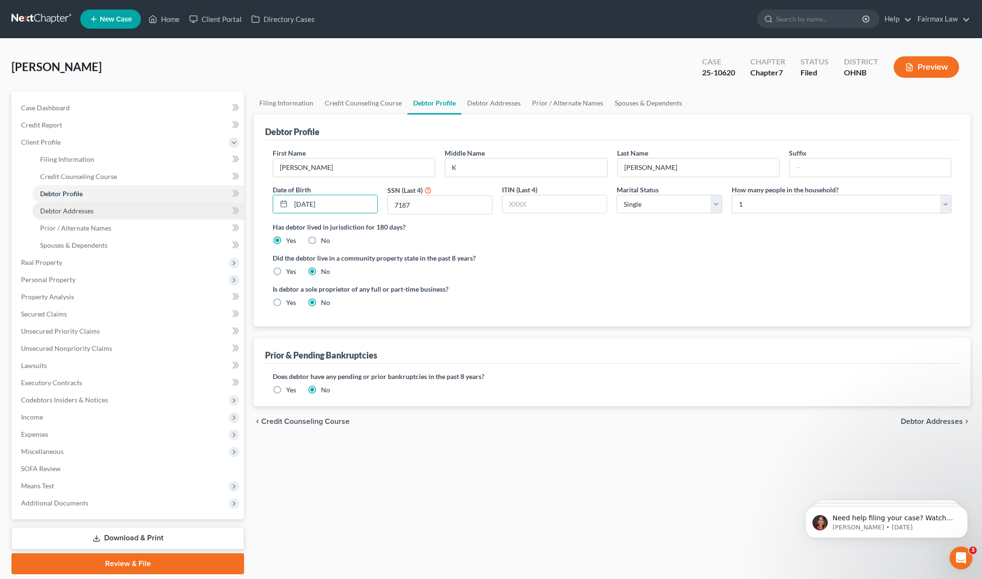
drag, startPoint x: 351, startPoint y: 203, endPoint x: 163, endPoint y: 214, distance: 187.6
click at [163, 214] on div "Petition Navigation Case Dashboard Payments Invoices Payments Payments Credit R…" at bounding box center [491, 333] width 969 height 483
drag, startPoint x: 419, startPoint y: 203, endPoint x: 328, endPoint y: 222, distance: 93.3
click at [332, 220] on div "First Name Alexander Middle Name K Last Name Johnson Suffix Date of Birth 06/13…" at bounding box center [612, 185] width 688 height 74
click at [124, 232] on link "Prior / Alternate Names" at bounding box center [138, 228] width 212 height 17
